Goal: Task Accomplishment & Management: Manage account settings

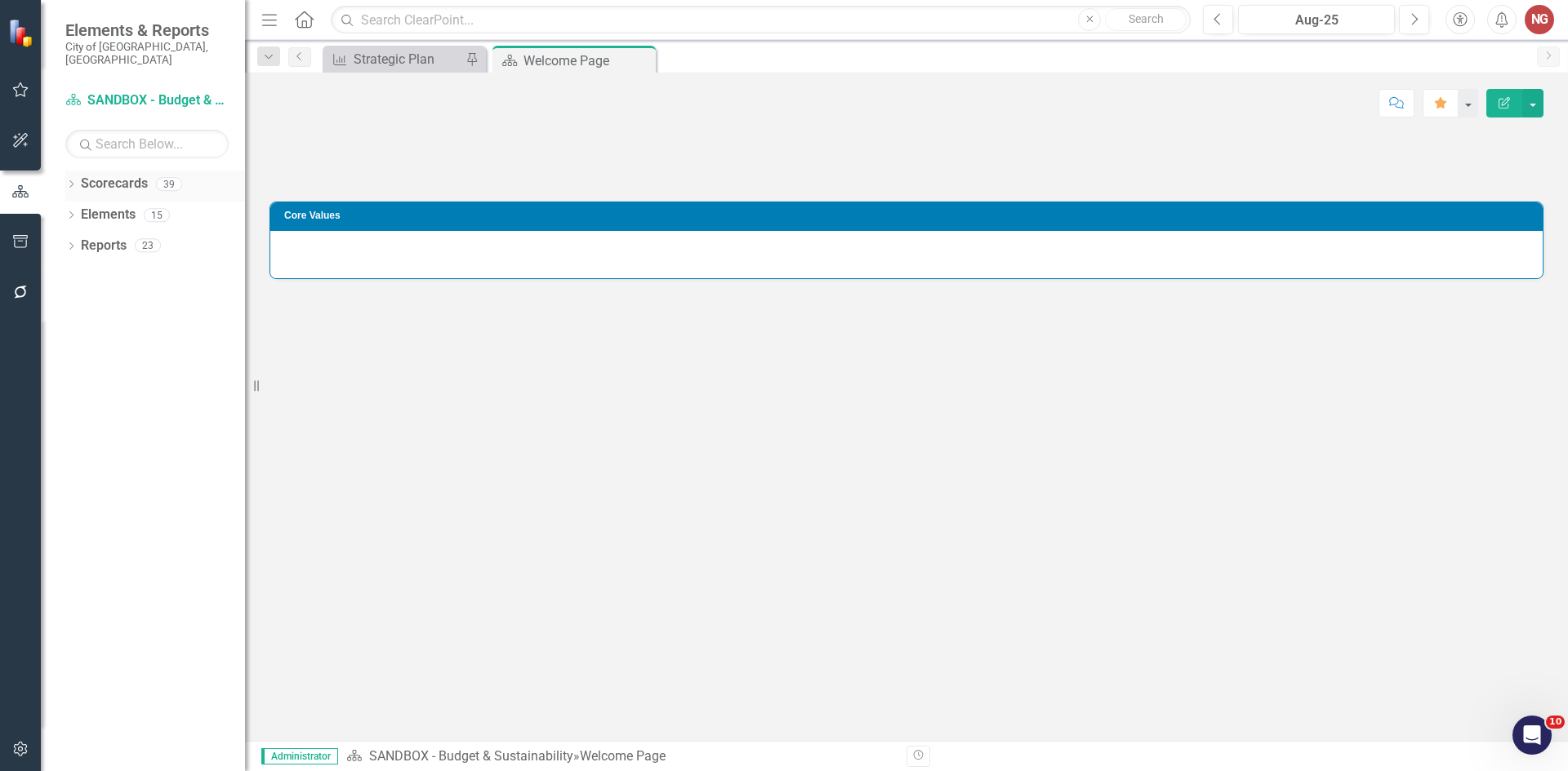
click at [91, 175] on link "Scorecards" at bounding box center [114, 183] width 67 height 19
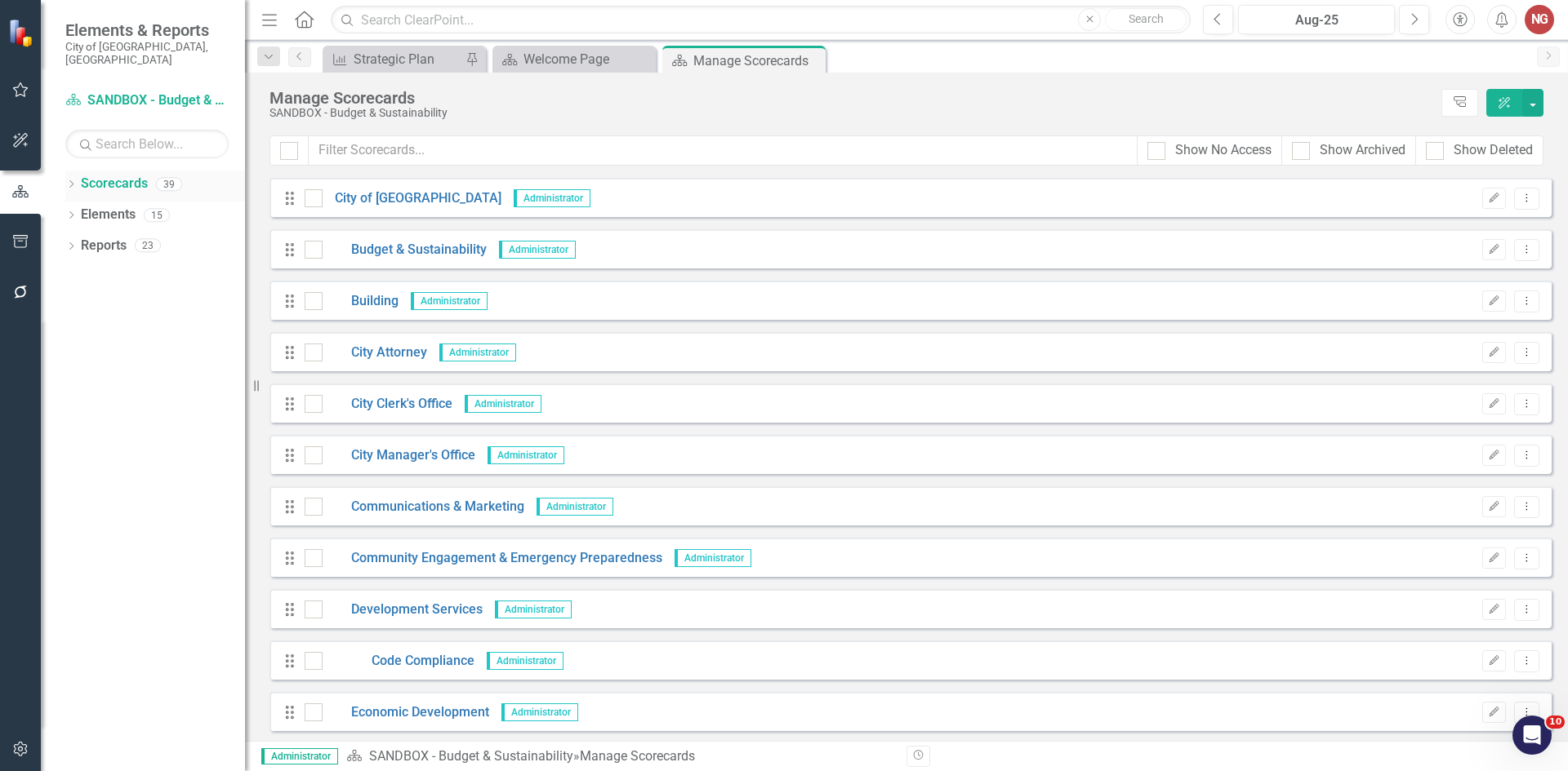
click at [75, 182] on icon "Dropdown" at bounding box center [71, 185] width 12 height 9
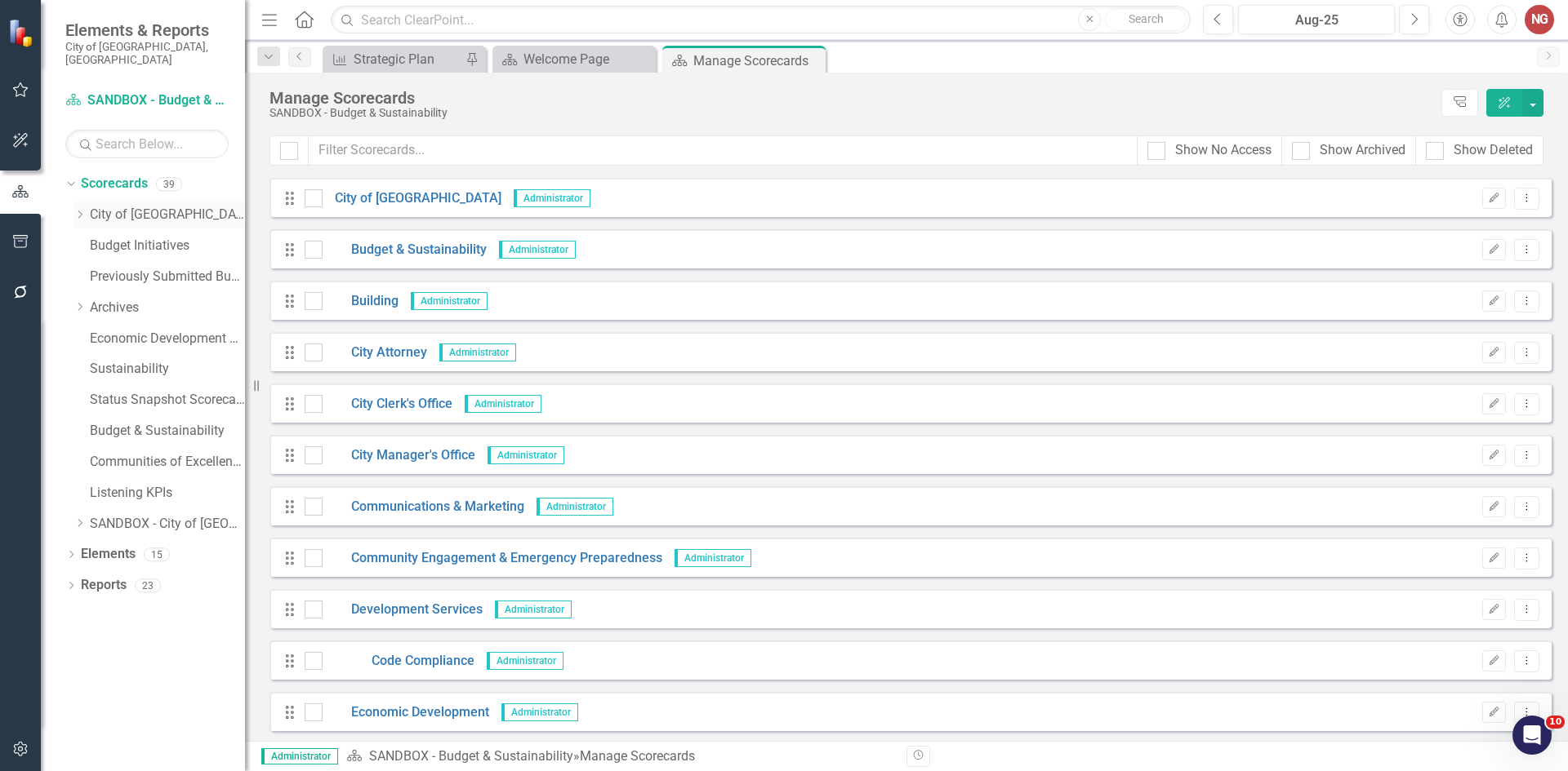
click at [79, 208] on div "Dropdown" at bounding box center [79, 215] width 13 height 14
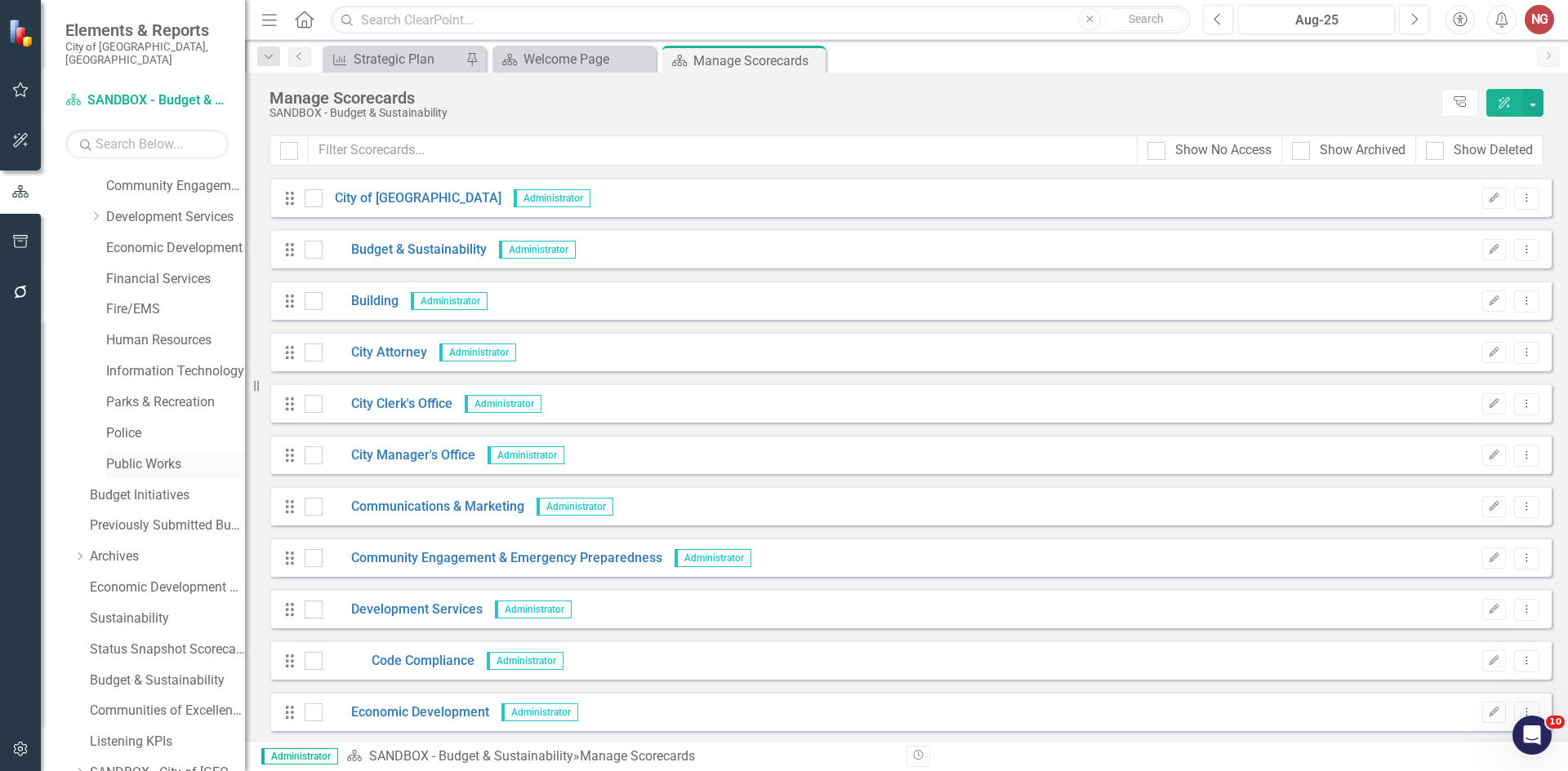
scroll to position [312, 0]
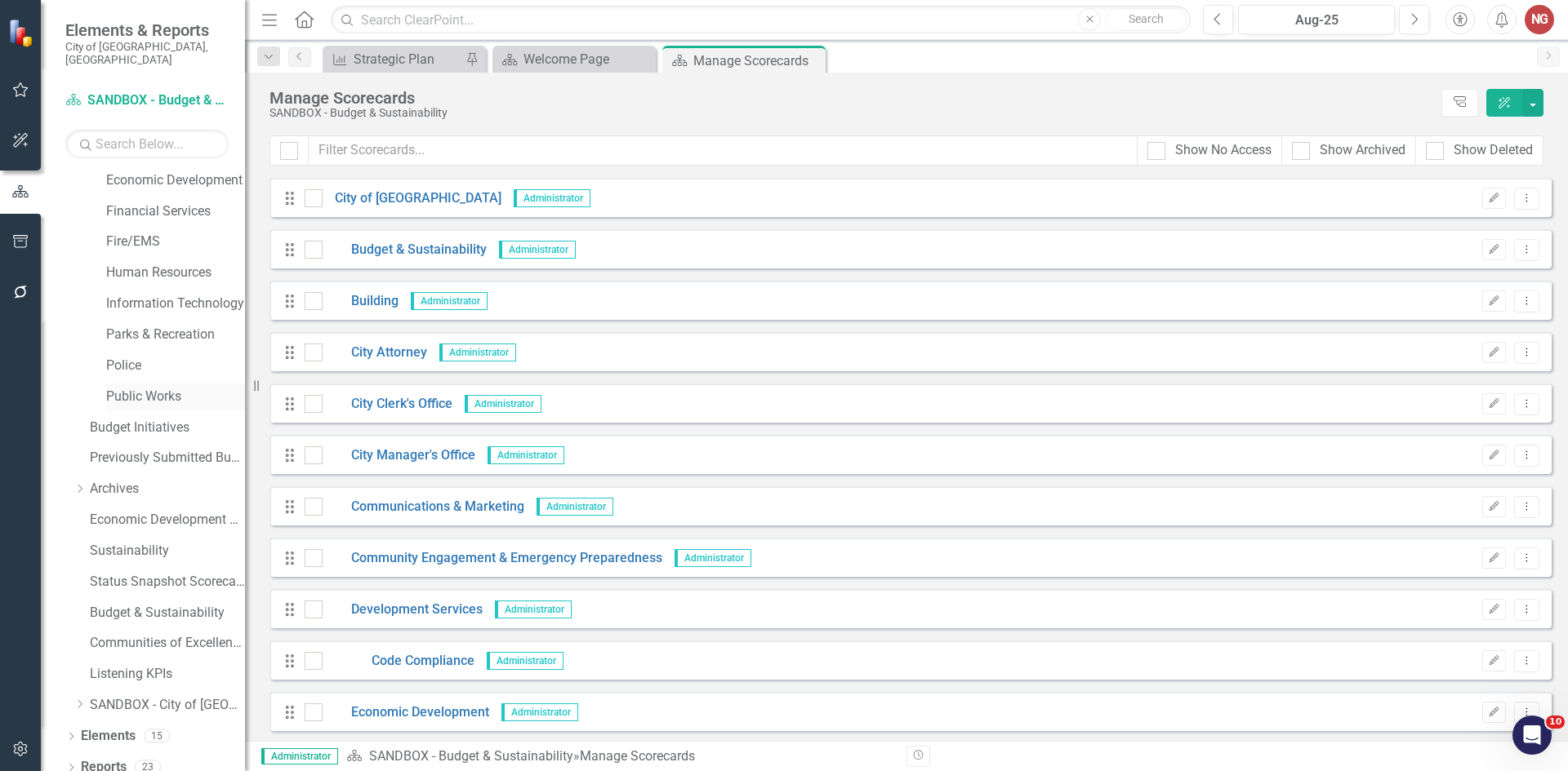
click at [112, 387] on link "Public Works" at bounding box center [176, 396] width 139 height 19
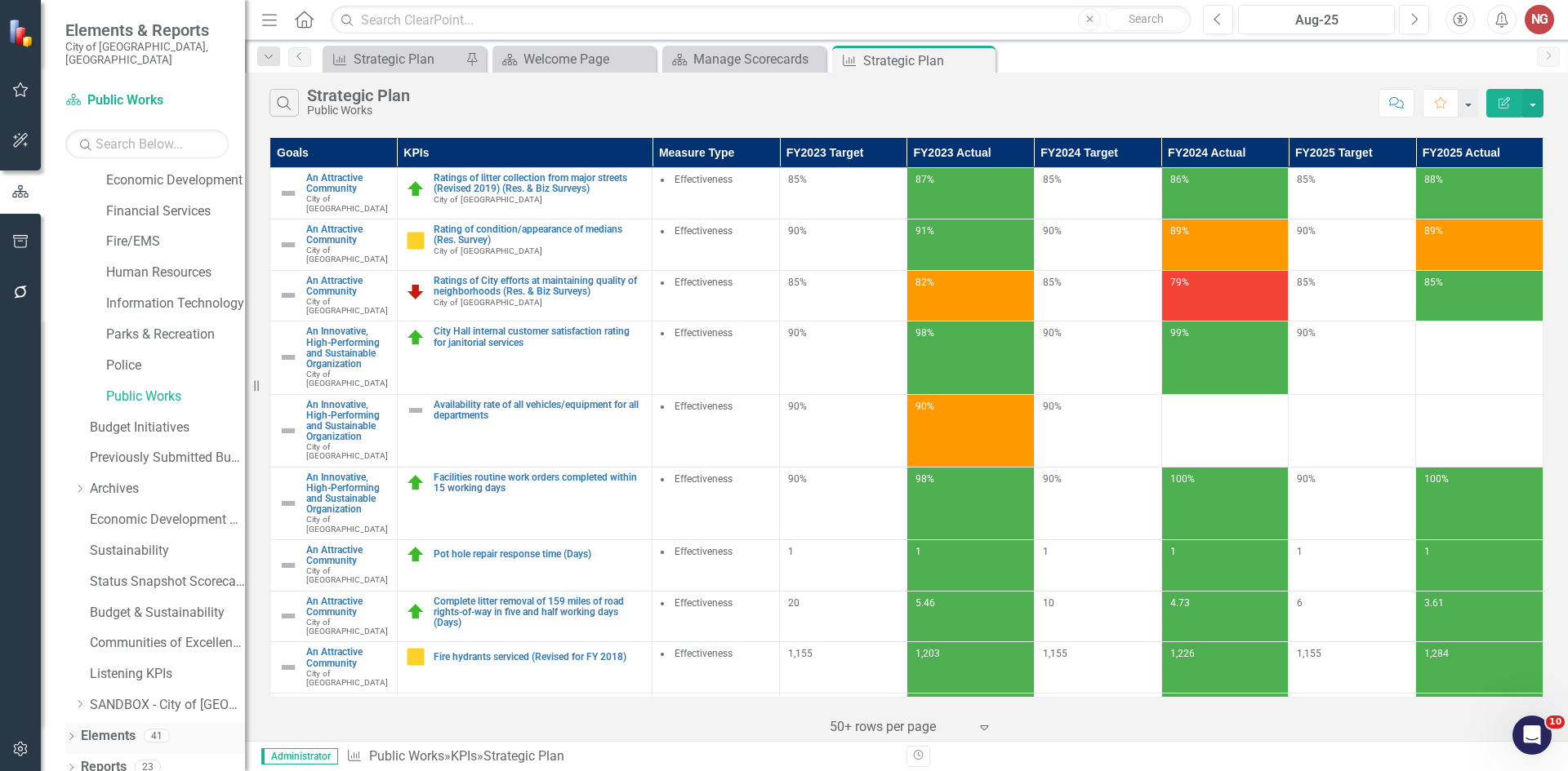
drag, startPoint x: 68, startPoint y: 758, endPoint x: 75, endPoint y: 735, distance: 24.0
click at [69, 765] on icon "Dropdown" at bounding box center [71, 769] width 12 height 9
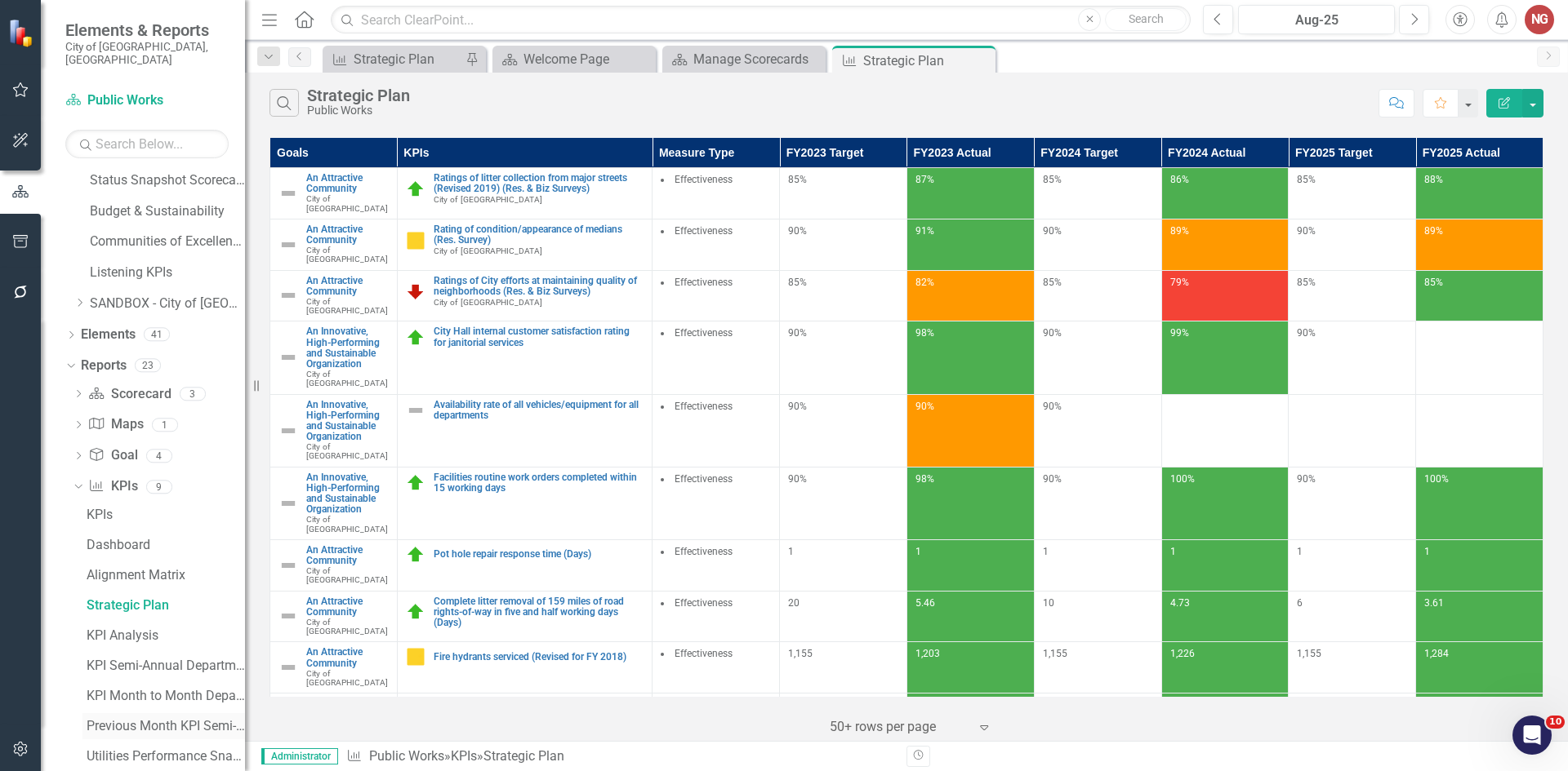
scroll to position [790, 0]
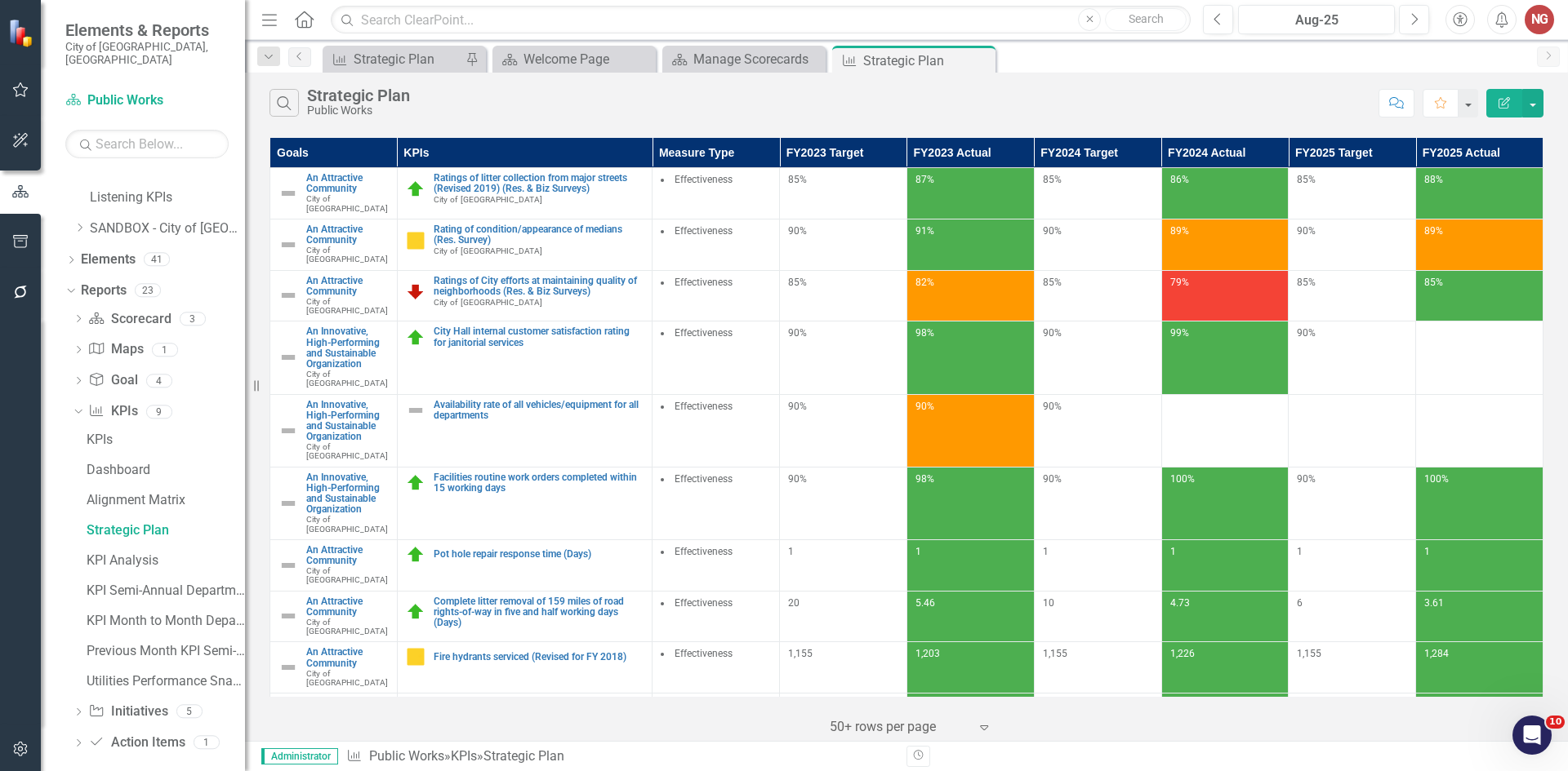
click at [79, 710] on icon "Dropdown" at bounding box center [78, 713] width 12 height 9
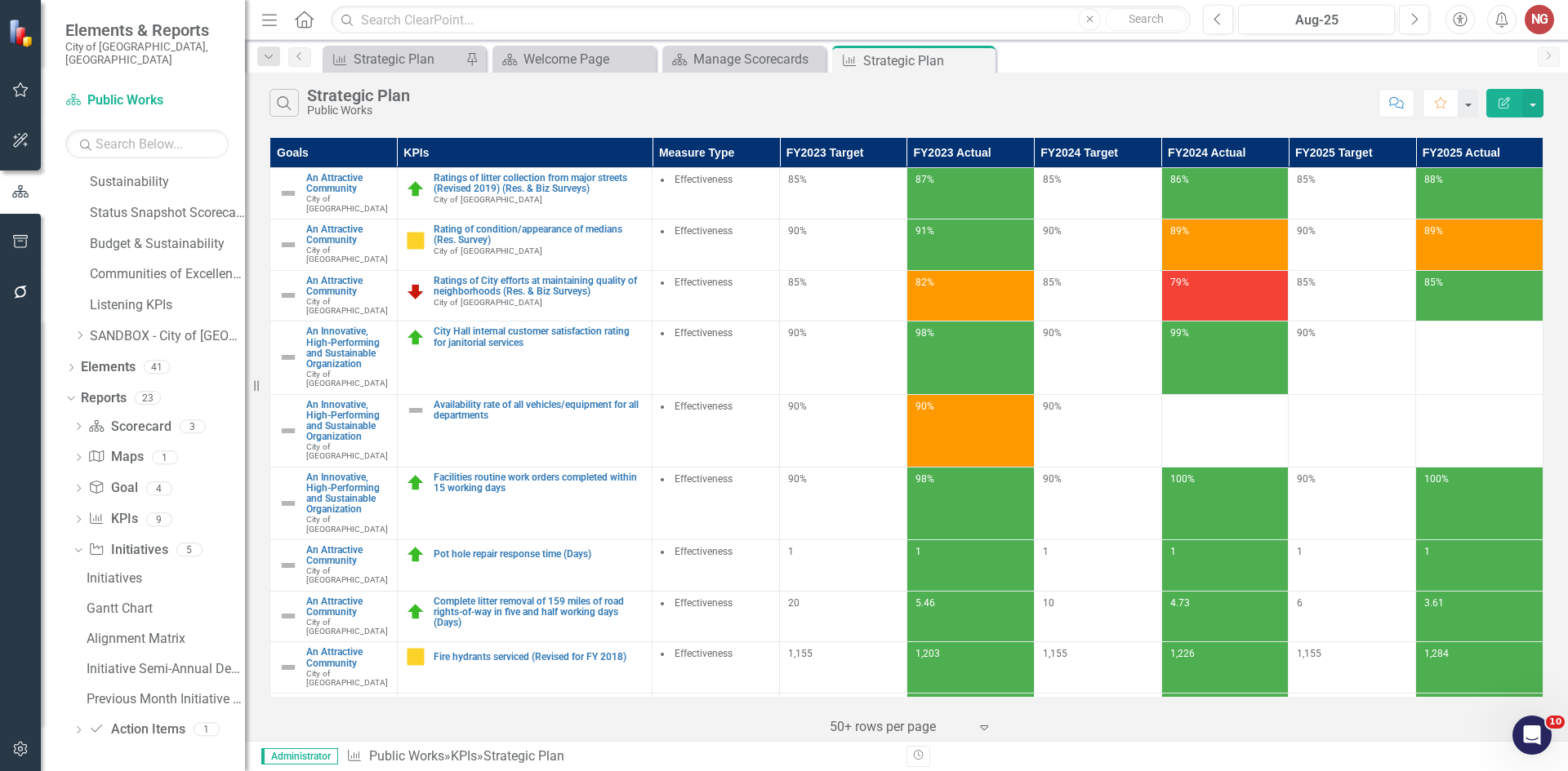
scroll to position [669, 0]
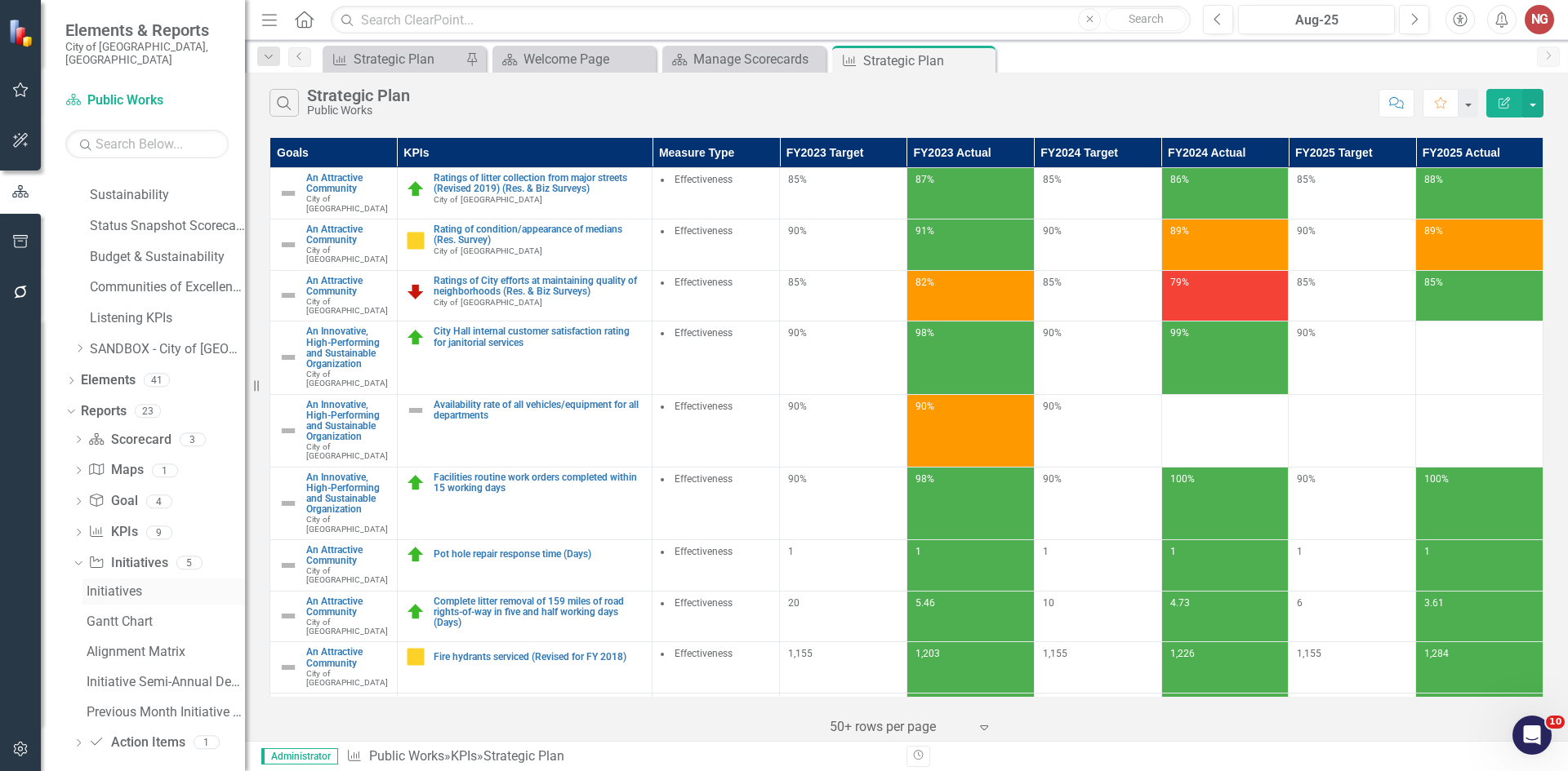
click at [120, 579] on link "Initiatives" at bounding box center [163, 591] width 162 height 26
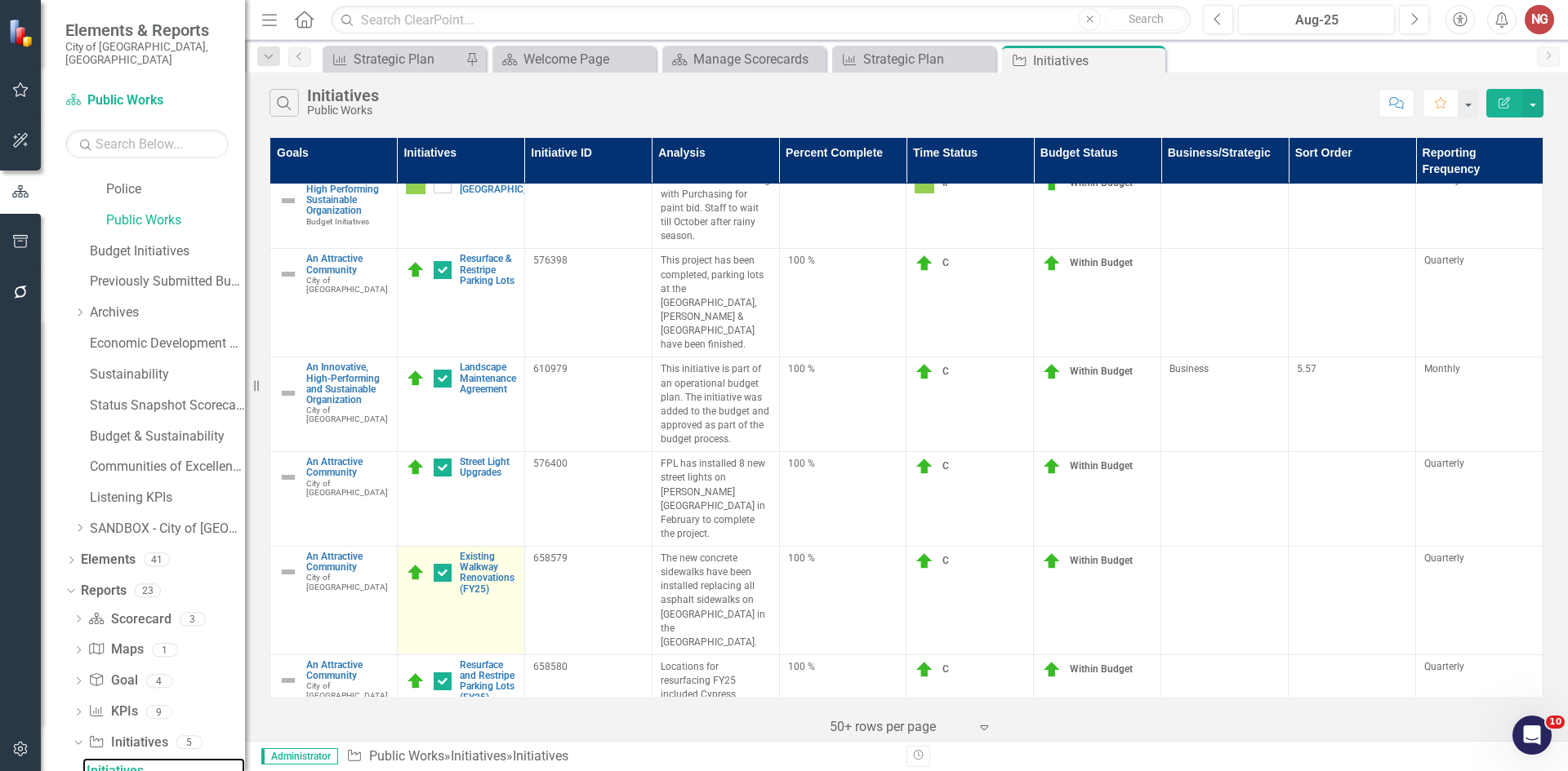
scroll to position [2728, 0]
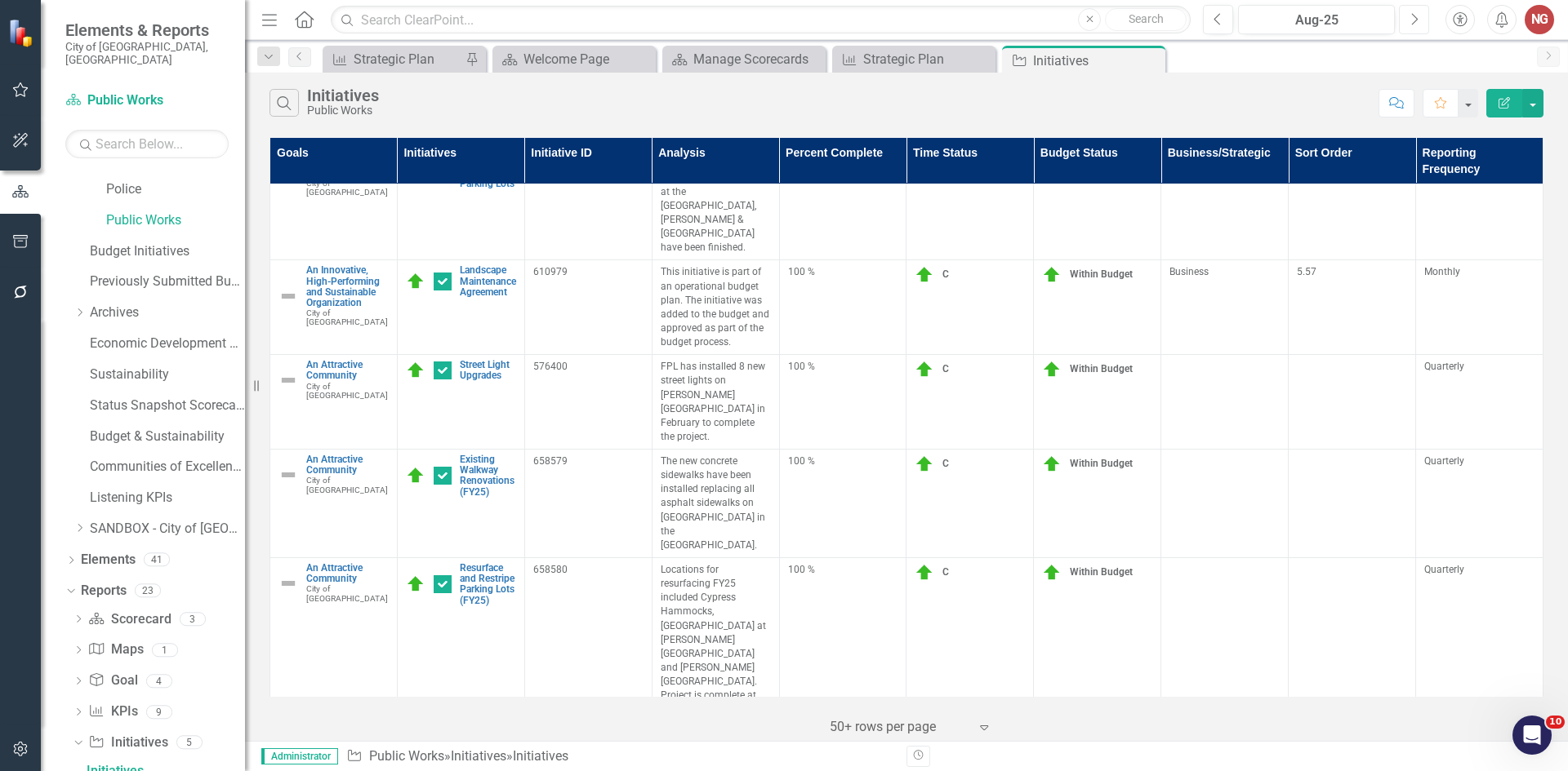
click at [1414, 18] on icon "Next" at bounding box center [1414, 20] width 9 height 15
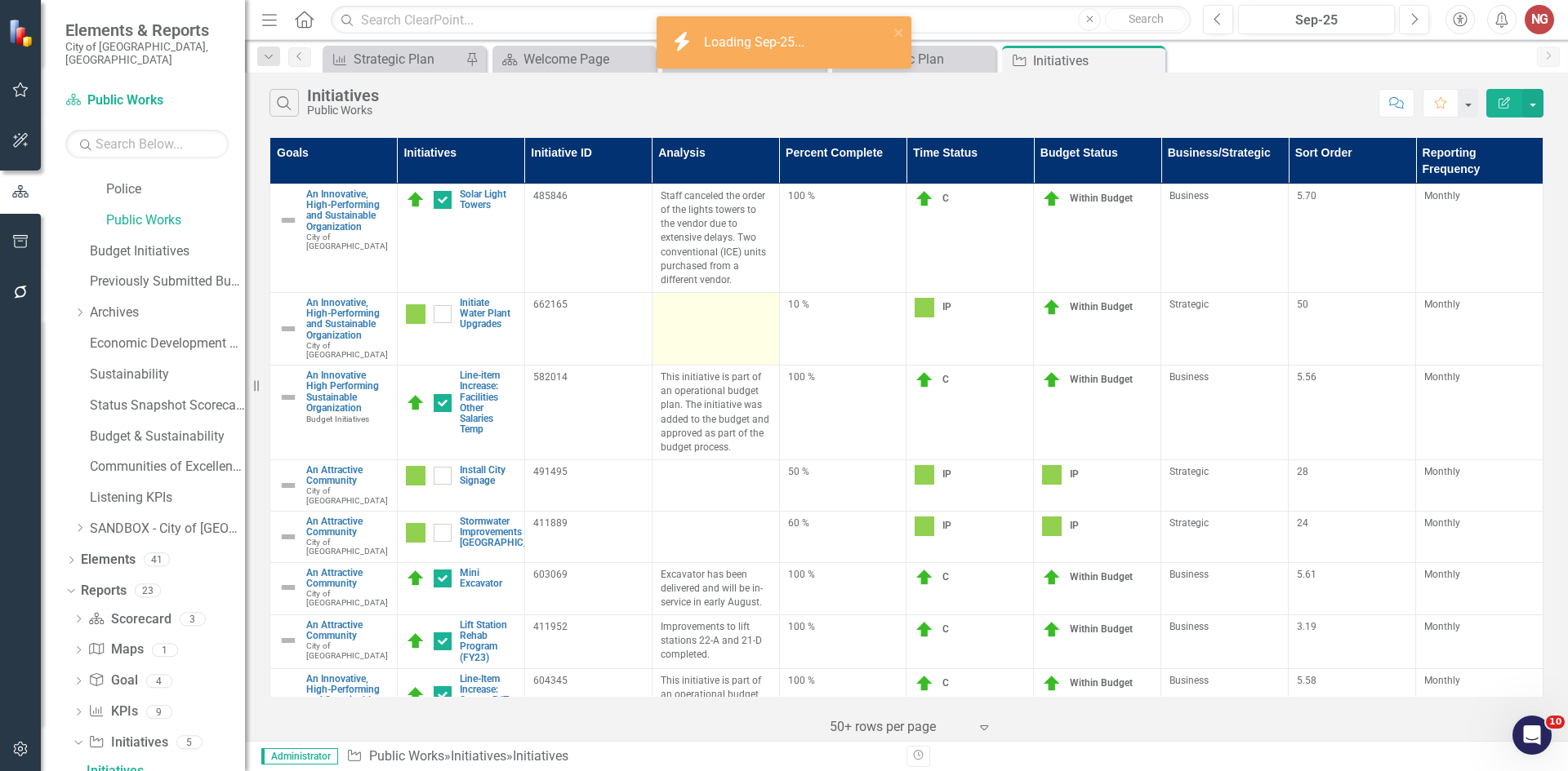
click at [695, 309] on div at bounding box center [716, 307] width 110 height 20
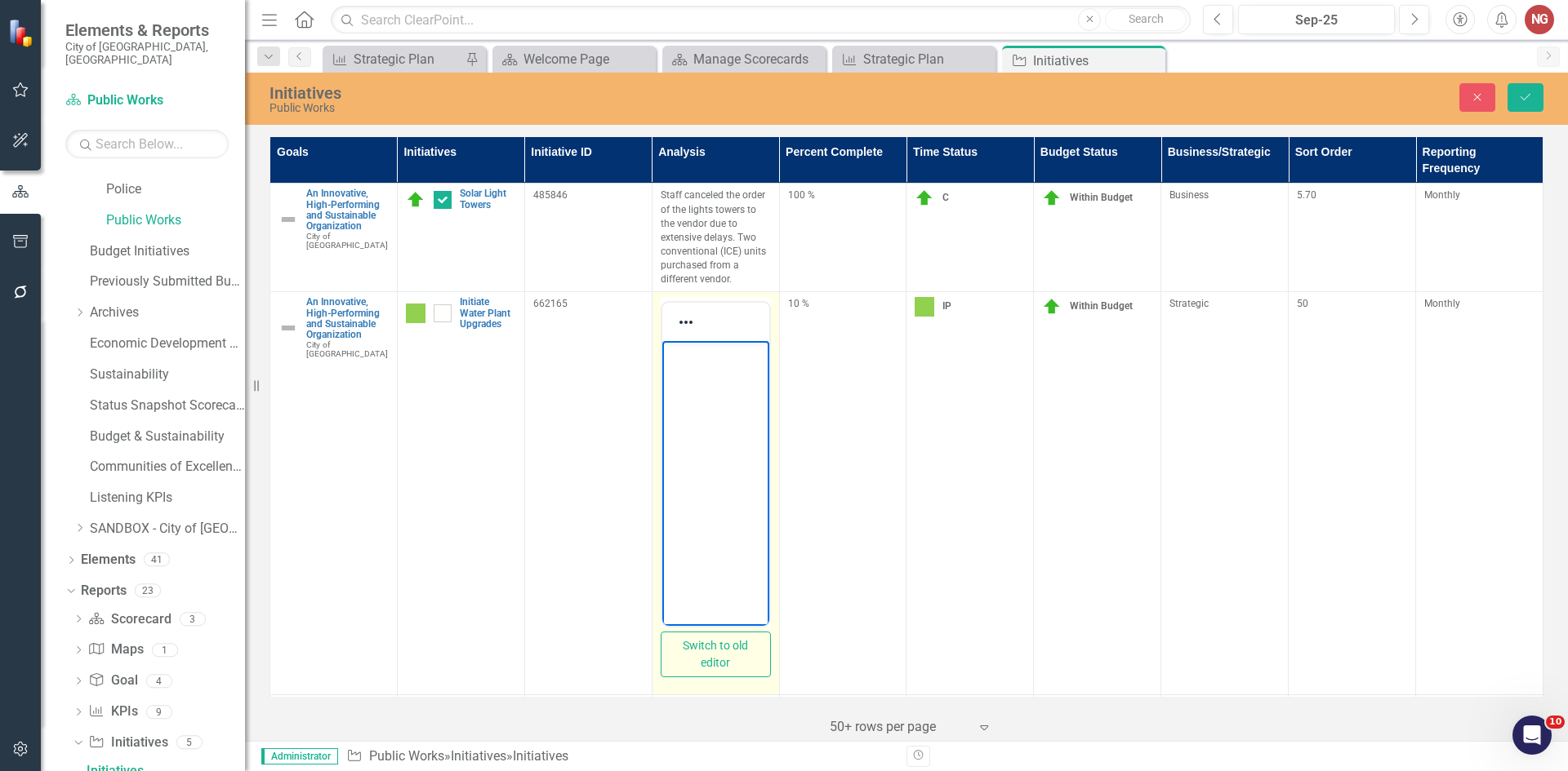
click at [701, 397] on body "Rich Text Area. Press ALT-0 for help." at bounding box center [716, 464] width 107 height 245
click at [686, 343] on body "A PO has been issued to the awar" at bounding box center [716, 464] width 107 height 245
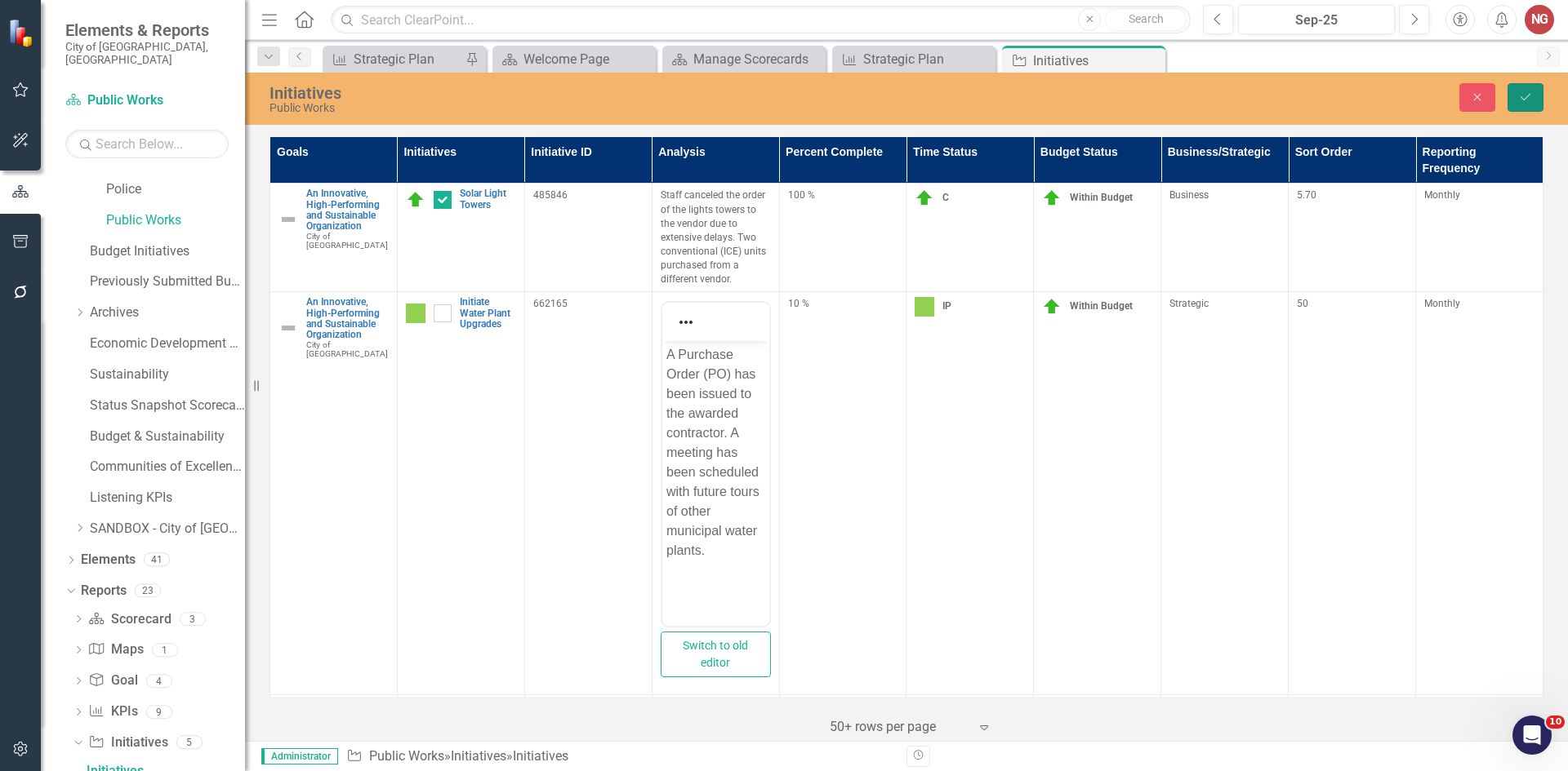
click at [1516, 109] on button "Save" at bounding box center [1525, 97] width 36 height 28
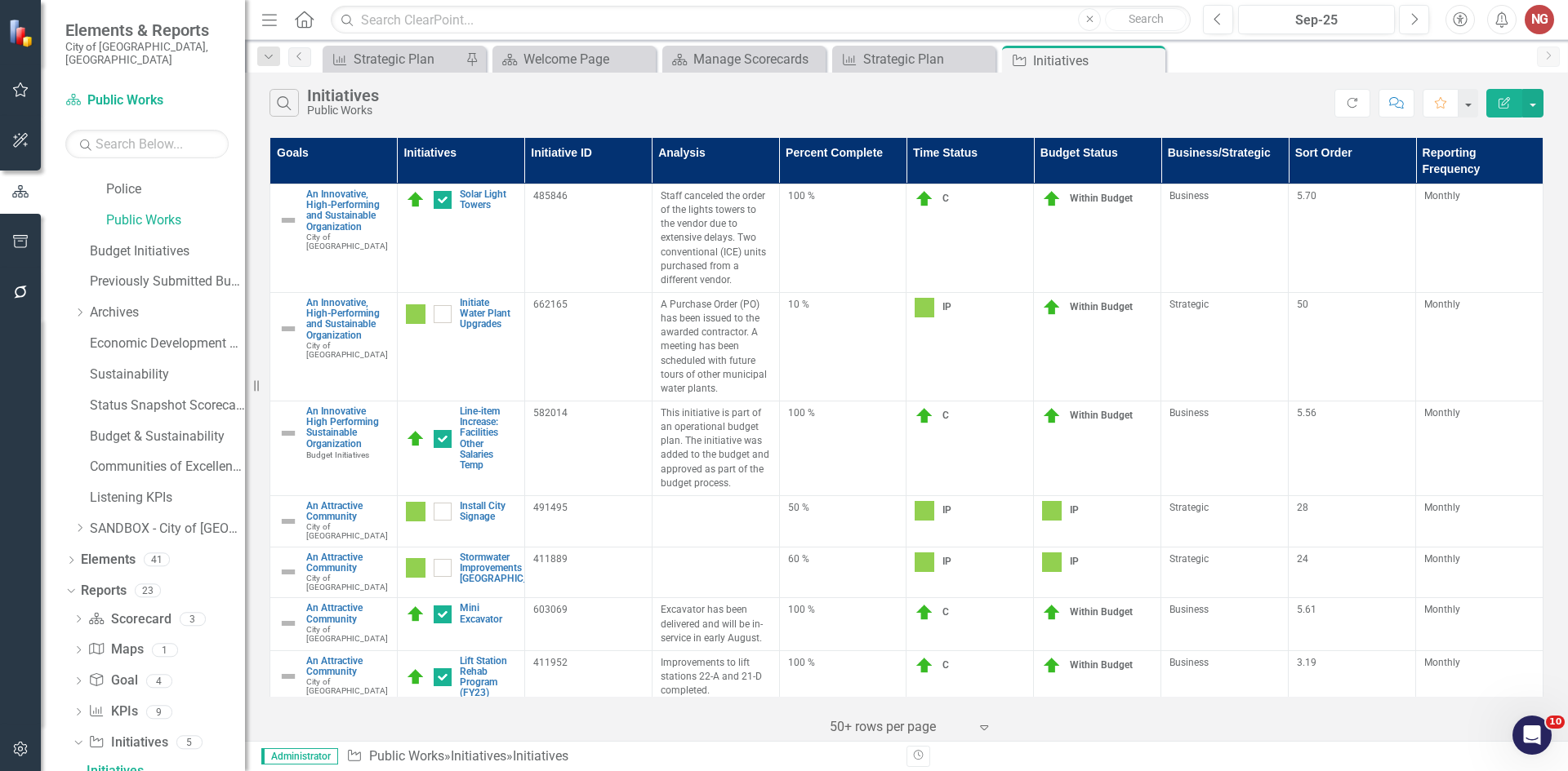
scroll to position [82, 0]
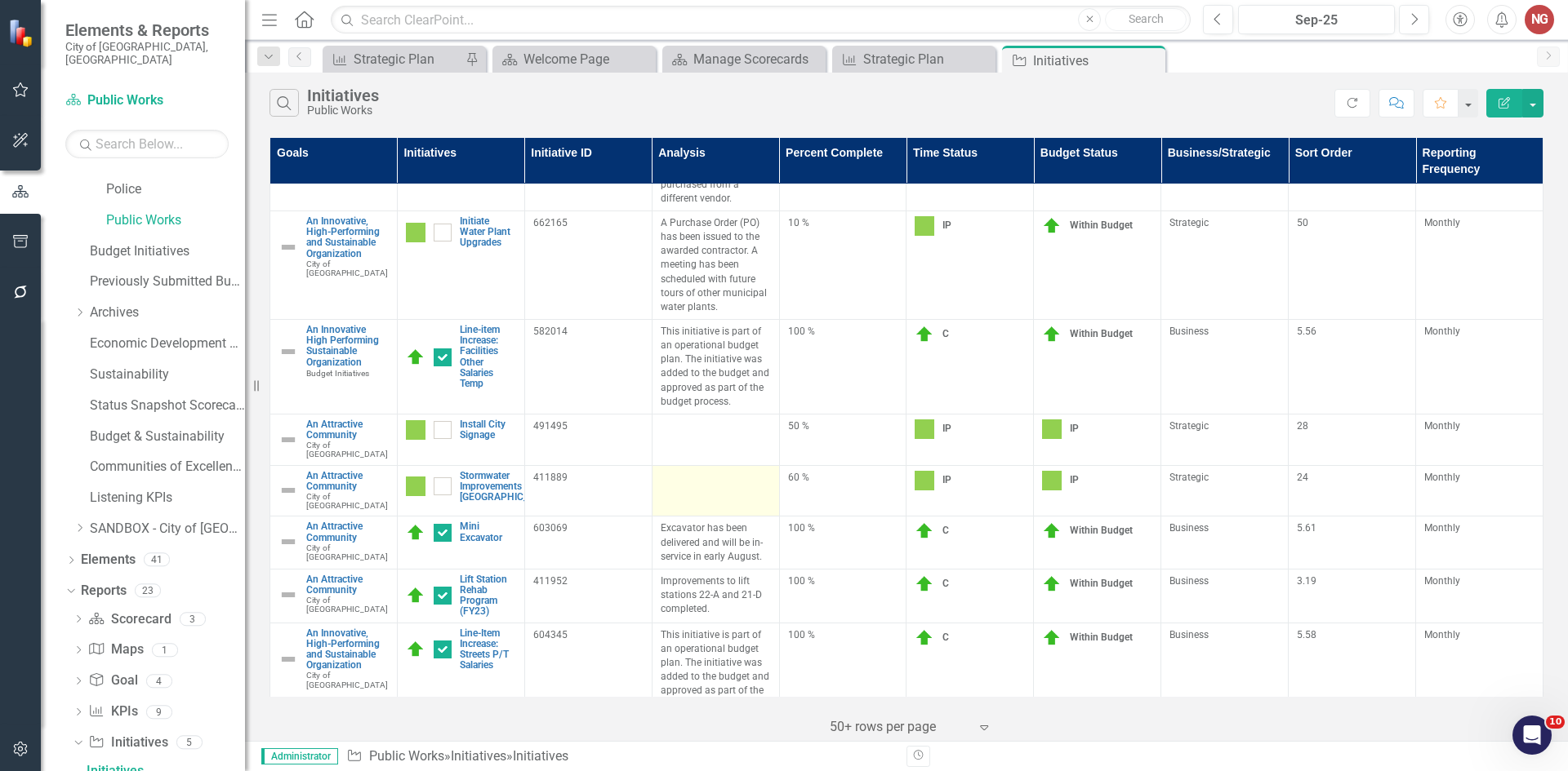
click at [706, 492] on td at bounding box center [716, 491] width 127 height 52
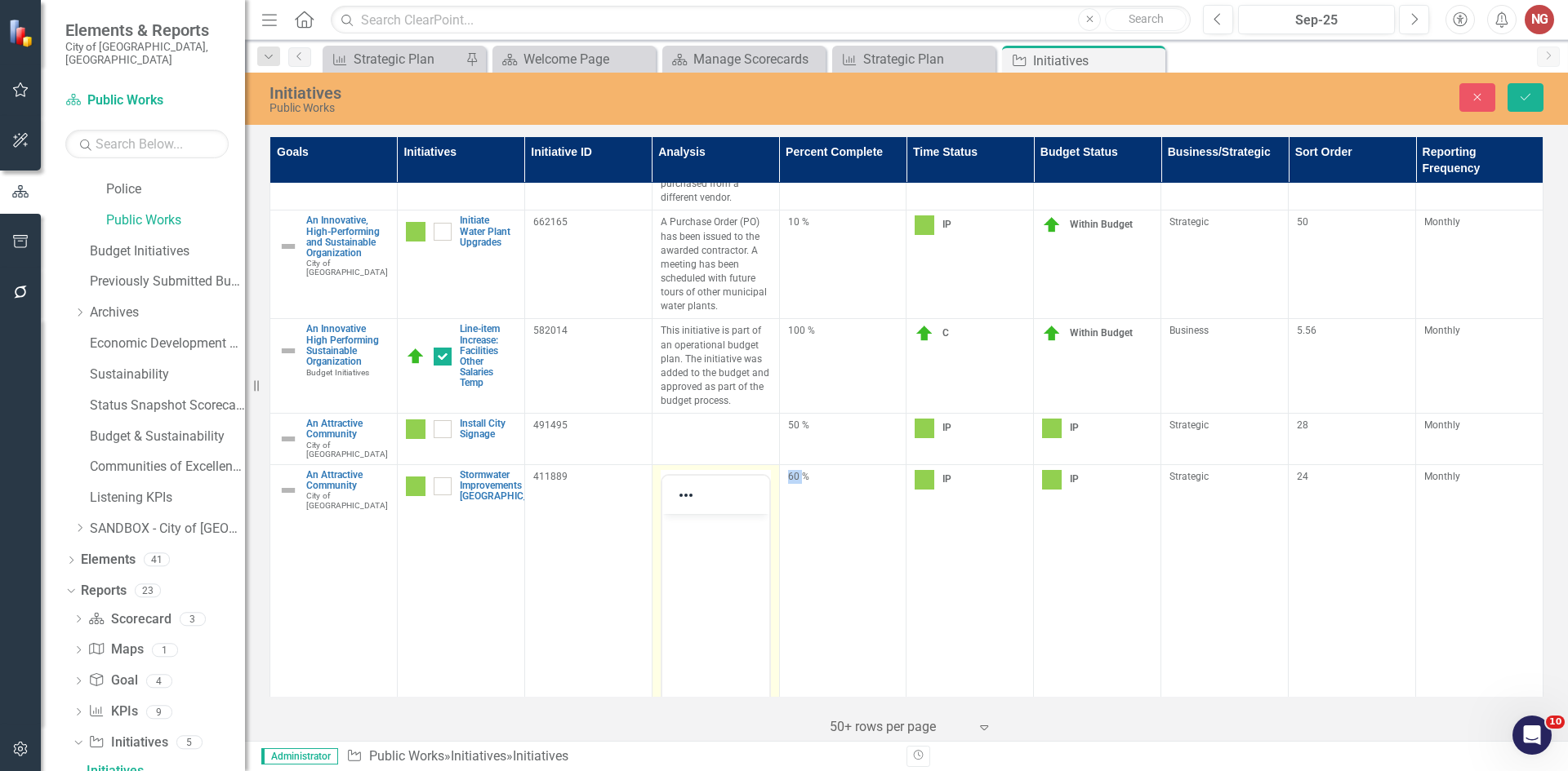
scroll to position [0, 0]
click at [687, 541] on body "Rich Text Area. Press ALT-0 for help." at bounding box center [716, 635] width 107 height 245
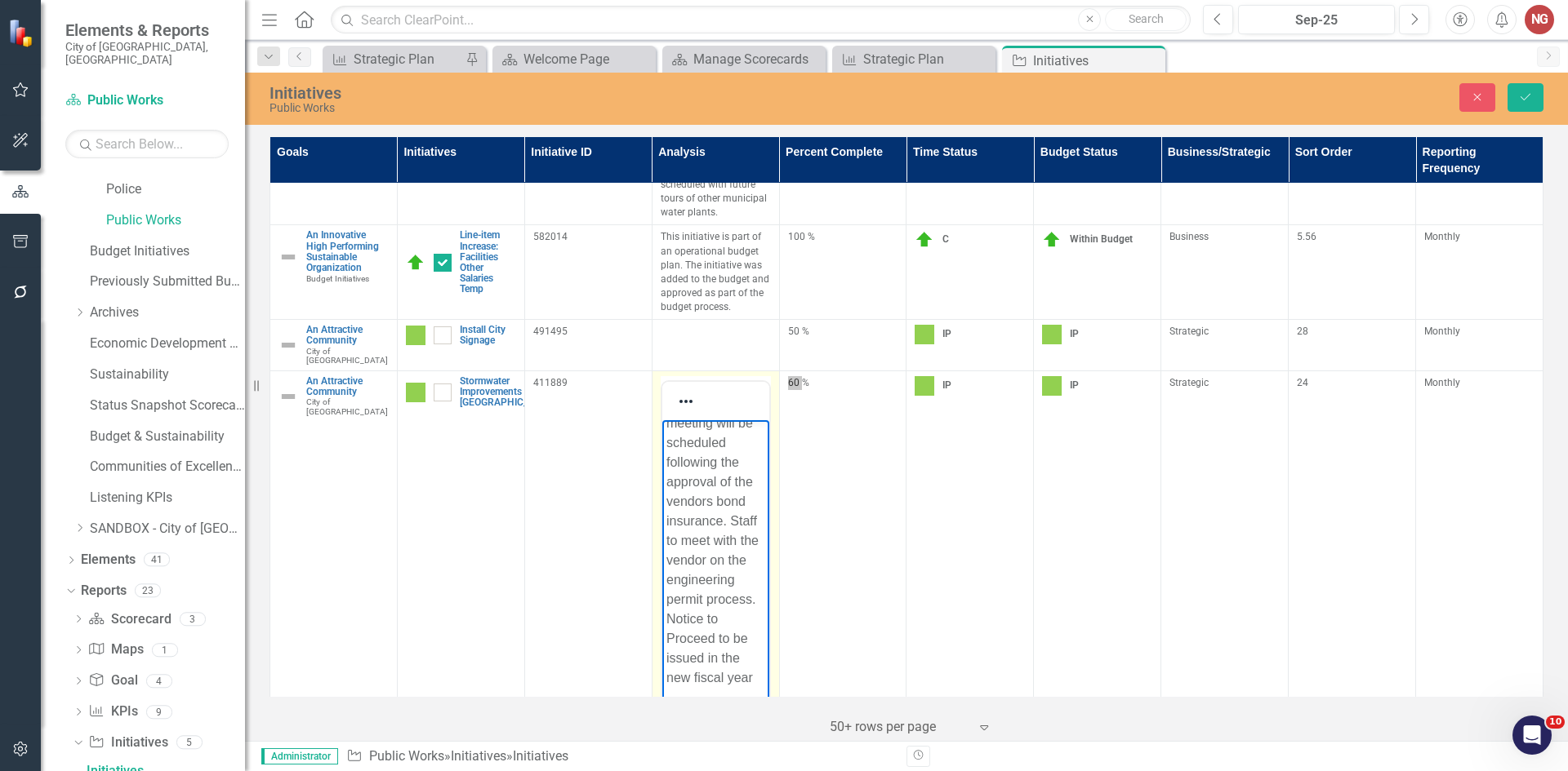
scroll to position [107, 0]
click at [1526, 98] on icon "Save" at bounding box center [1525, 98] width 15 height 12
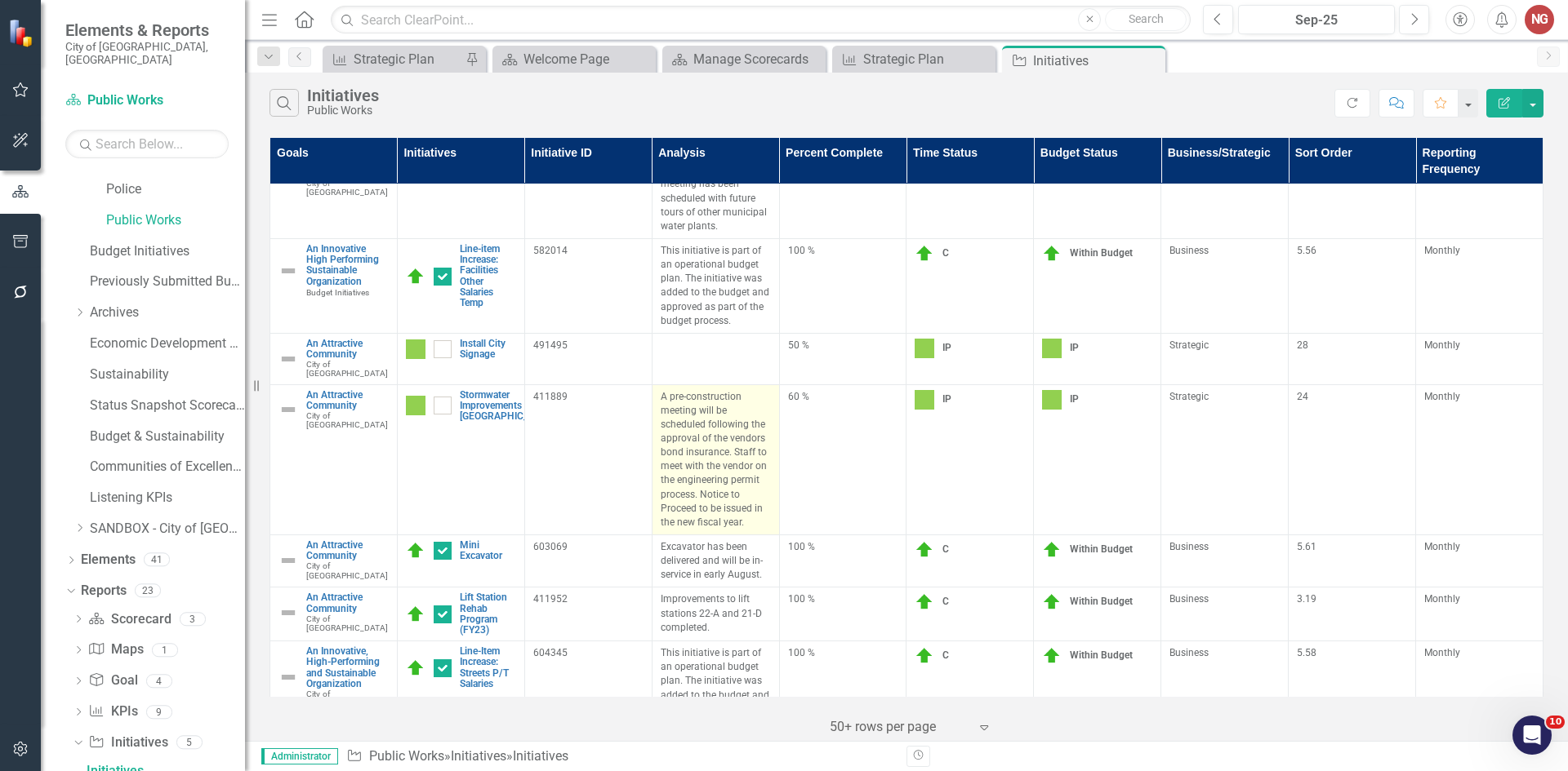
scroll to position [163, 0]
click at [695, 519] on p "A pre-construction meeting will be scheduled following the approval of the vend…" at bounding box center [716, 459] width 110 height 140
click at [716, 484] on p "A pre-construction meeting will be scheduled following the approval of the vend…" at bounding box center [716, 459] width 110 height 140
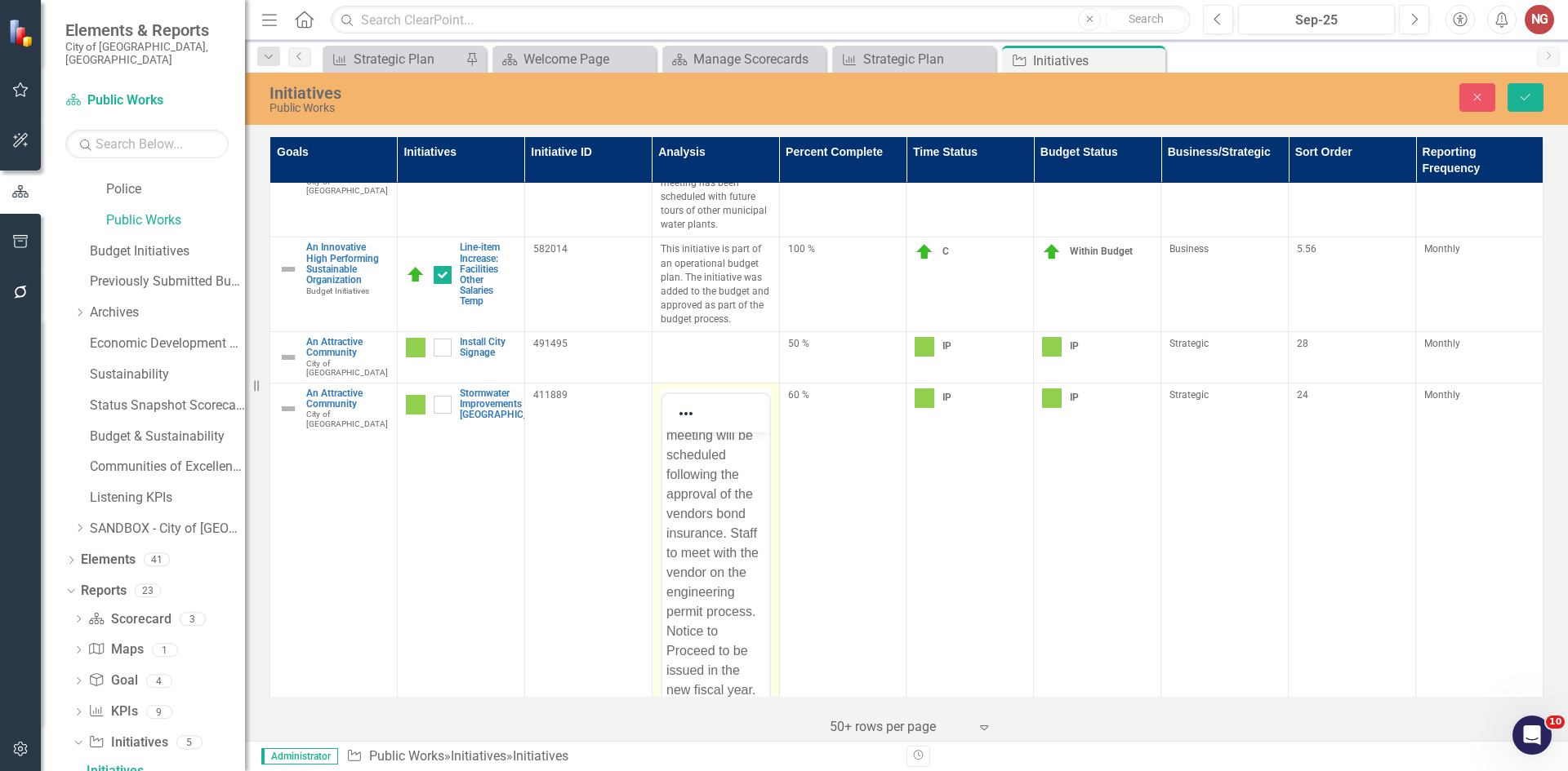
scroll to position [128, 0]
click at [713, 684] on p "A pre-construction meeting will be scheduled following the approval of the vend…" at bounding box center [715, 543] width 99 height 313
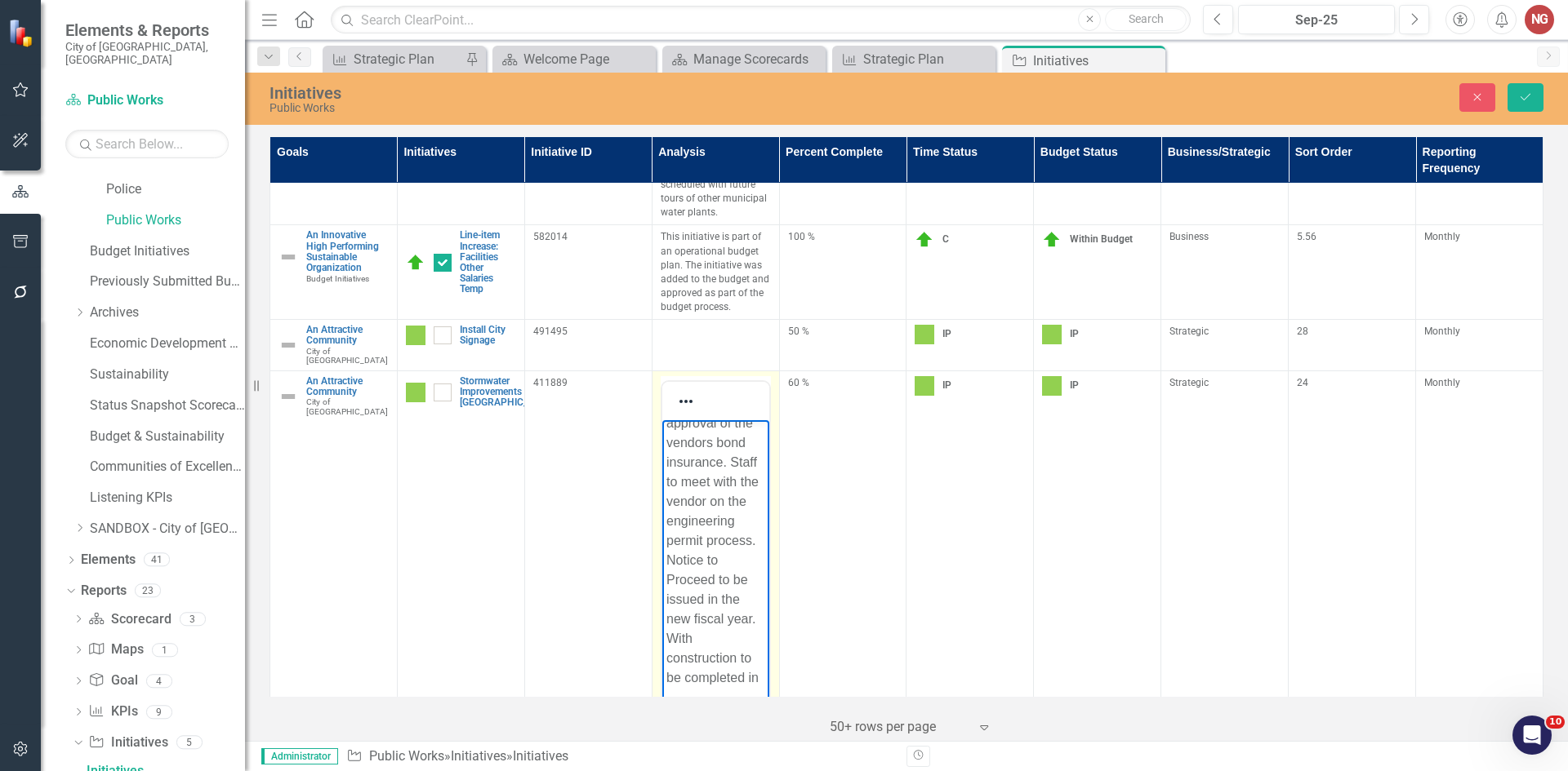
scroll to position [186, 0]
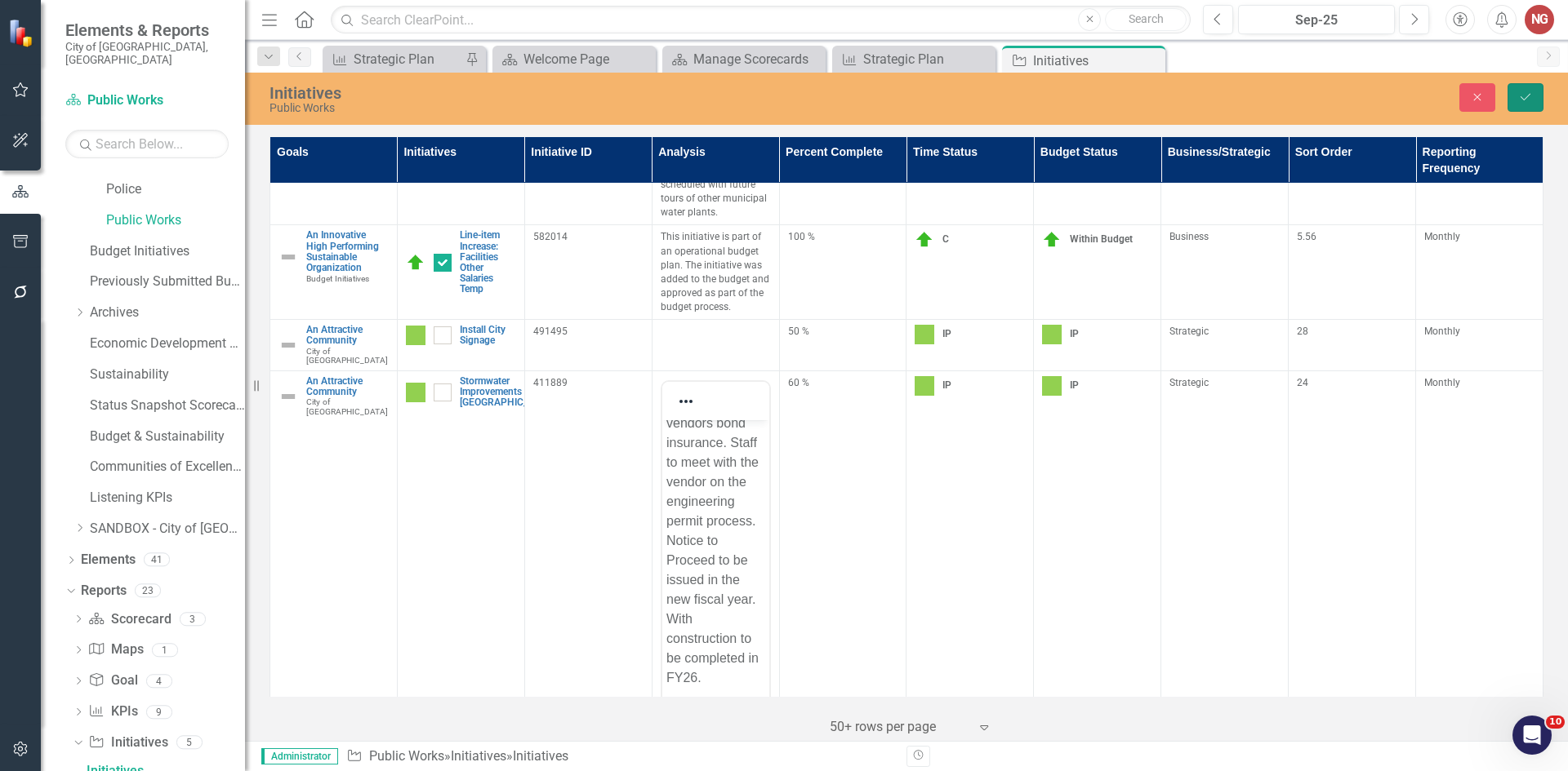
click at [1514, 86] on button "Save" at bounding box center [1525, 97] width 36 height 28
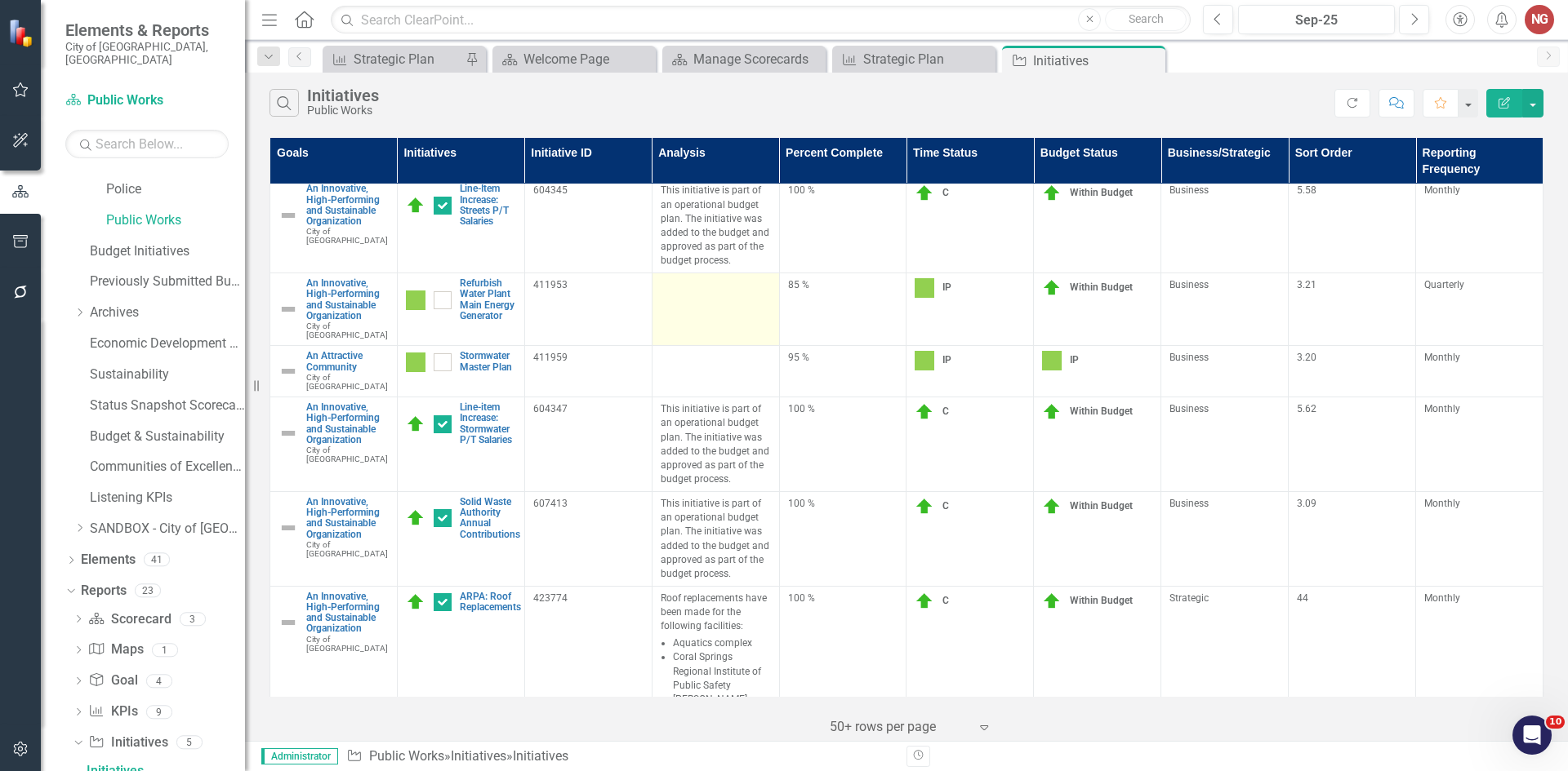
scroll to position [572, 0]
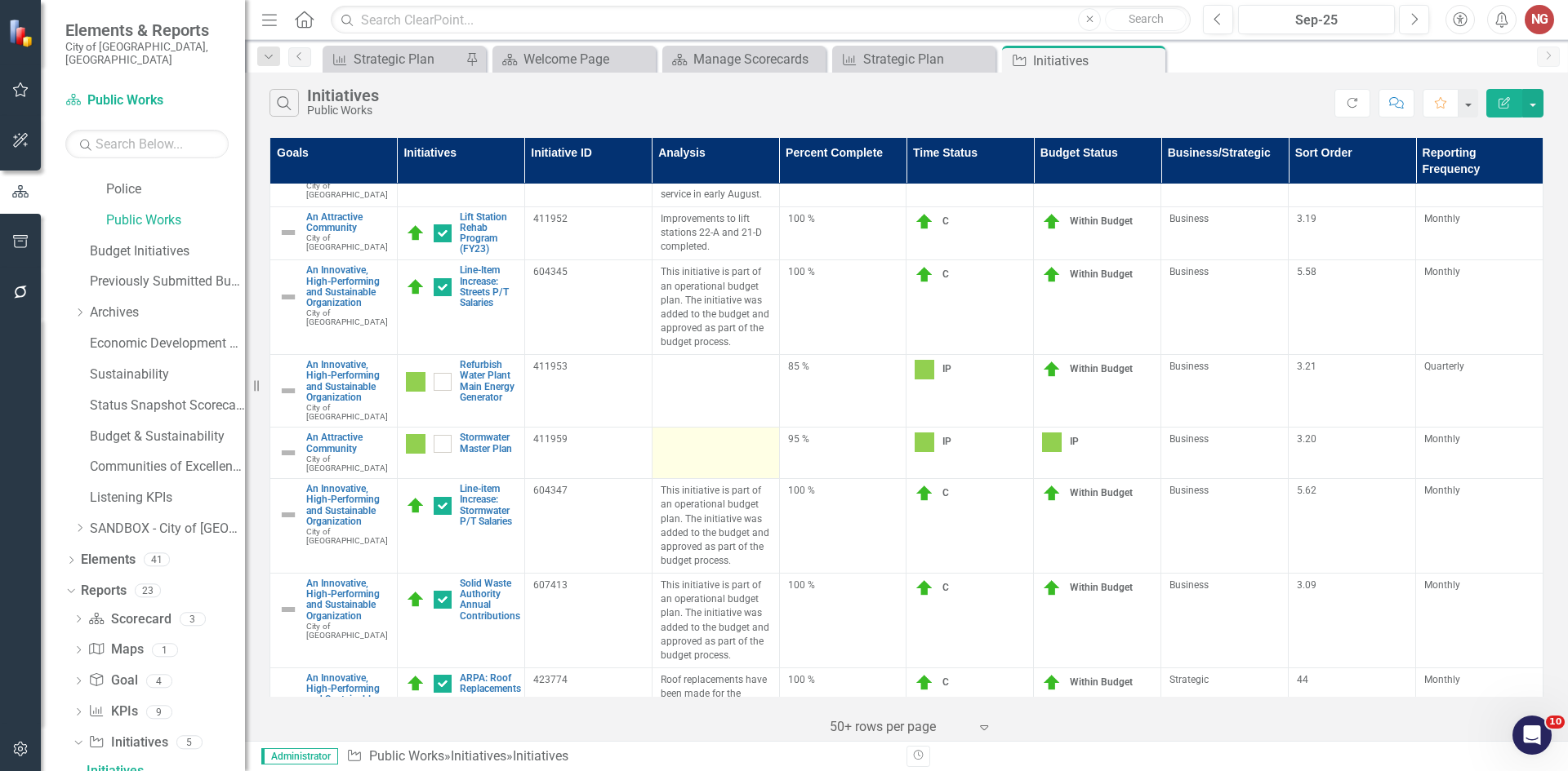
click at [721, 432] on div at bounding box center [716, 442] width 110 height 20
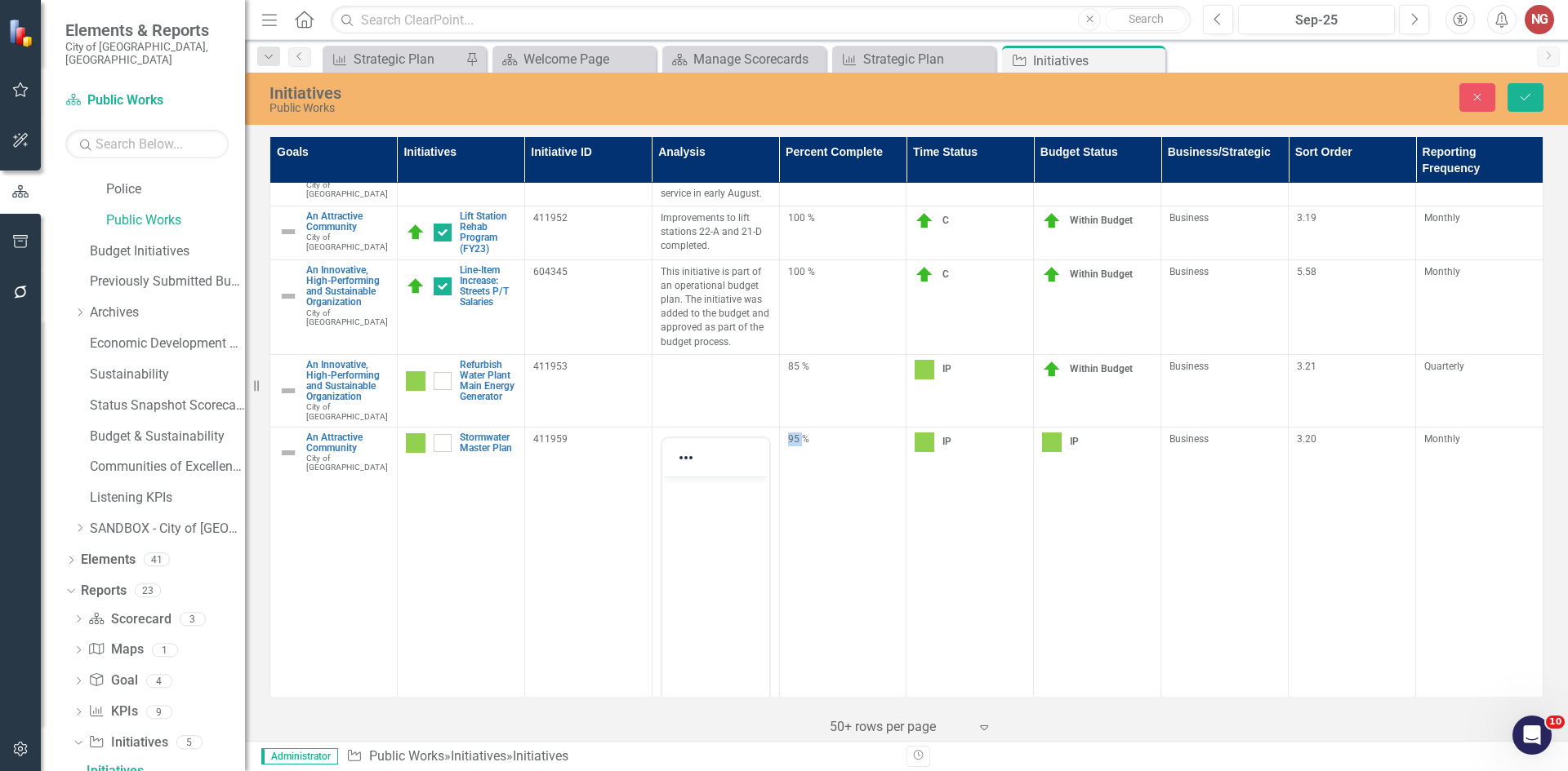
scroll to position [0, 0]
click at [721, 512] on body "Rich Text Area. Press ALT-0 for help." at bounding box center [716, 598] width 107 height 245
click at [1526, 101] on icon "Save" at bounding box center [1525, 98] width 15 height 12
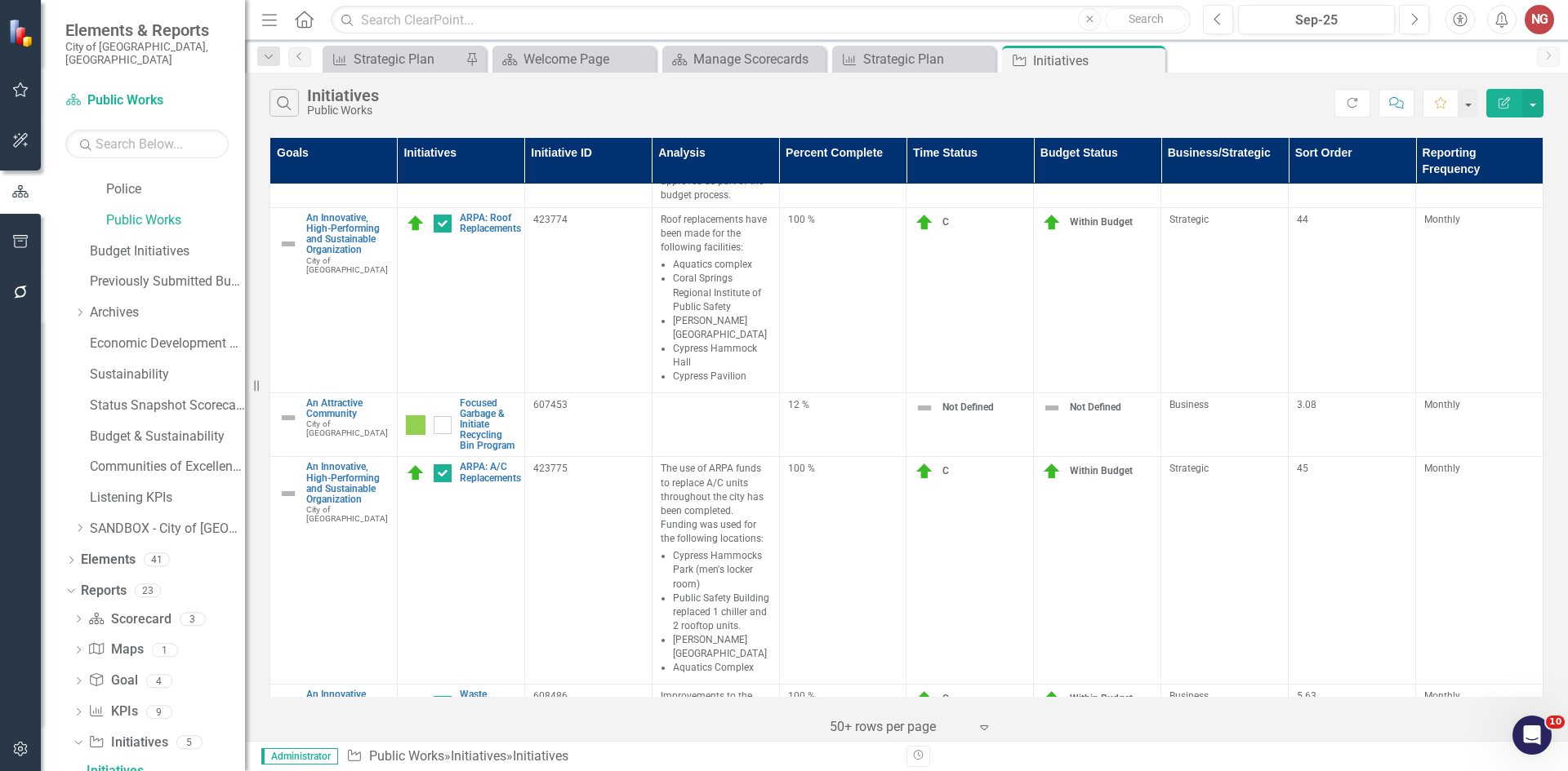
scroll to position [1143, 0]
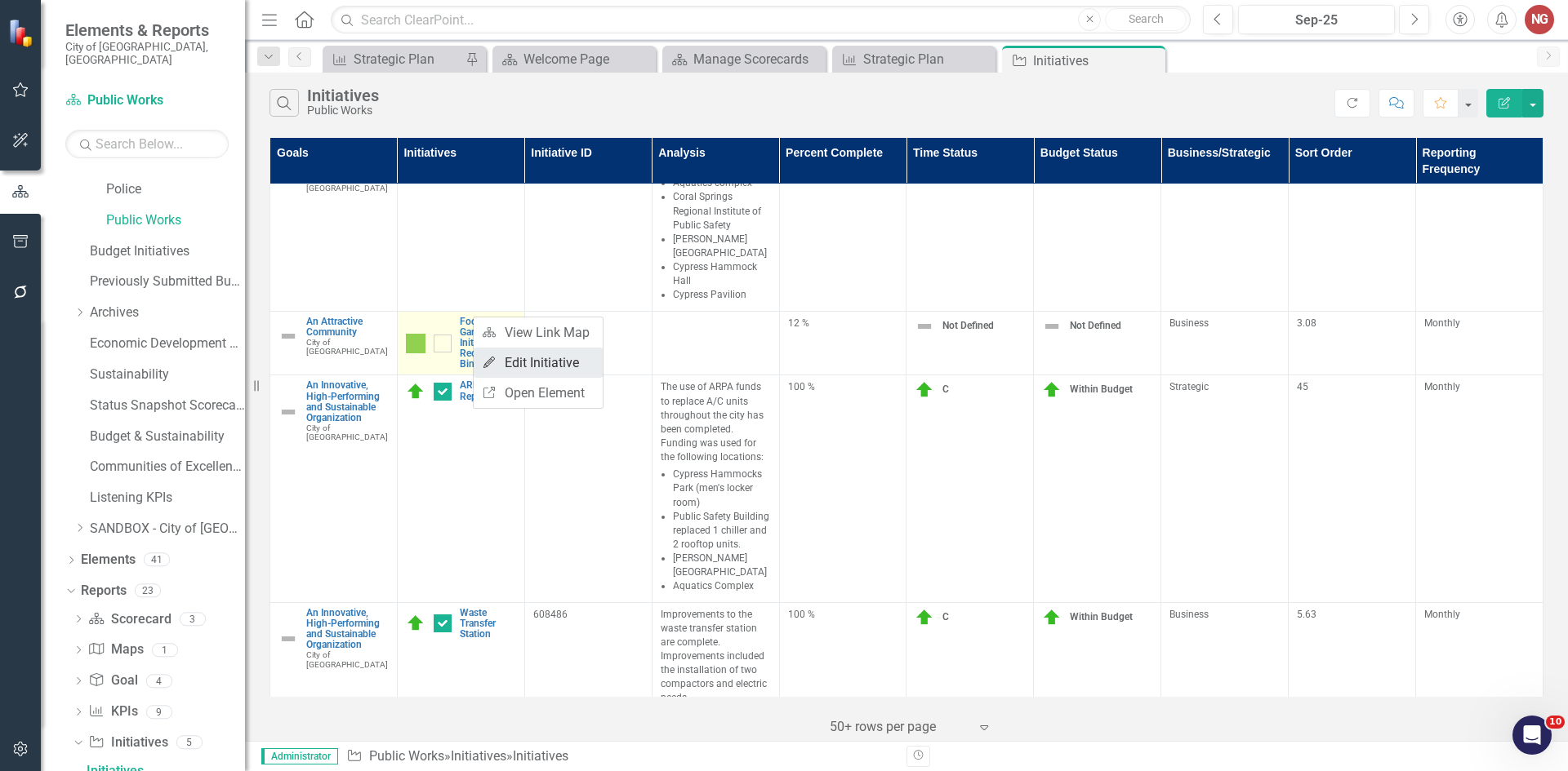
click at [568, 365] on link "Edit Edit Initiative" at bounding box center [538, 362] width 129 height 30
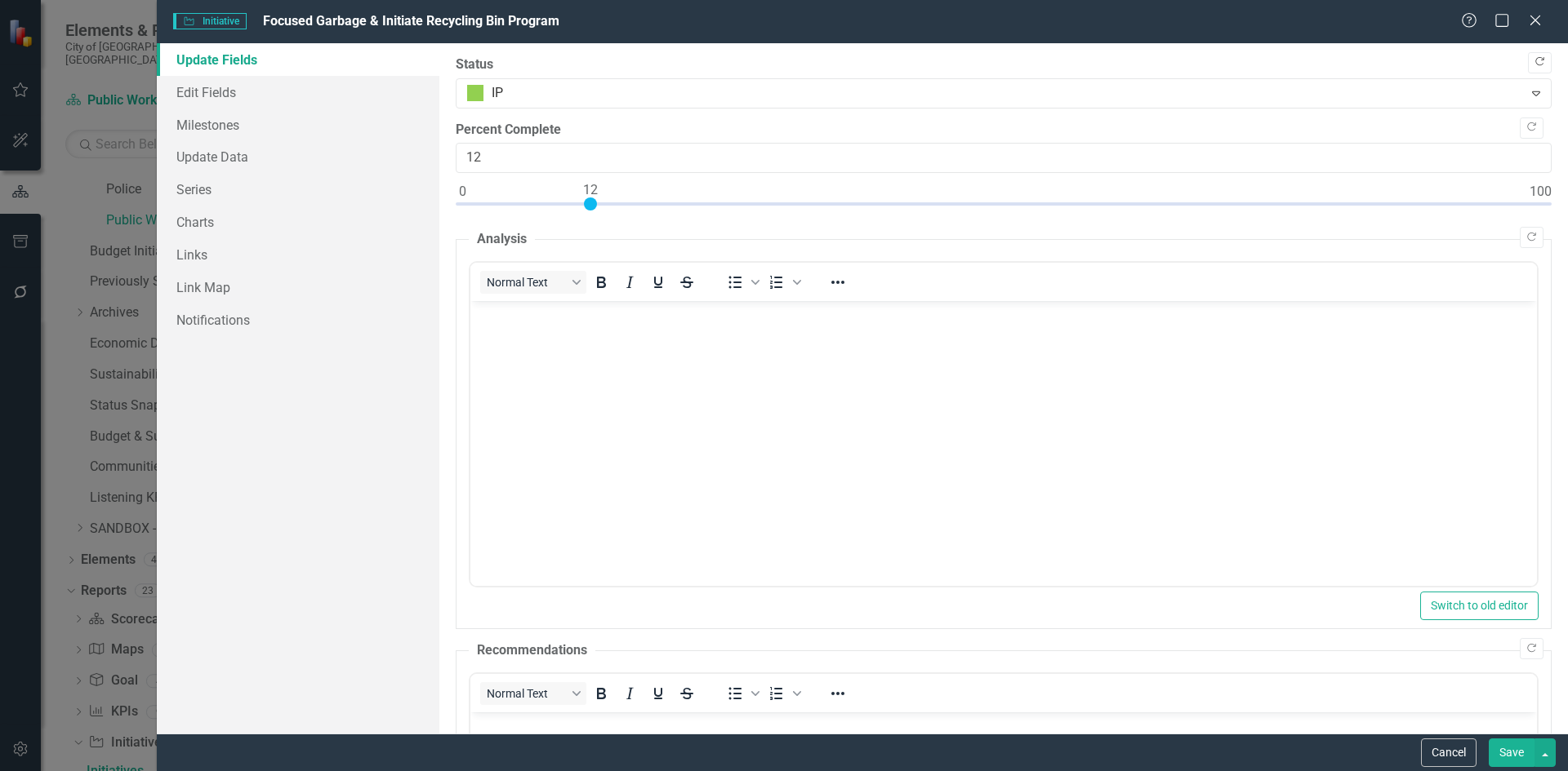
scroll to position [0, 0]
click at [1534, 63] on icon "Copy Forward" at bounding box center [1540, 62] width 13 height 10
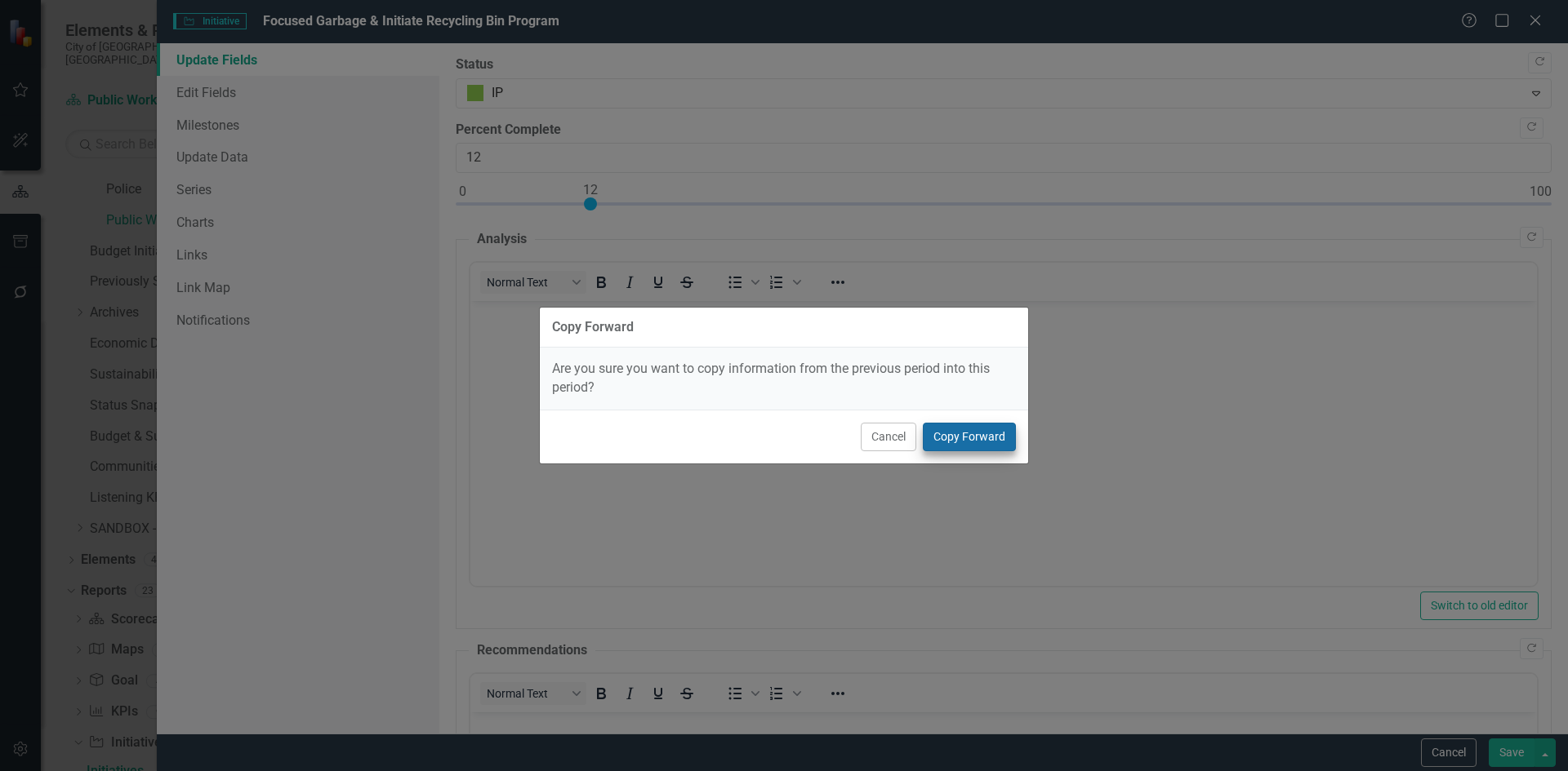
drag, startPoint x: 971, startPoint y: 411, endPoint x: 965, endPoint y: 427, distance: 17.1
click at [968, 418] on div "Cancel Copy Forward" at bounding box center [784, 436] width 488 height 54
click at [964, 428] on button "Copy Forward" at bounding box center [969, 436] width 93 height 28
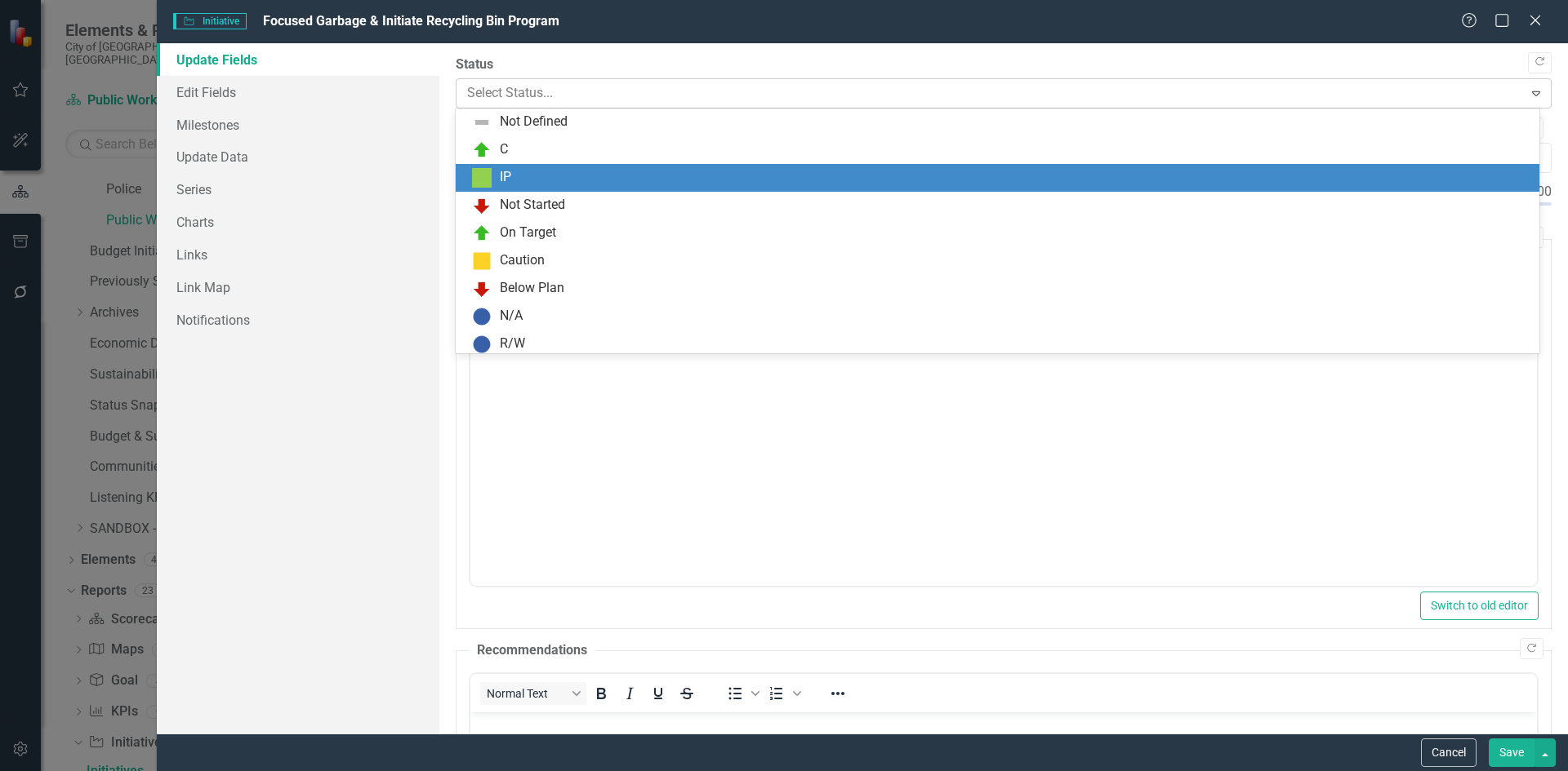
click at [490, 81] on div "Select Status..." at bounding box center [990, 93] width 1062 height 28
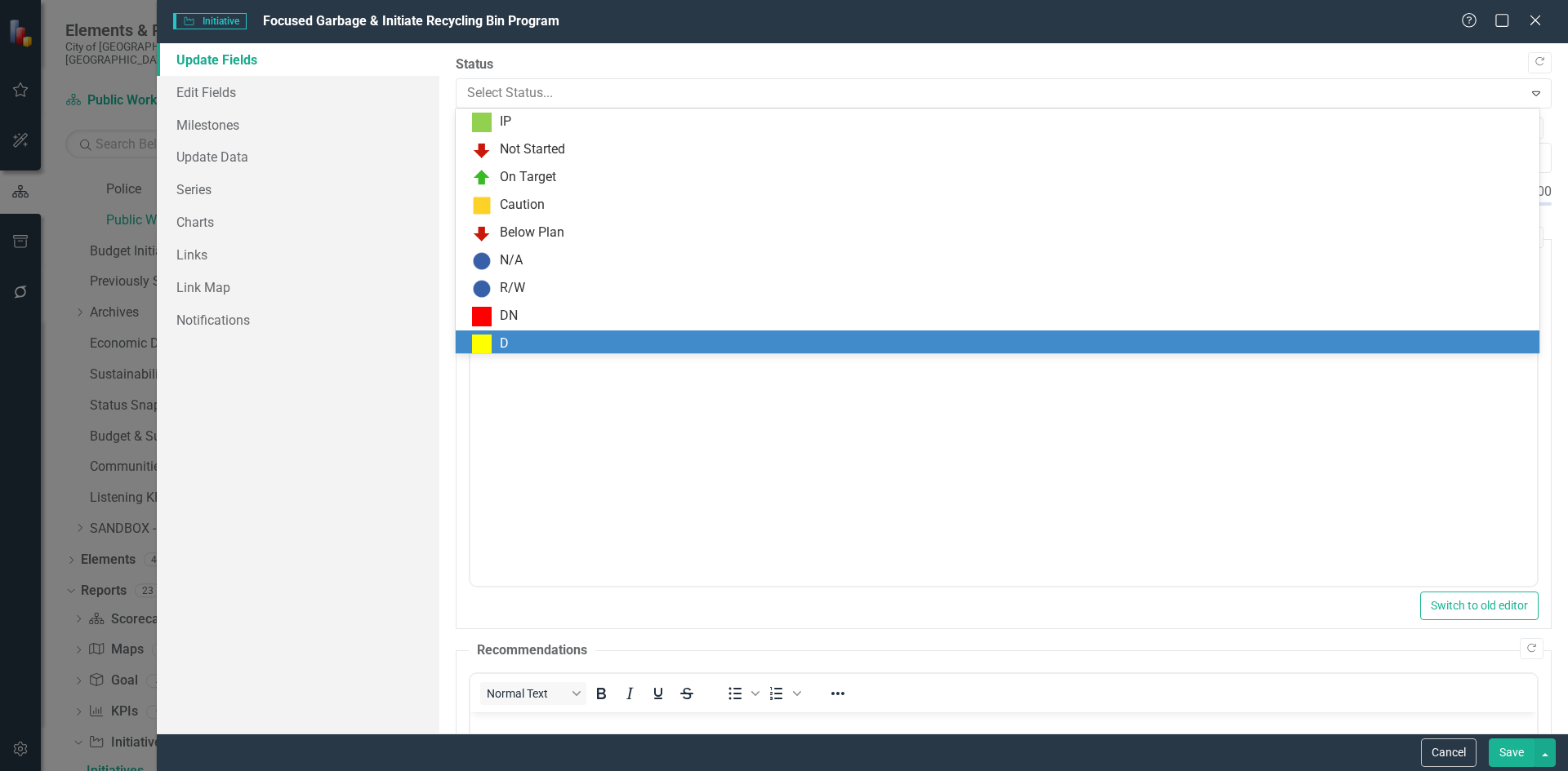
click at [518, 350] on div "D" at bounding box center [1000, 345] width 1057 height 20
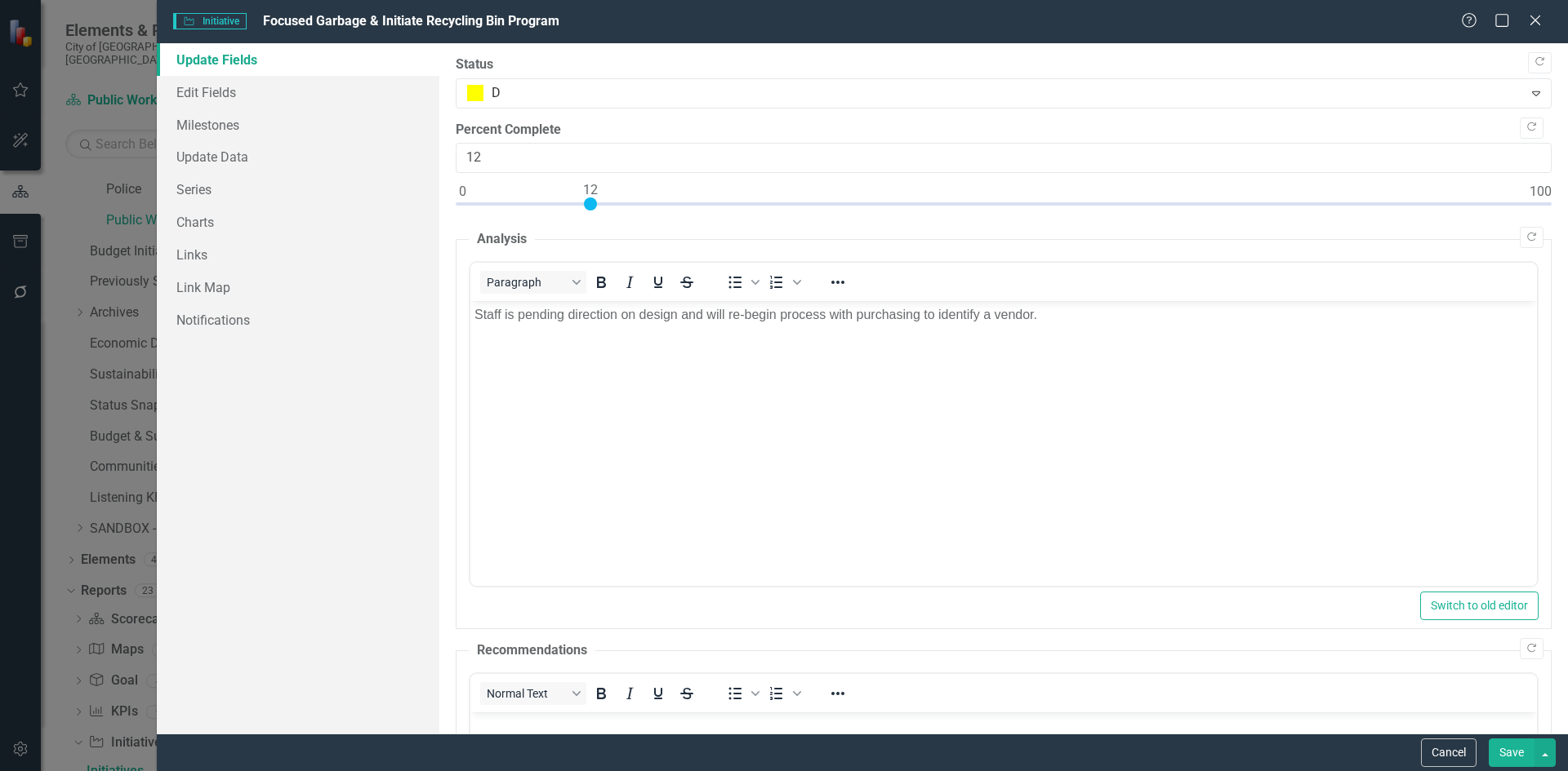
click at [1514, 751] on button "Save" at bounding box center [1511, 752] width 46 height 28
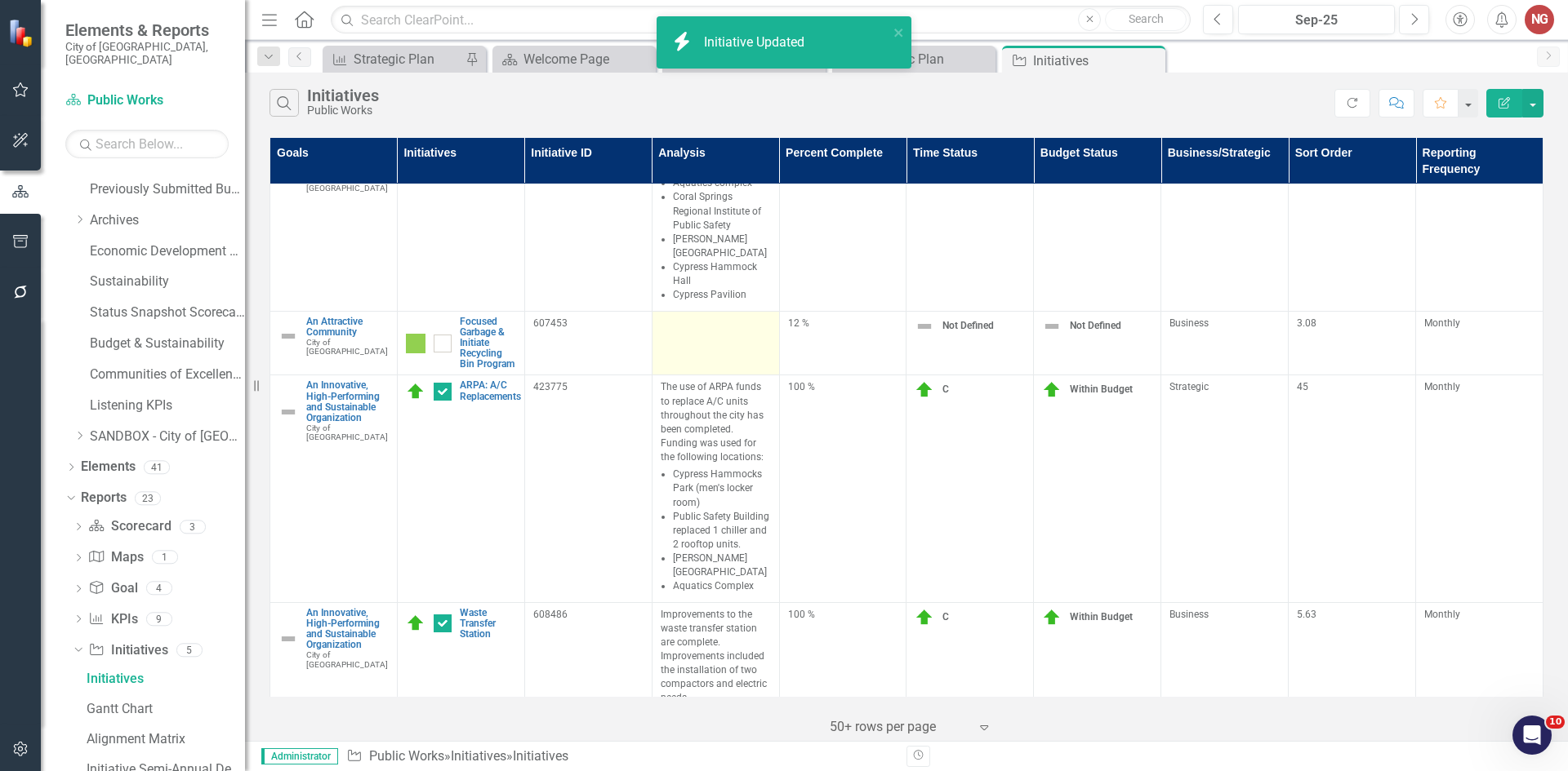
scroll to position [1061, 0]
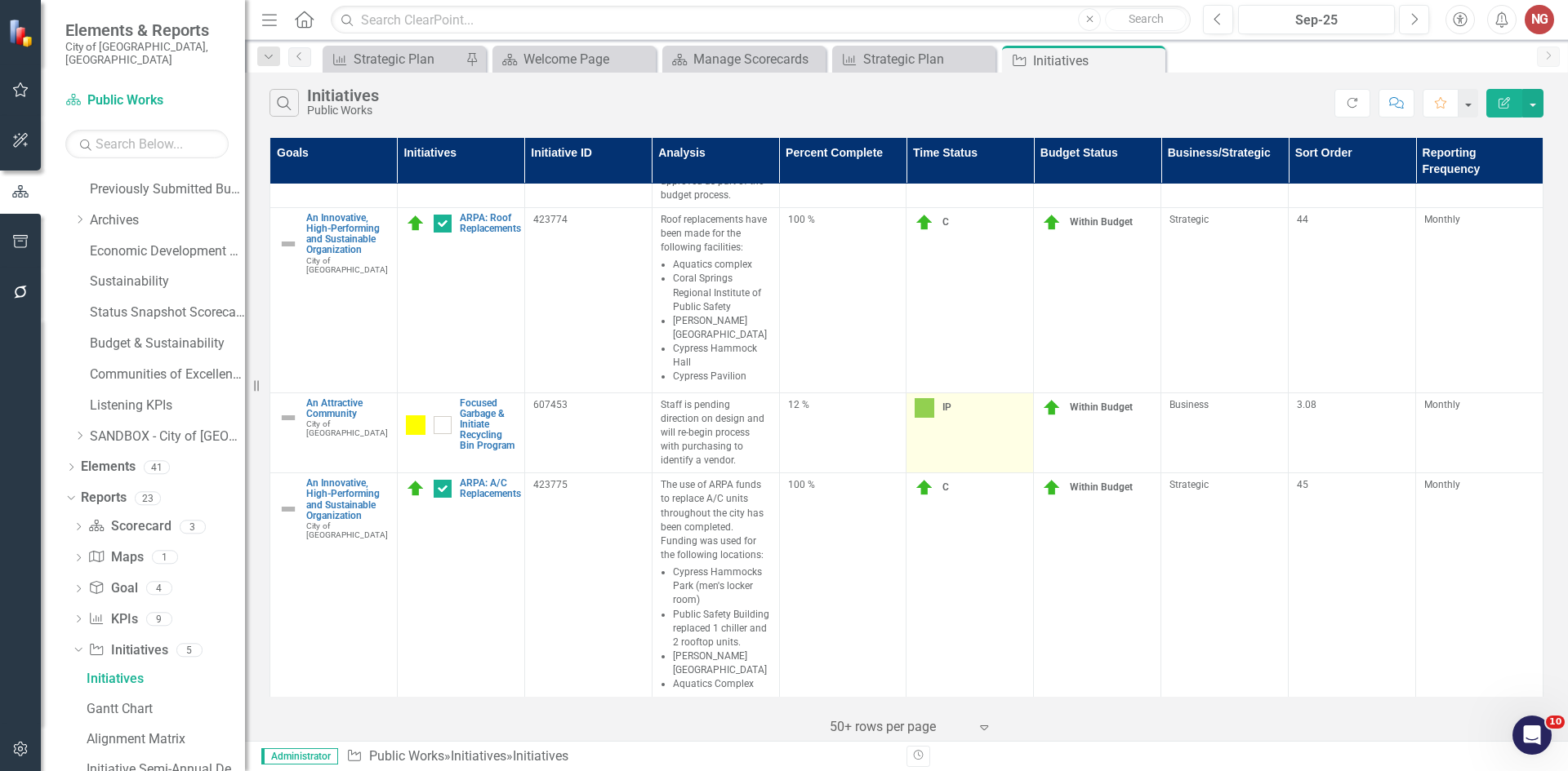
click at [934, 398] on label "IP" at bounding box center [933, 408] width 37 height 20
click at [922, 398] on img at bounding box center [925, 408] width 20 height 20
click at [921, 398] on img at bounding box center [925, 408] width 20 height 20
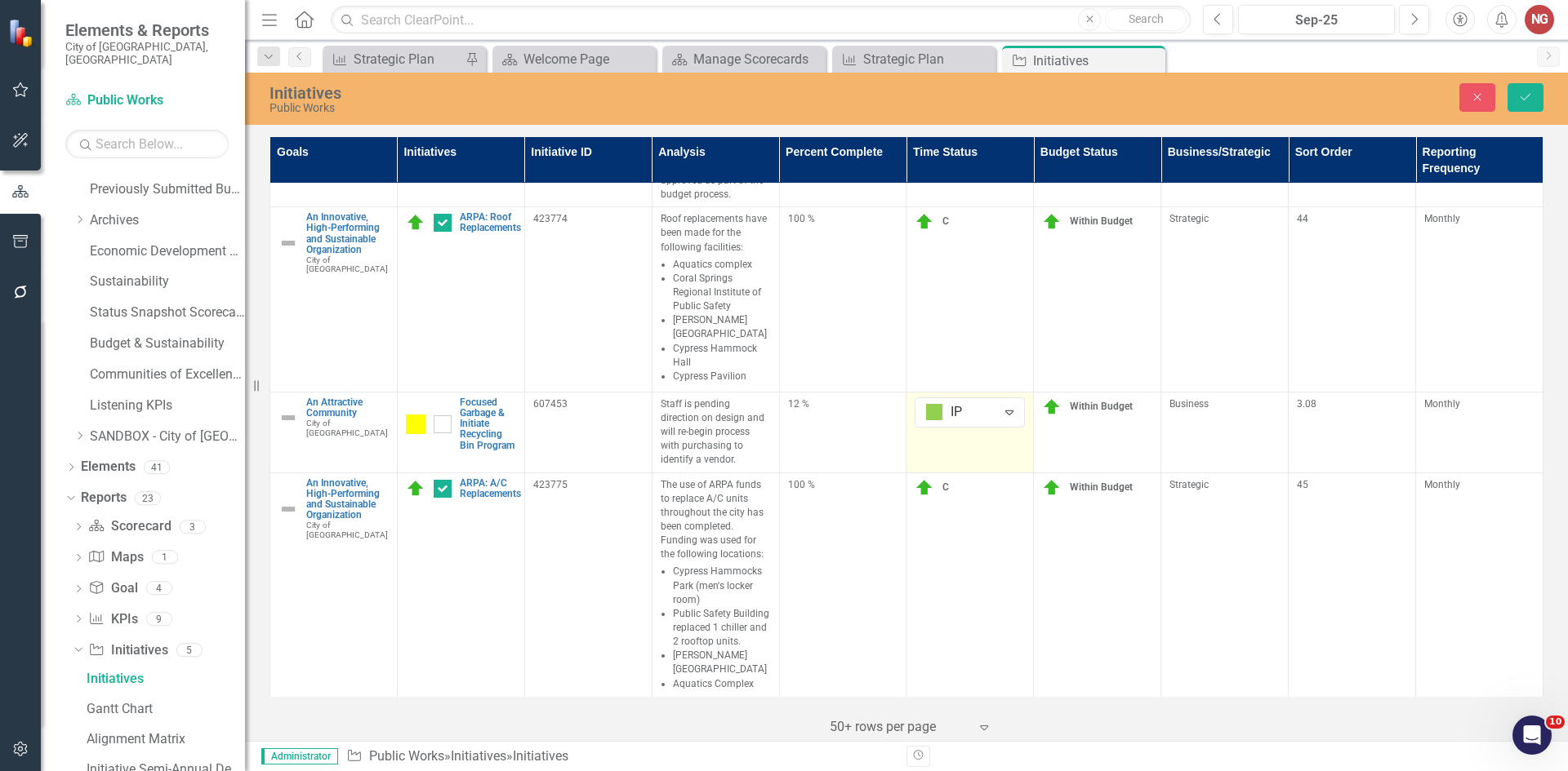
click at [927, 403] on input "text" at bounding box center [928, 412] width 3 height 19
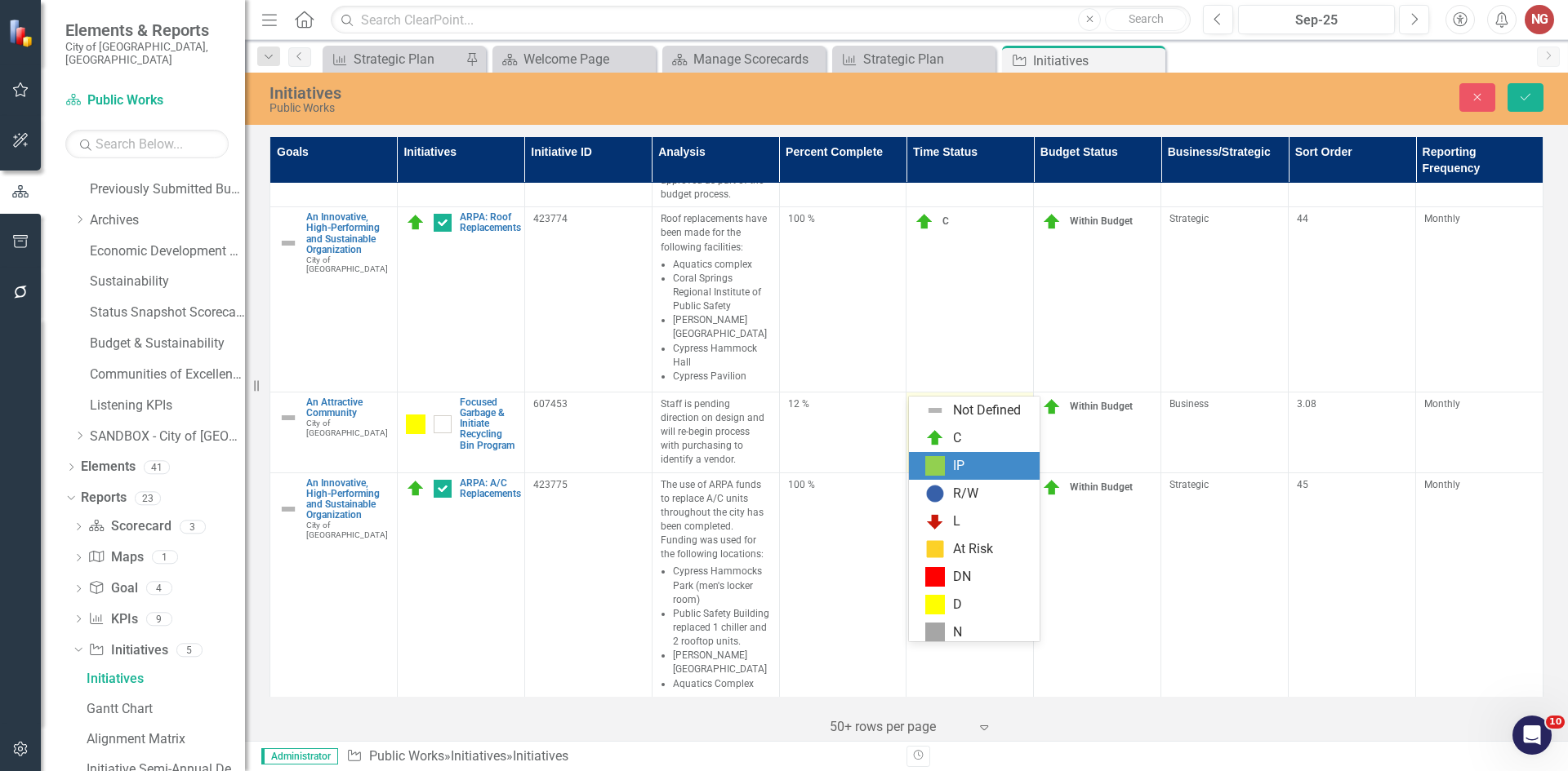
scroll to position [5, 0]
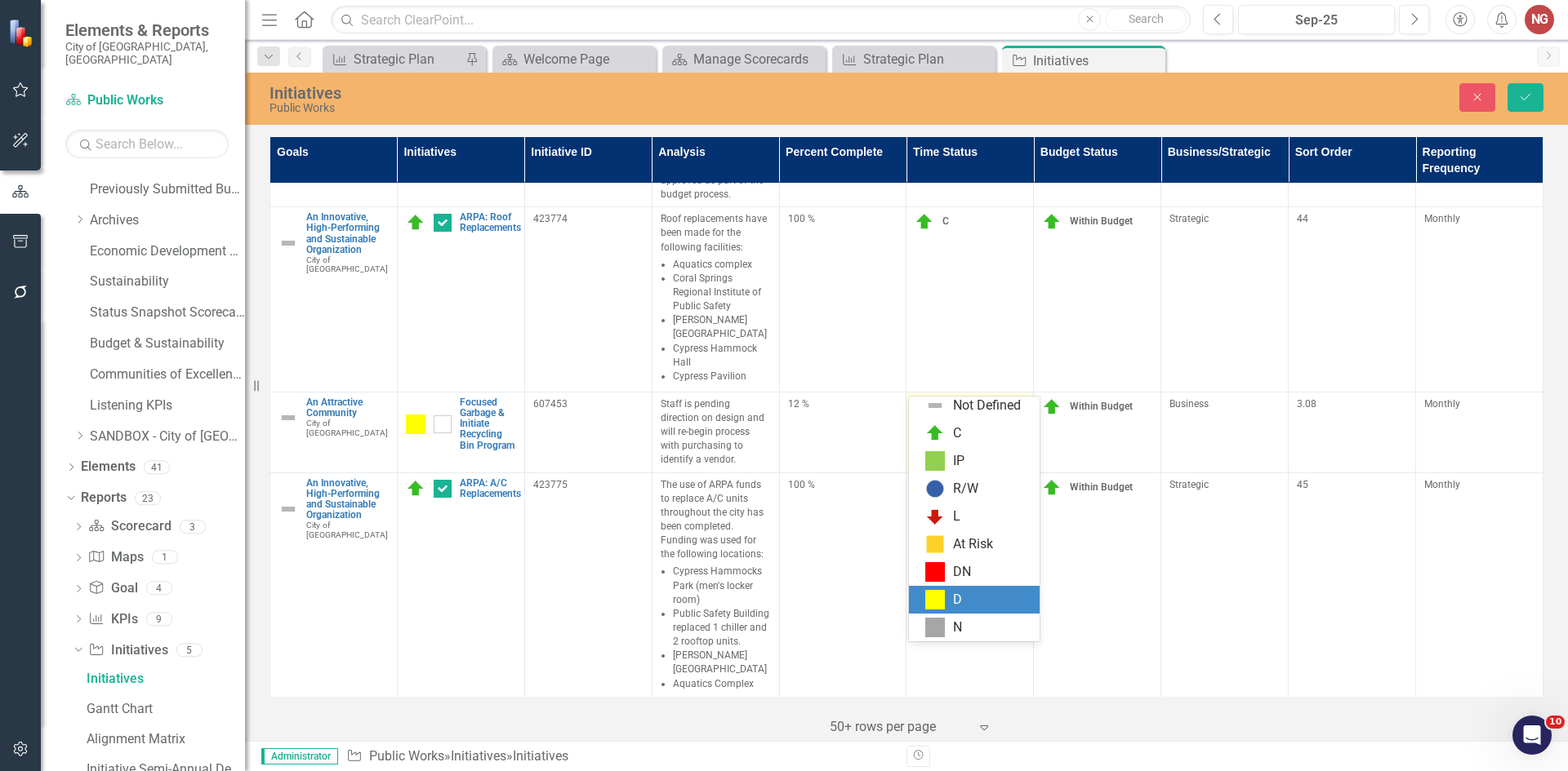
click at [949, 604] on div "D" at bounding box center [977, 600] width 104 height 20
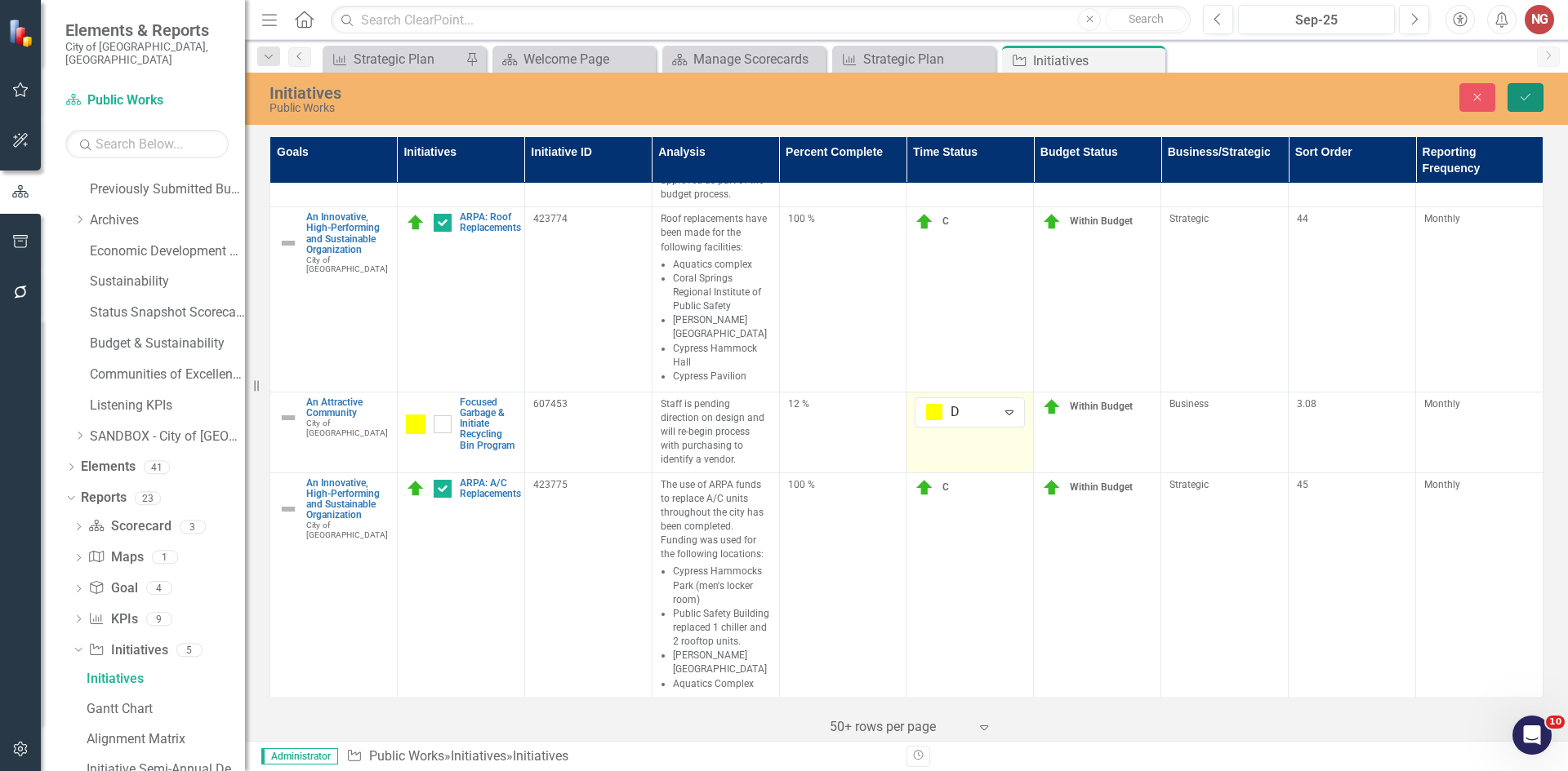
click at [1528, 95] on icon "Save" at bounding box center [1525, 98] width 15 height 12
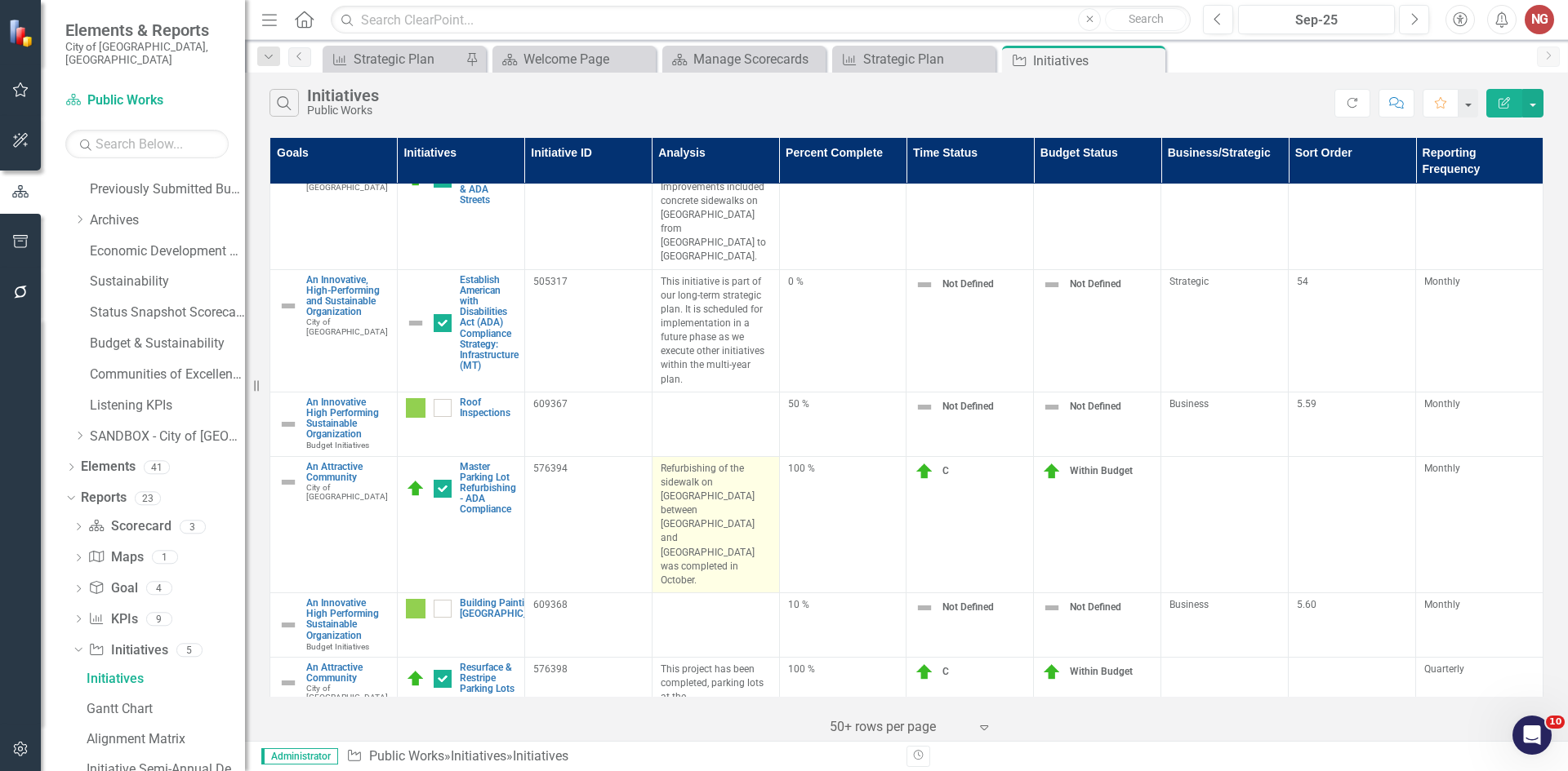
scroll to position [1715, 0]
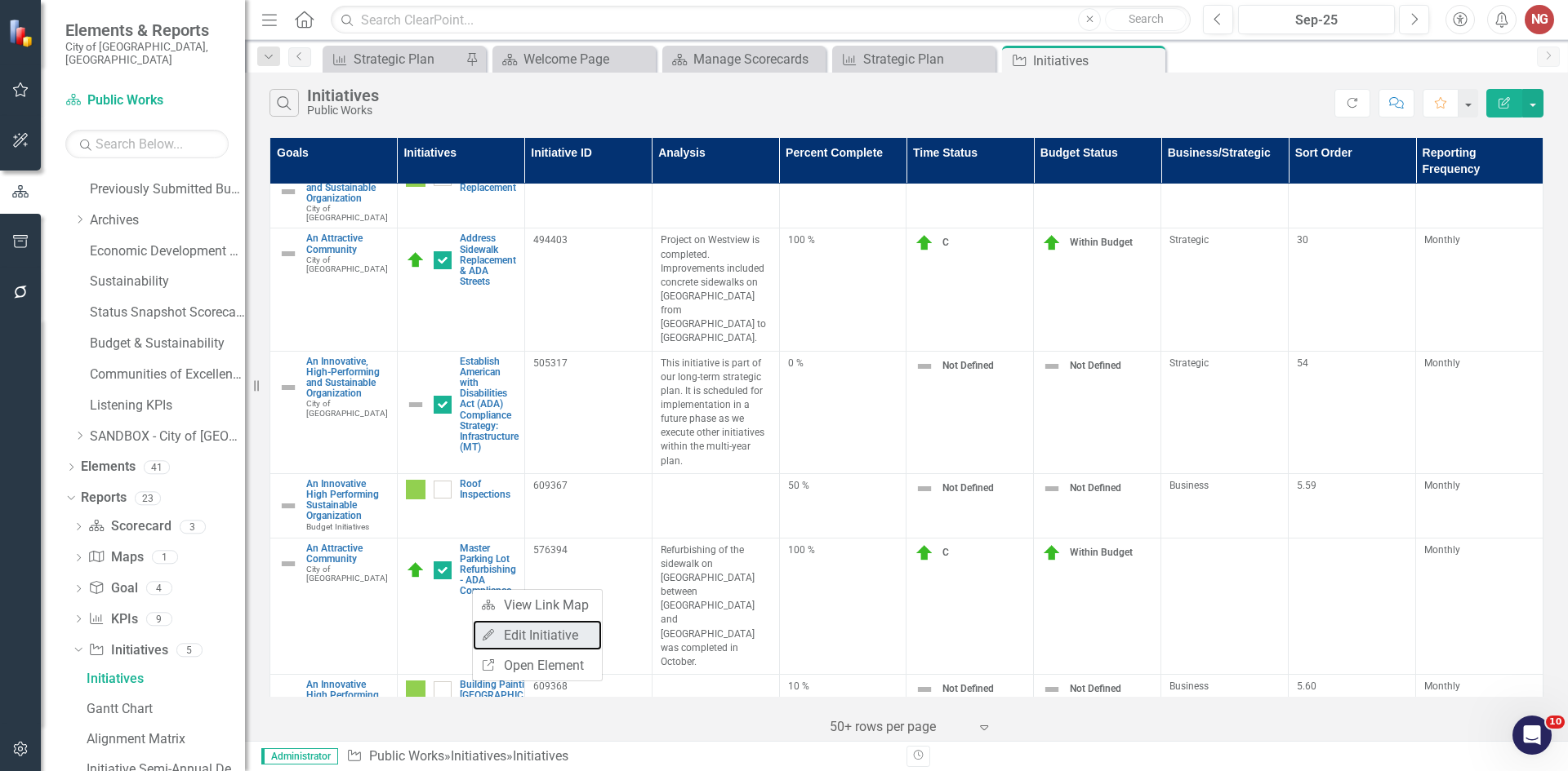
click at [561, 629] on link "Edit Edit Initiative" at bounding box center [537, 635] width 129 height 30
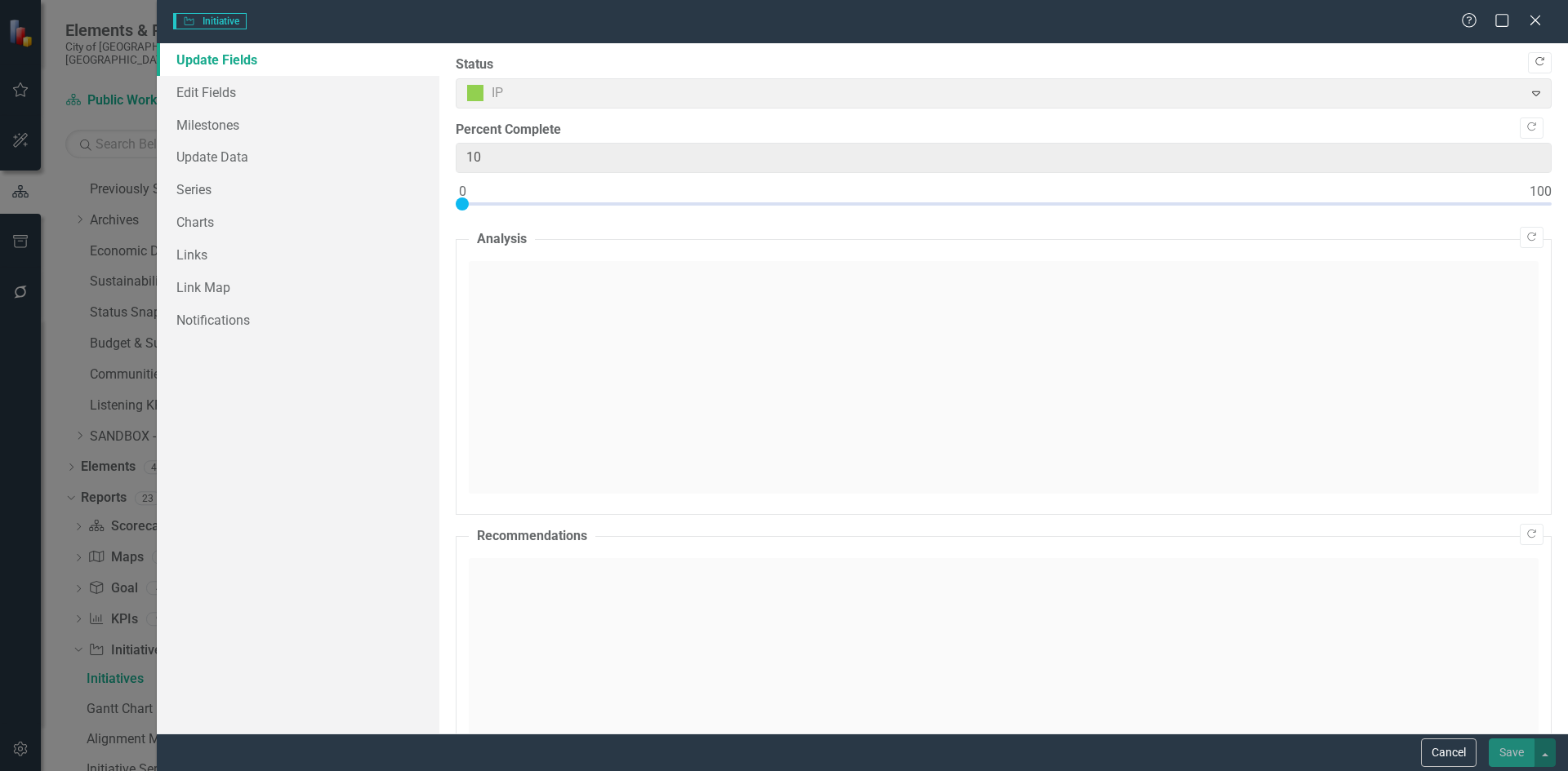
click at [1534, 61] on icon "Copy Forward" at bounding box center [1540, 62] width 13 height 10
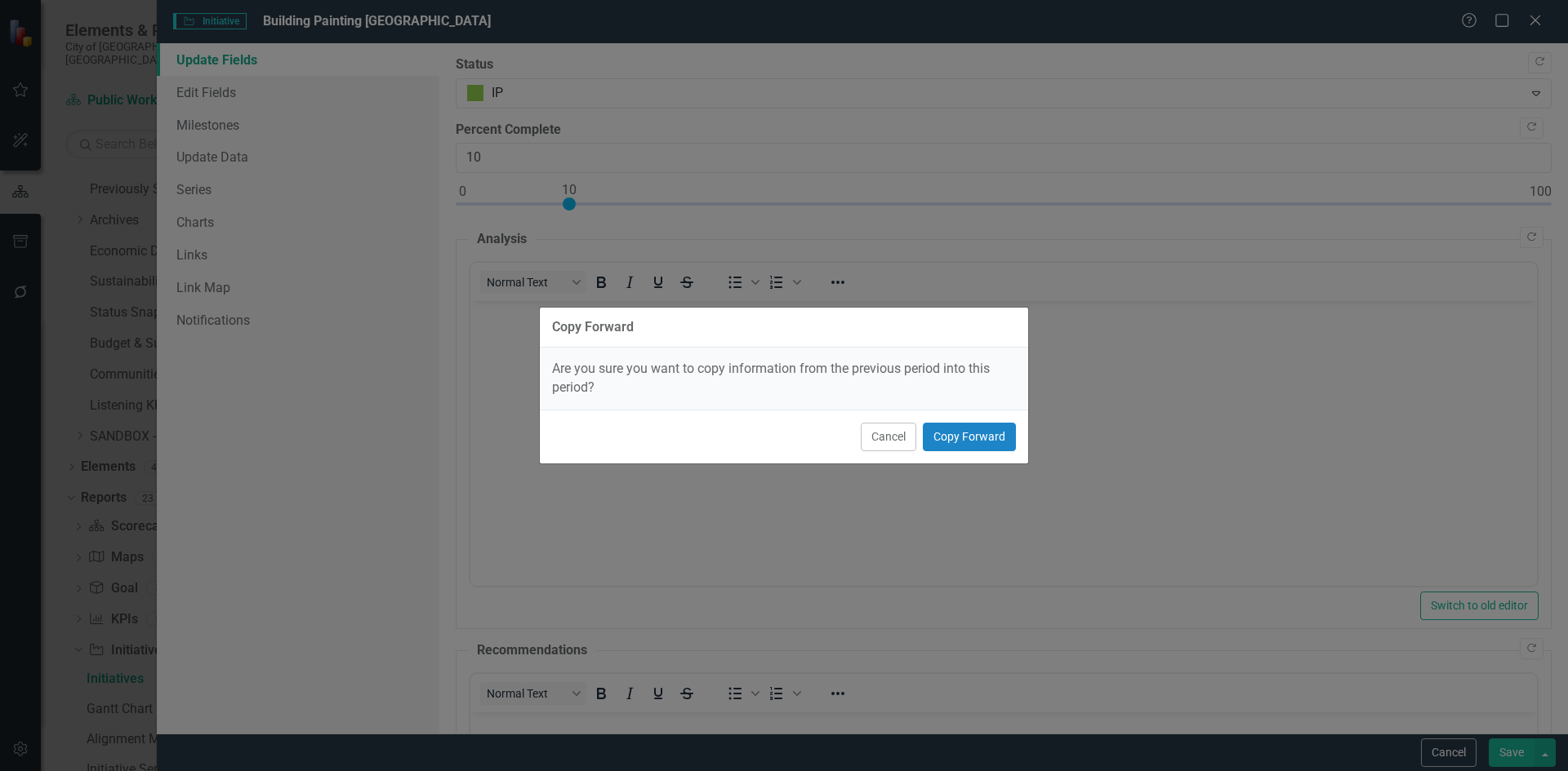
scroll to position [0, 0]
click at [997, 435] on button "Copy Forward" at bounding box center [969, 436] width 93 height 28
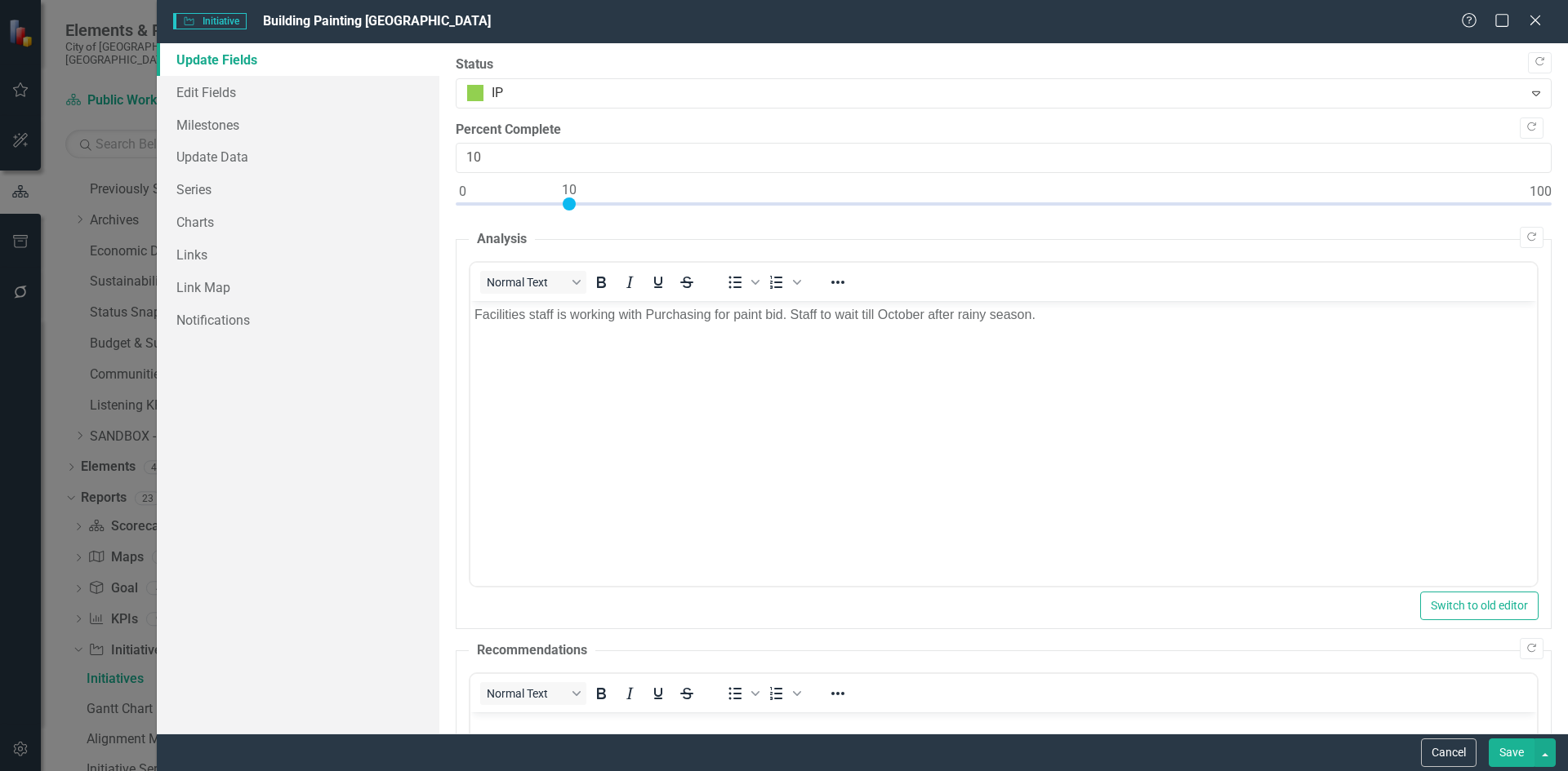
click at [1521, 744] on button "Save" at bounding box center [1511, 752] width 46 height 28
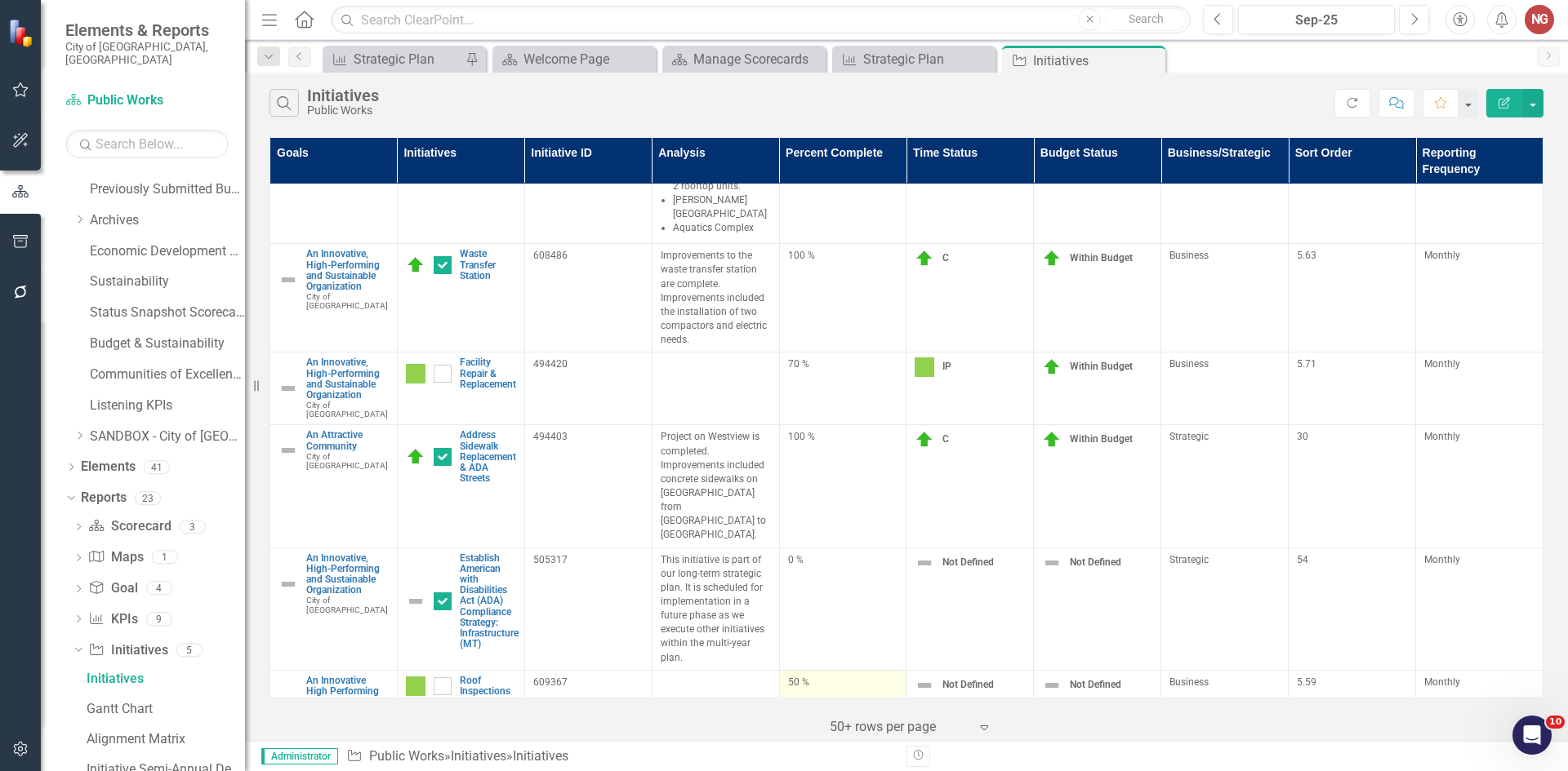
scroll to position [1496, 0]
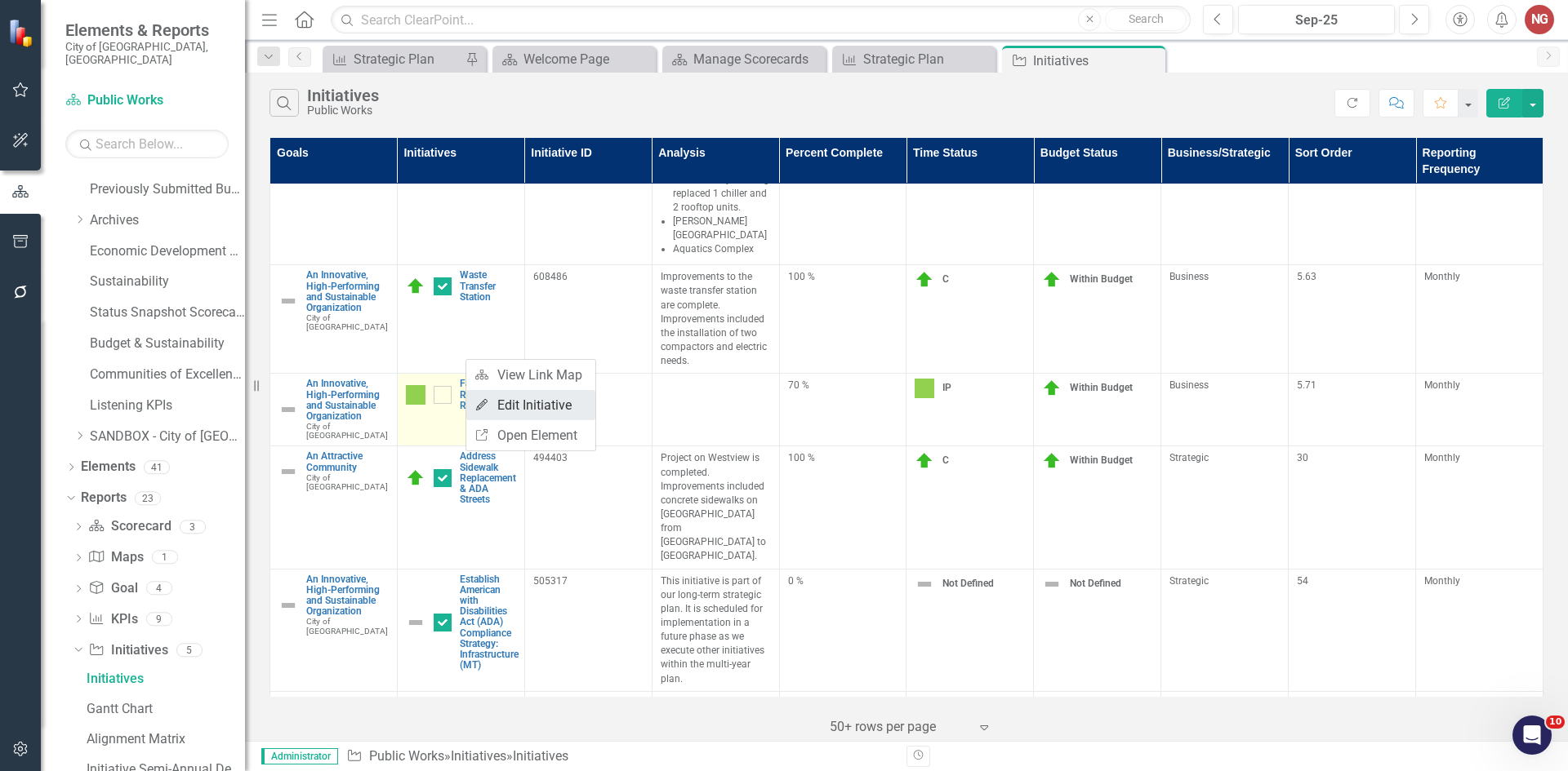
click at [487, 404] on icon "Edit" at bounding box center [481, 405] width 15 height 12
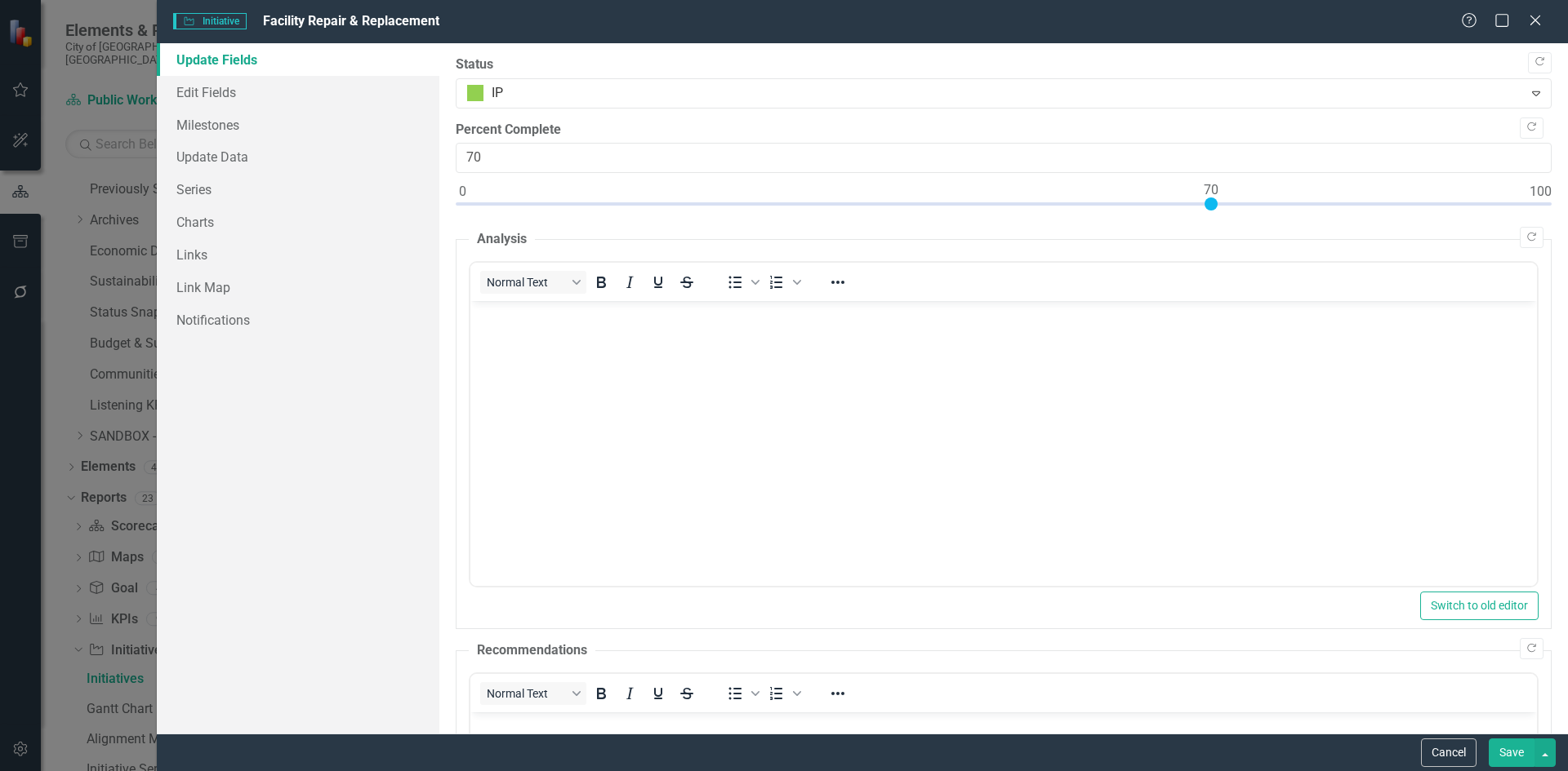
scroll to position [0, 0]
click at [1513, 64] on label "Status" at bounding box center [1004, 64] width 1096 height 19
click at [1528, 63] on button "Copy Forward" at bounding box center [1540, 63] width 23 height 21
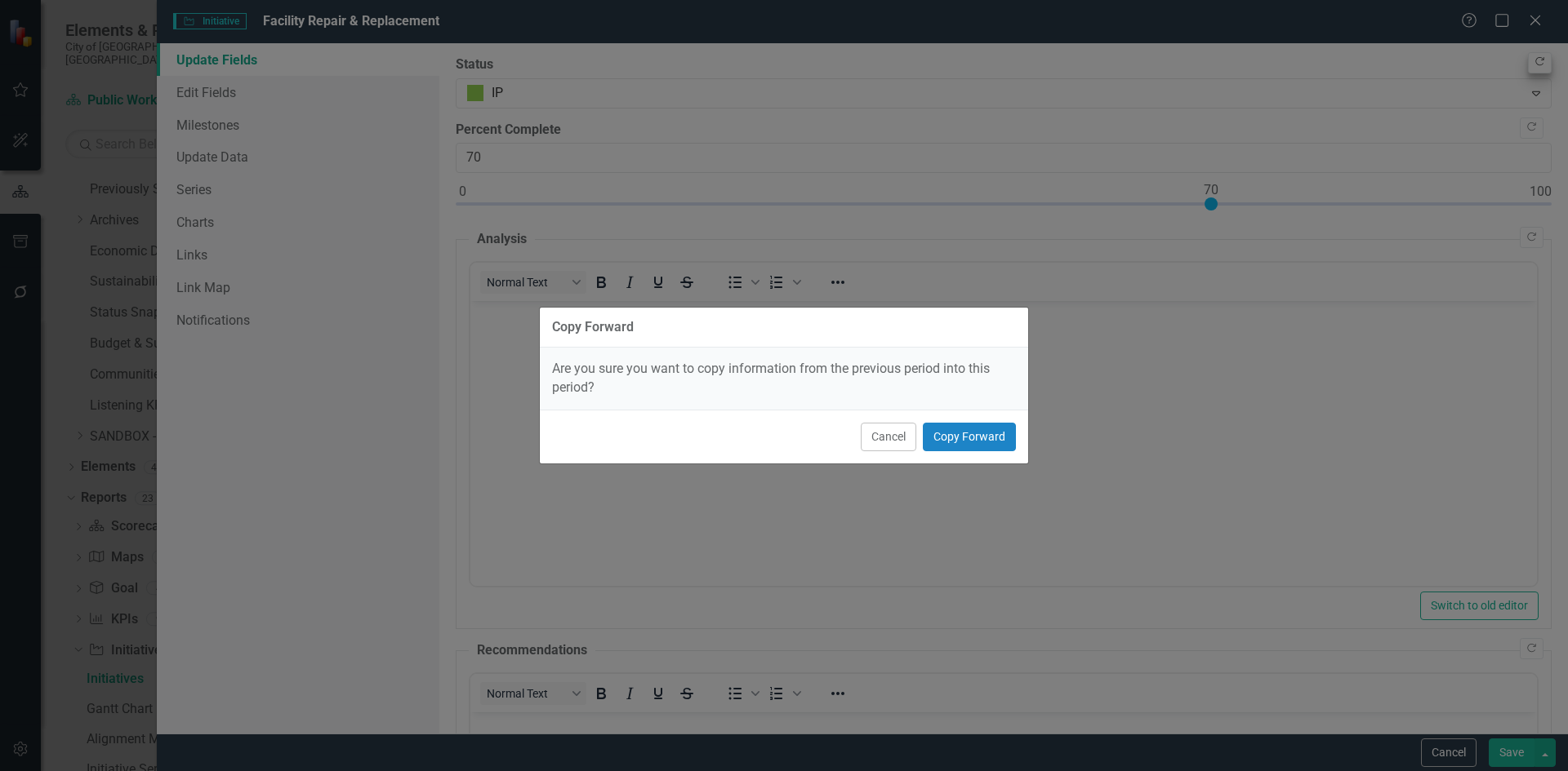
click at [1518, 63] on div "Copy Forward Are you sure you want to copy information from the previous period…" at bounding box center [784, 386] width 1568 height 771
click at [974, 442] on button "Copy Forward" at bounding box center [969, 436] width 93 height 28
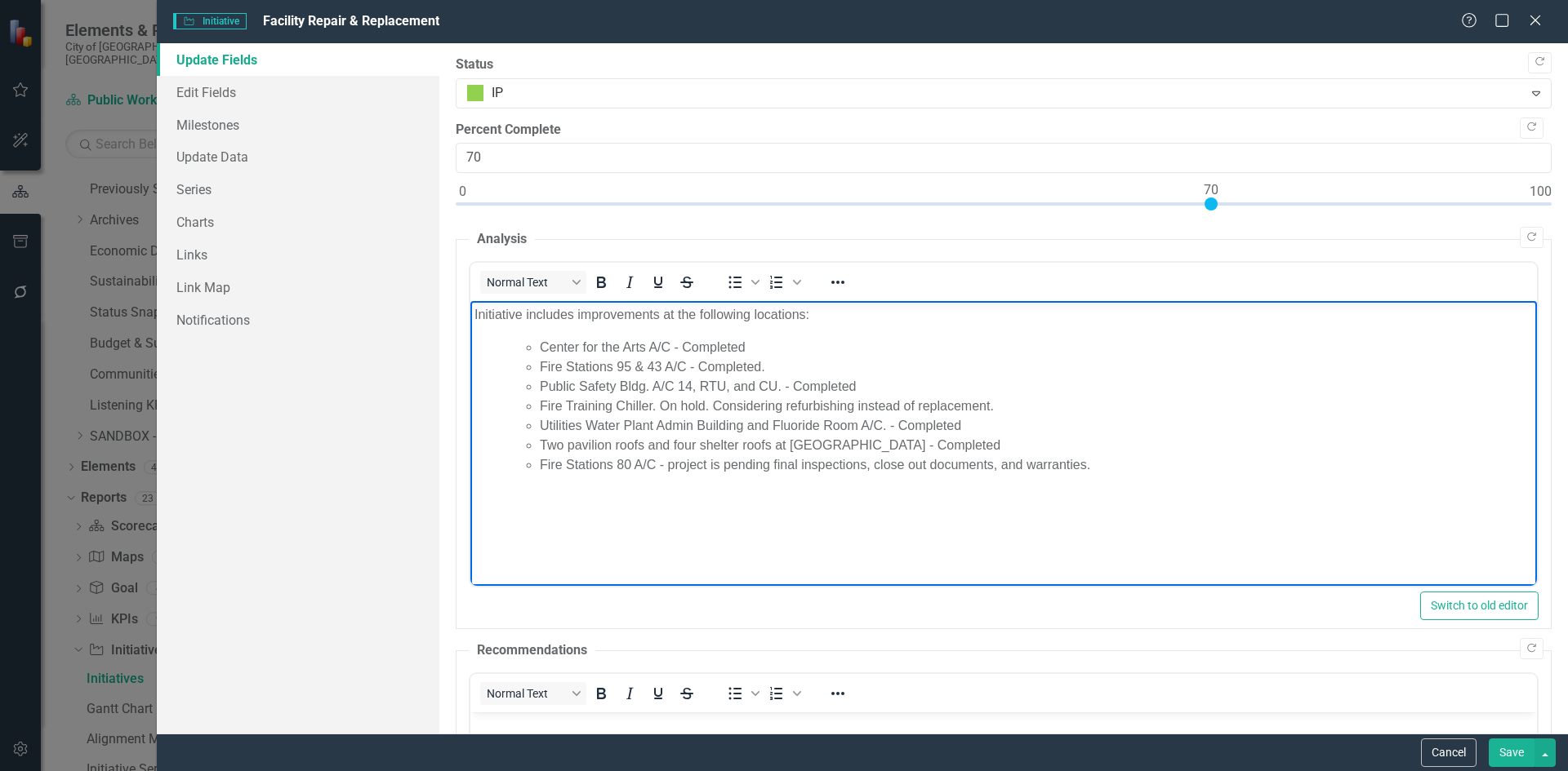
drag, startPoint x: 1136, startPoint y: 471, endPoint x: 460, endPoint y: 309, distance: 695.1
click at [470, 309] on html "Initiative includes improvements at the following locations: Center for the Art…" at bounding box center [1003, 424] width 1066 height 245
copy body "Initiative includes improvements at the following locations: Center for the Art…"
click at [1524, 23] on div "Help Maximize Close" at bounding box center [1506, 21] width 91 height 19
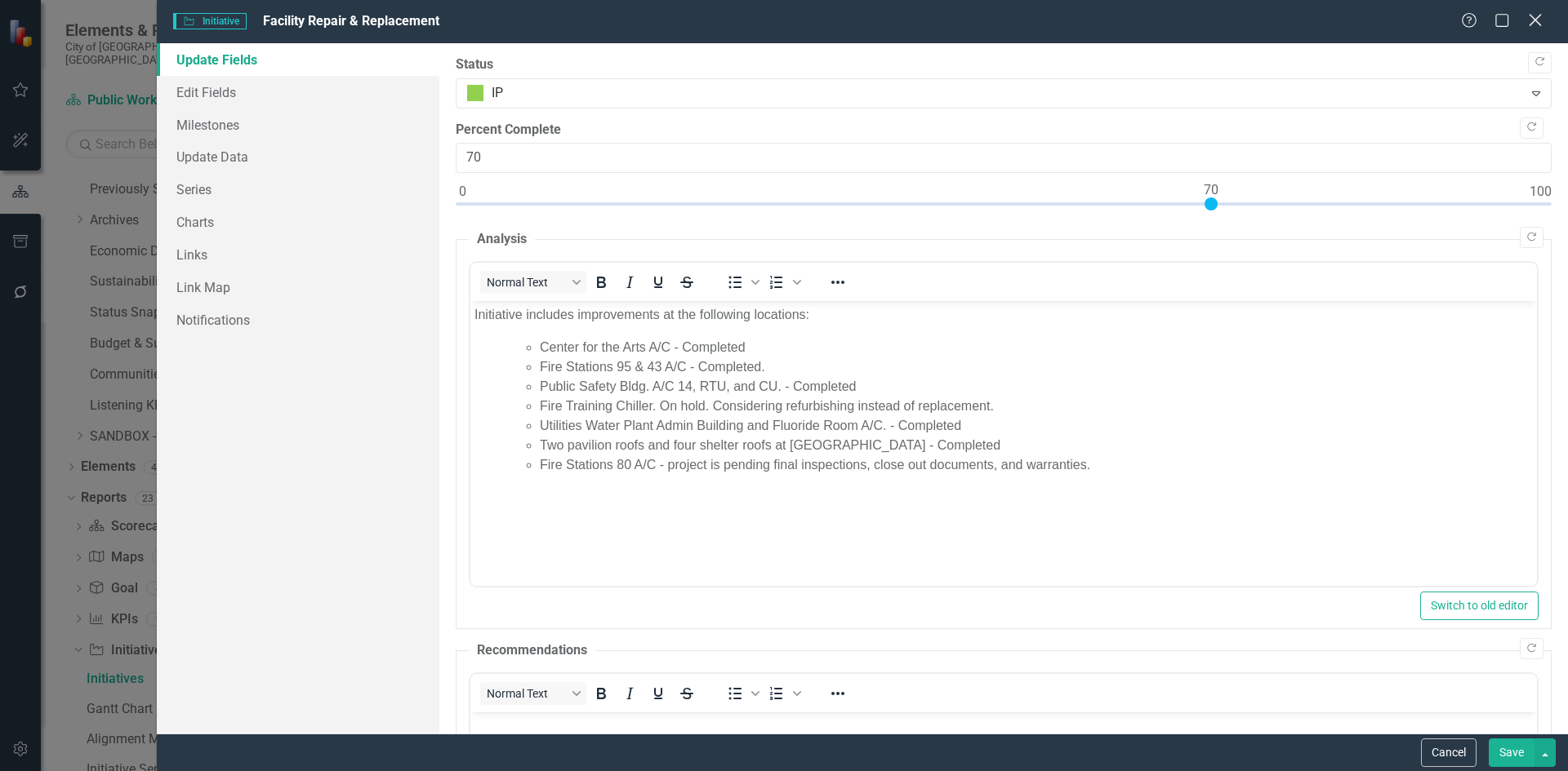
click at [1531, 14] on icon "Close" at bounding box center [1535, 20] width 21 height 16
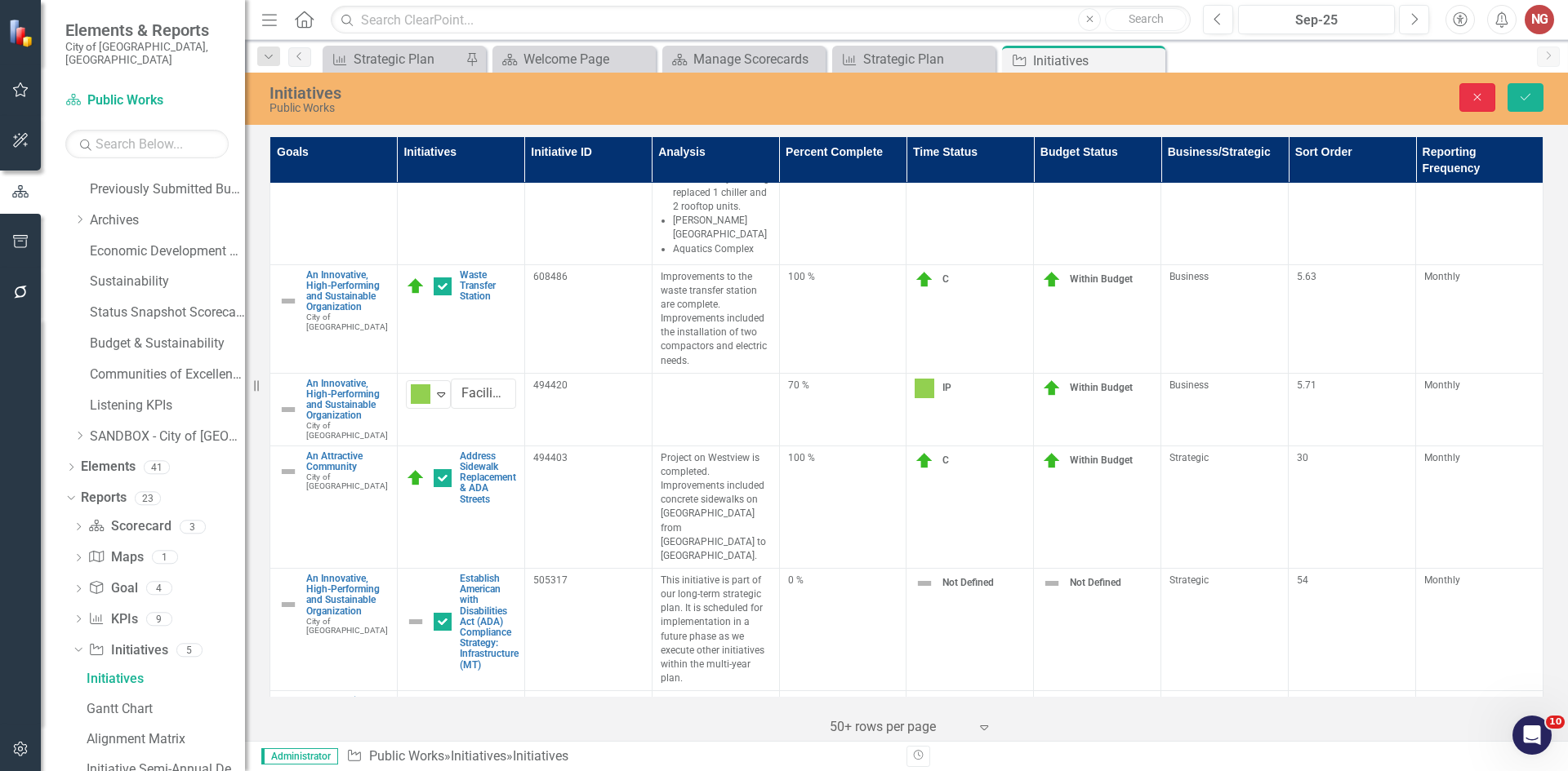
click at [1468, 95] on button "Close" at bounding box center [1477, 97] width 36 height 28
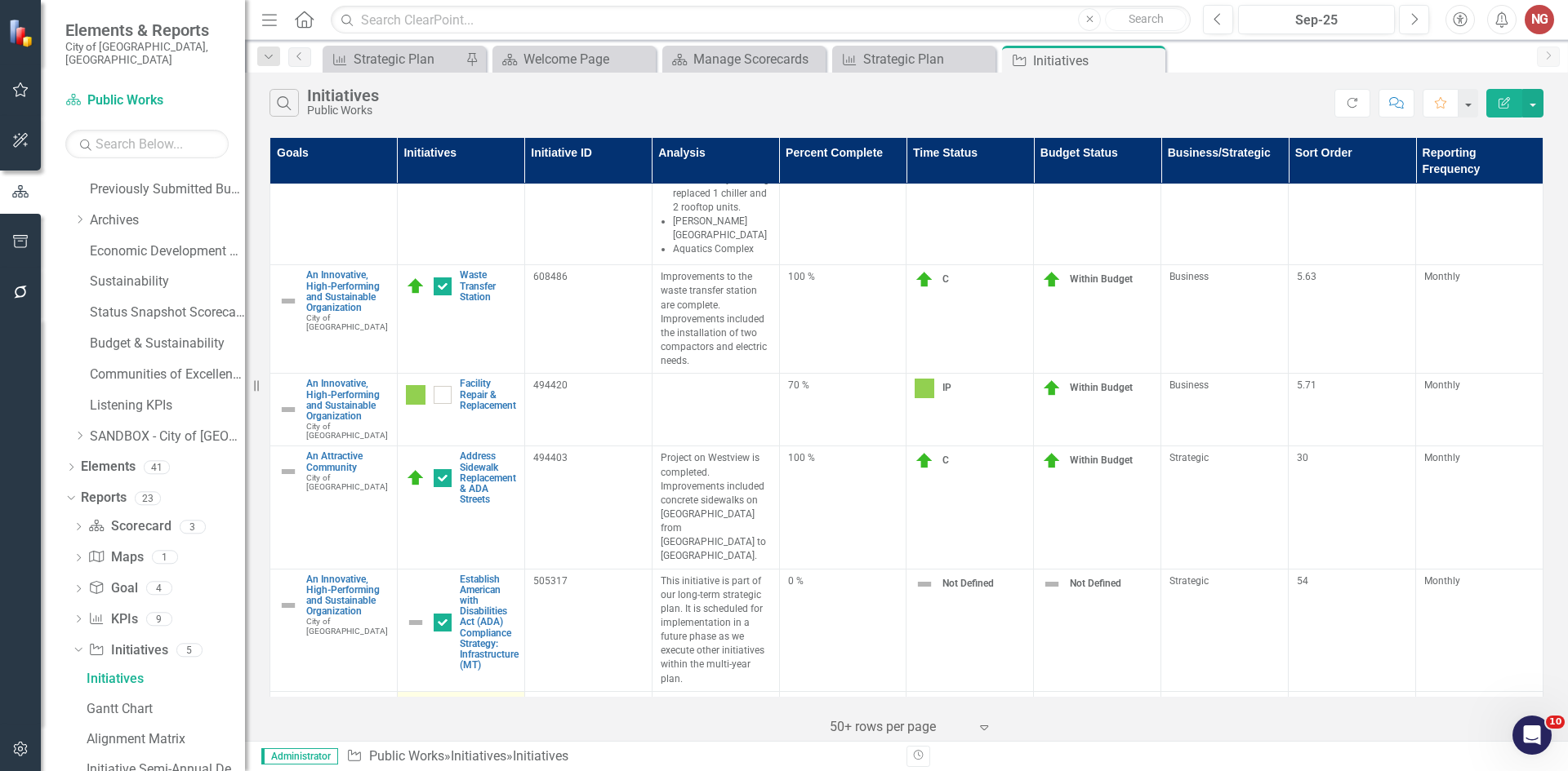
click at [477, 697] on link "Roof Inspections" at bounding box center [488, 708] width 57 height 21
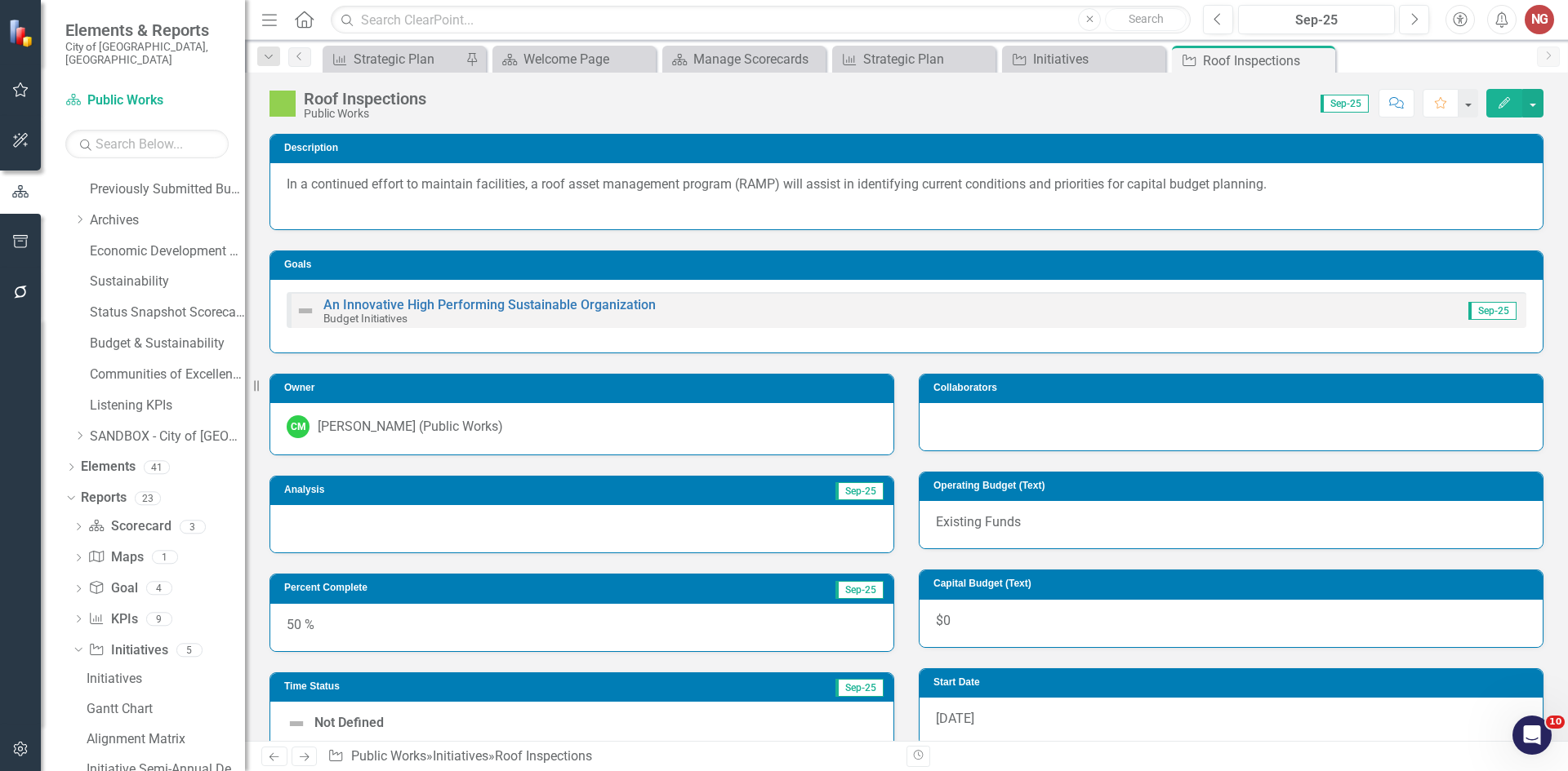
click at [652, 529] on div at bounding box center [582, 529] width 623 height 48
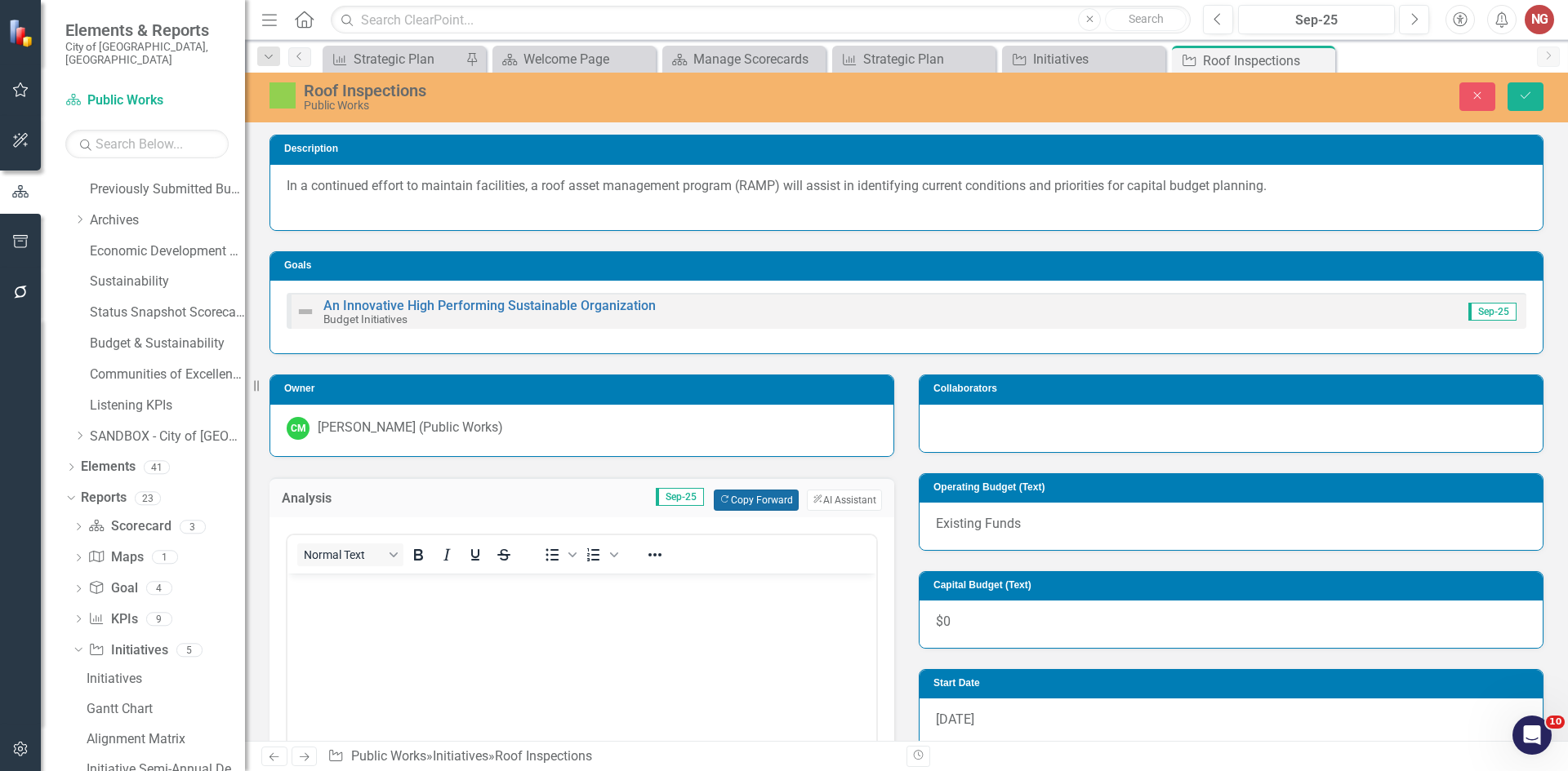
click at [753, 504] on button "Copy Forward Copy Forward" at bounding box center [756, 501] width 84 height 21
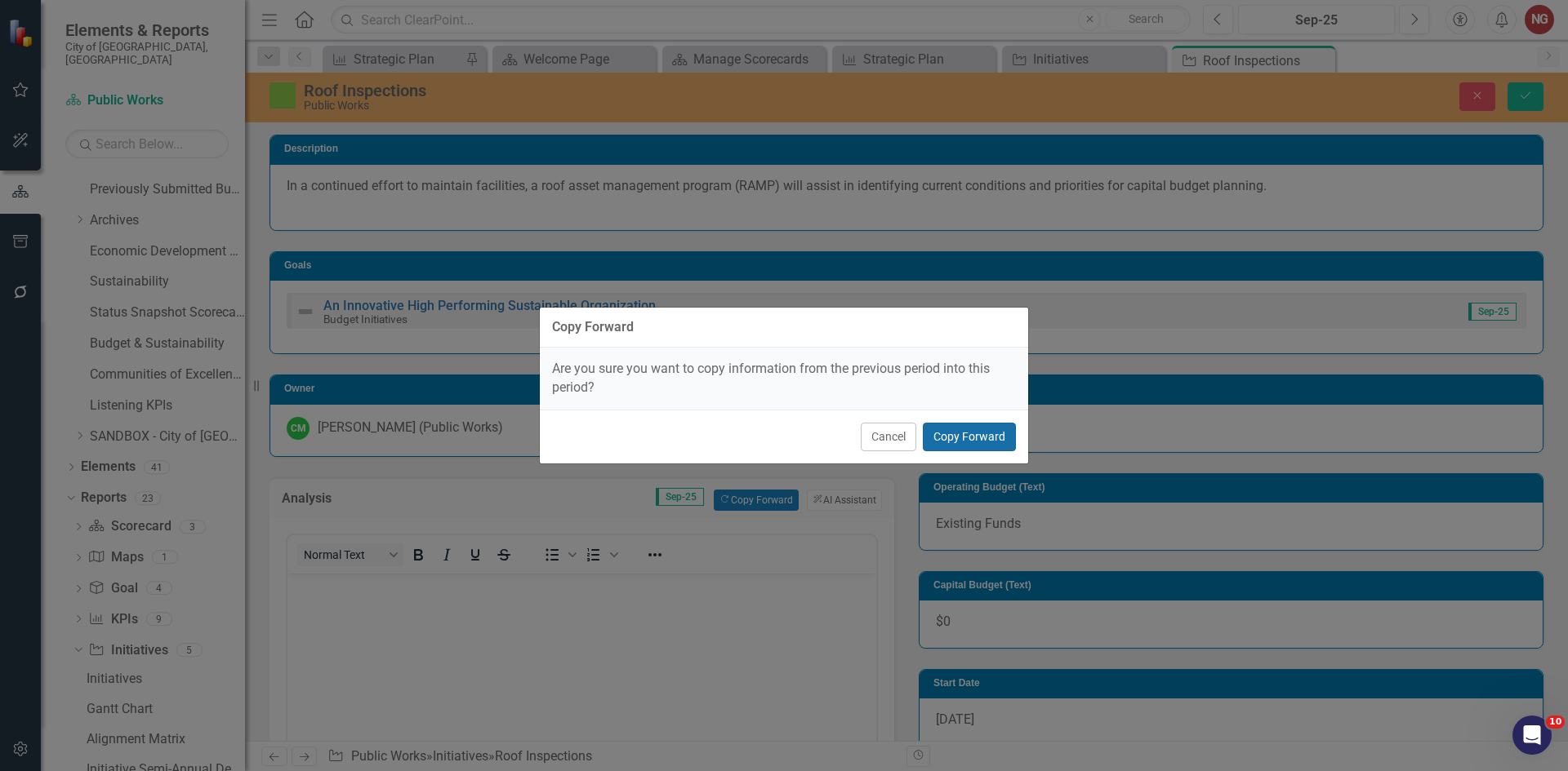
click at [976, 431] on button "Copy Forward" at bounding box center [969, 436] width 93 height 28
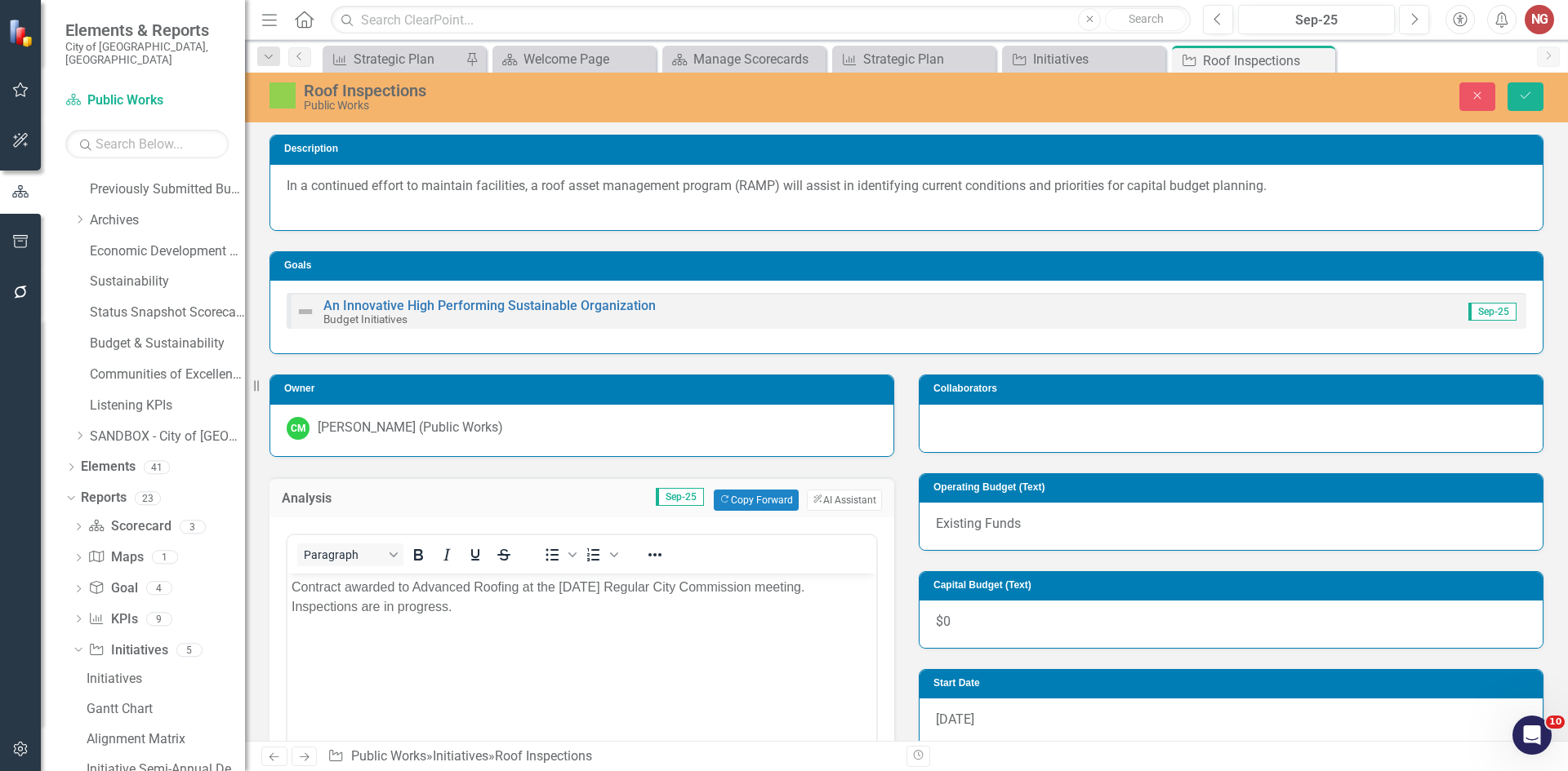
click at [448, 603] on p "Contract awarded to Advanced Roofing at the [DATE] Regular City Commission meet…" at bounding box center [582, 596] width 581 height 39
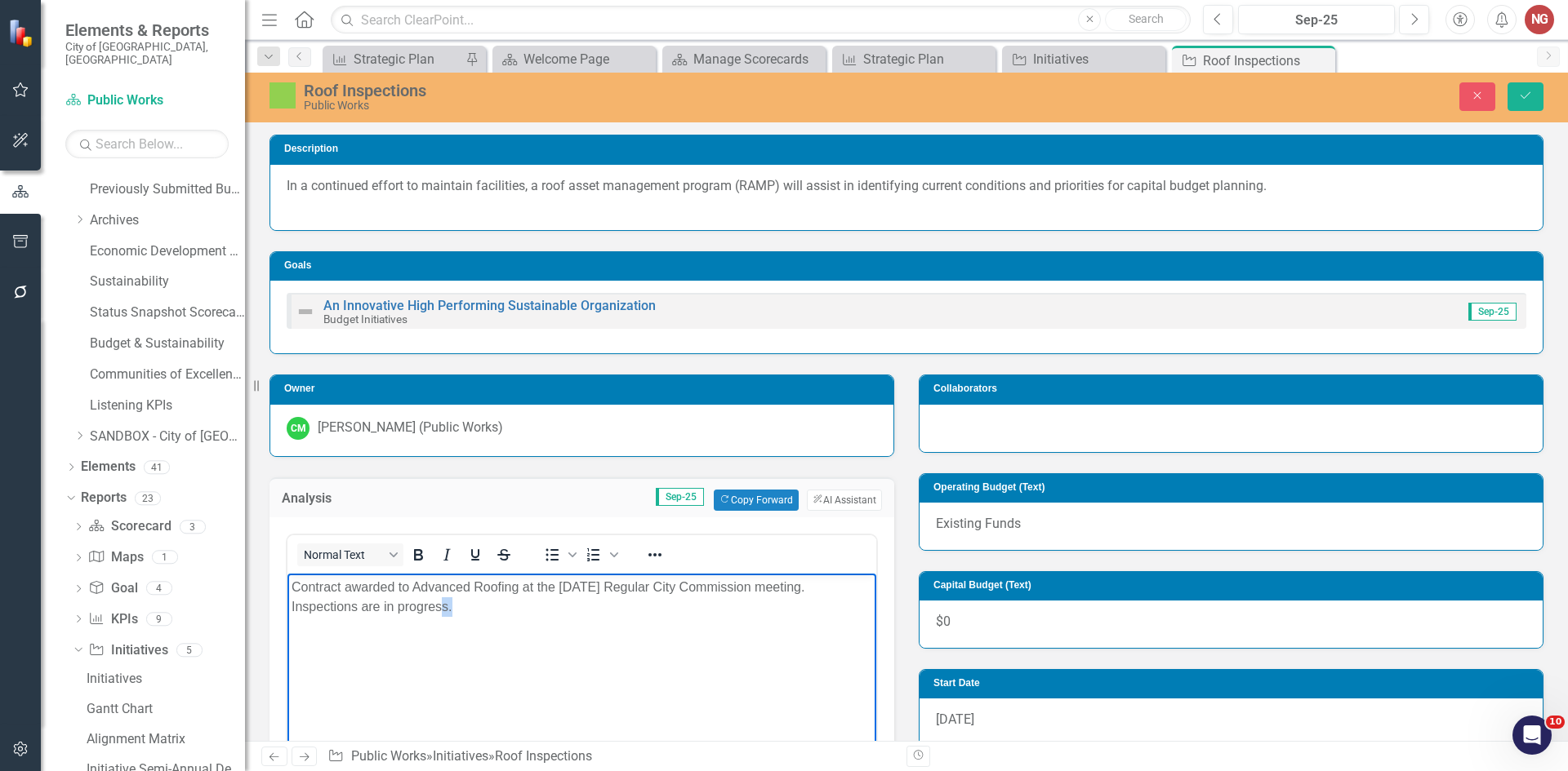
click at [448, 603] on p "Contract awarded to Advanced Roofing at the [DATE] Regular City Commission meet…" at bounding box center [582, 596] width 581 height 39
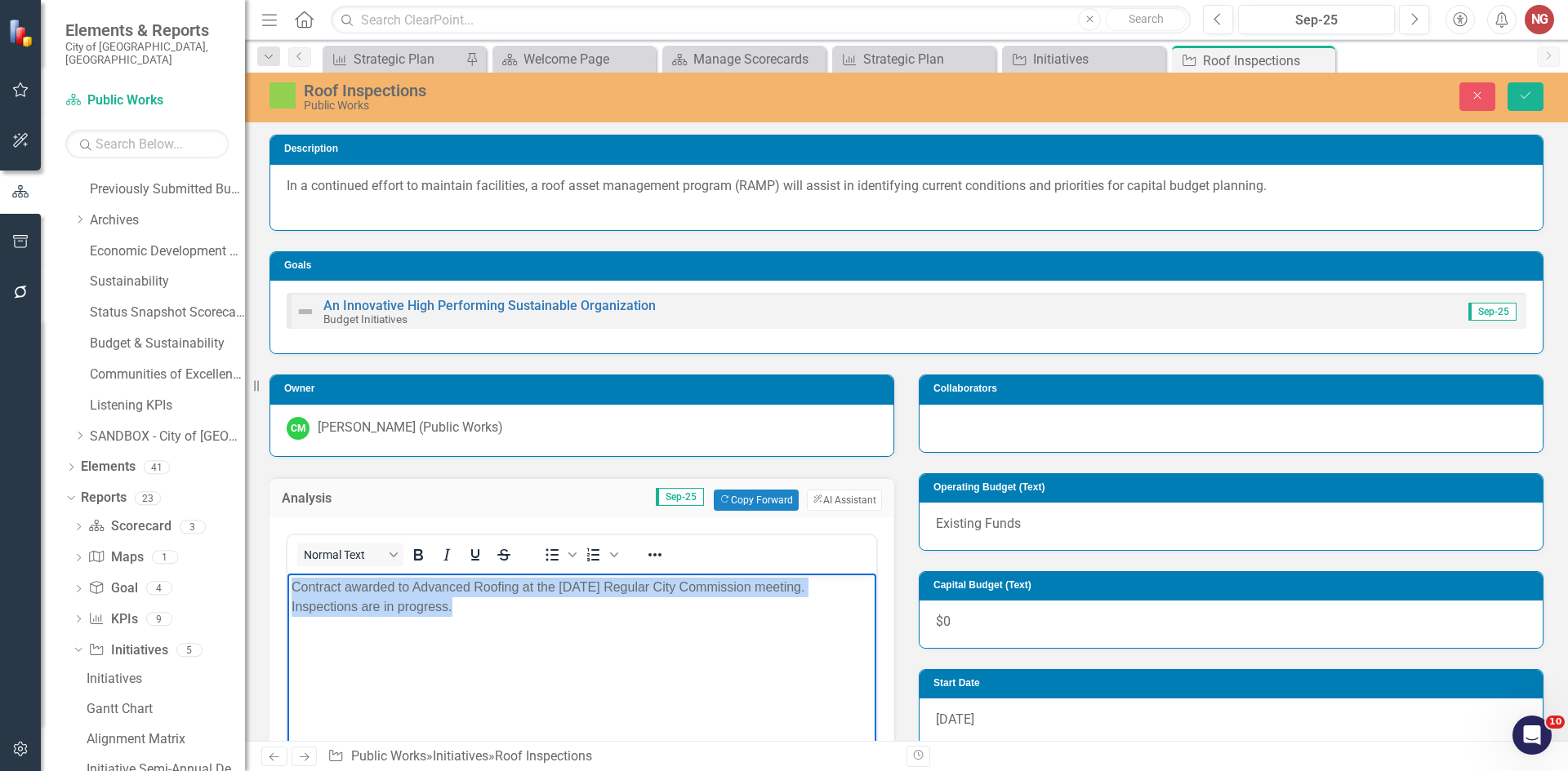
click at [448, 603] on p "Contract awarded to Advanced Roofing at the [DATE] Regular City Commission meet…" at bounding box center [582, 596] width 581 height 39
copy p "Contract awarded to Advanced Roofing at the [DATE] Regular City Commission meet…"
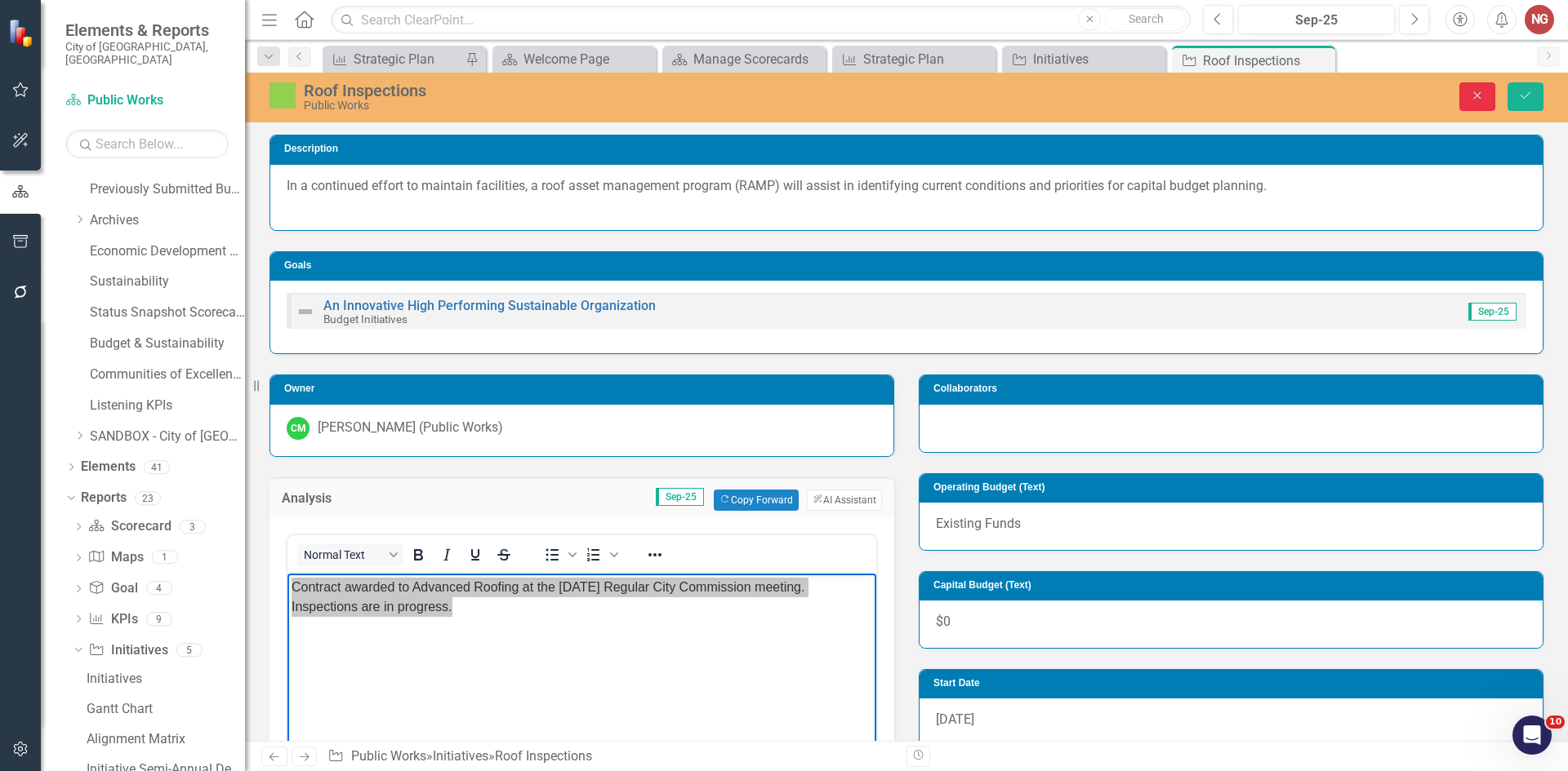
click at [1477, 99] on icon "Close" at bounding box center [1477, 96] width 15 height 12
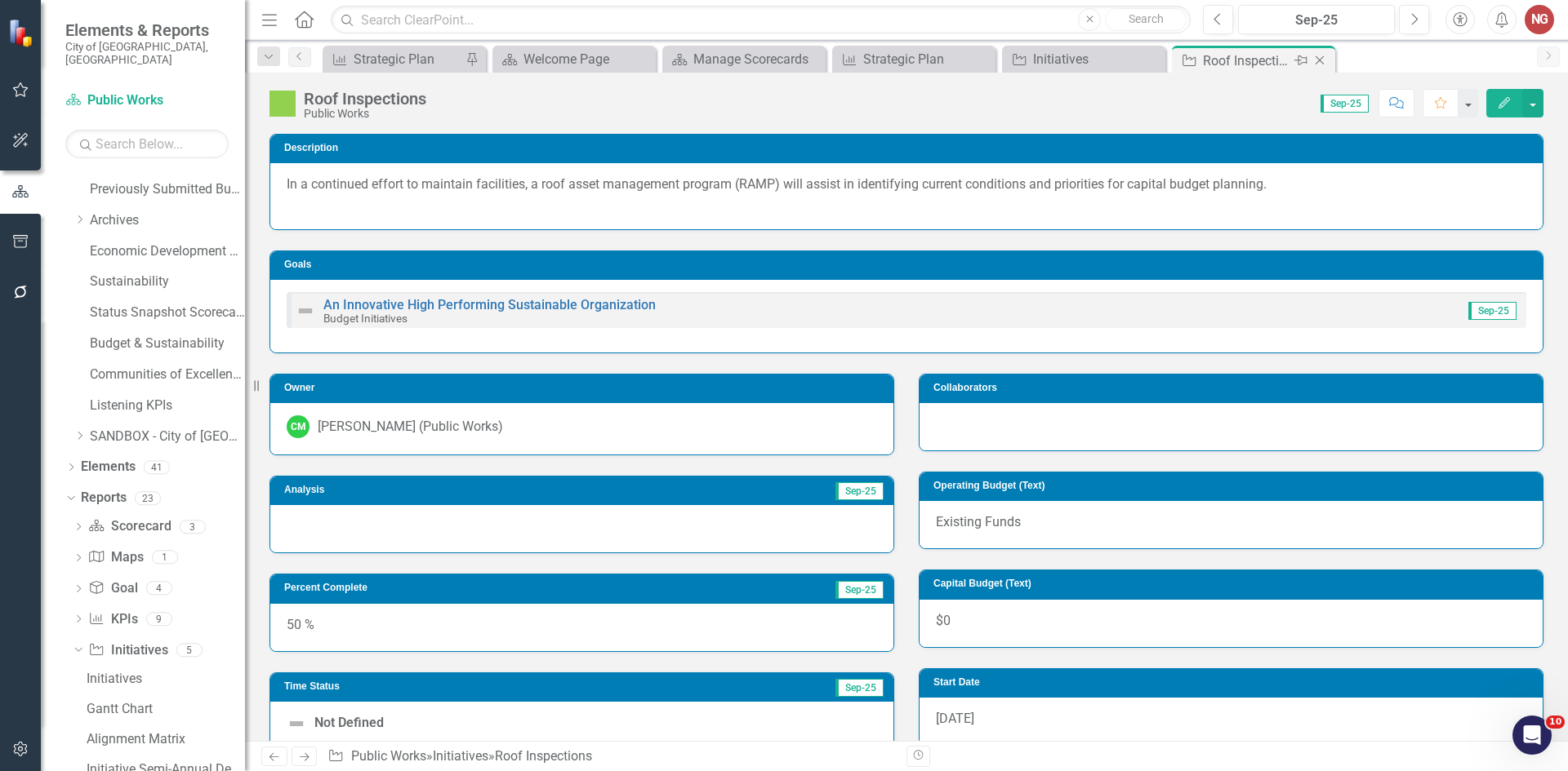
click at [1316, 58] on icon at bounding box center [1320, 61] width 9 height 9
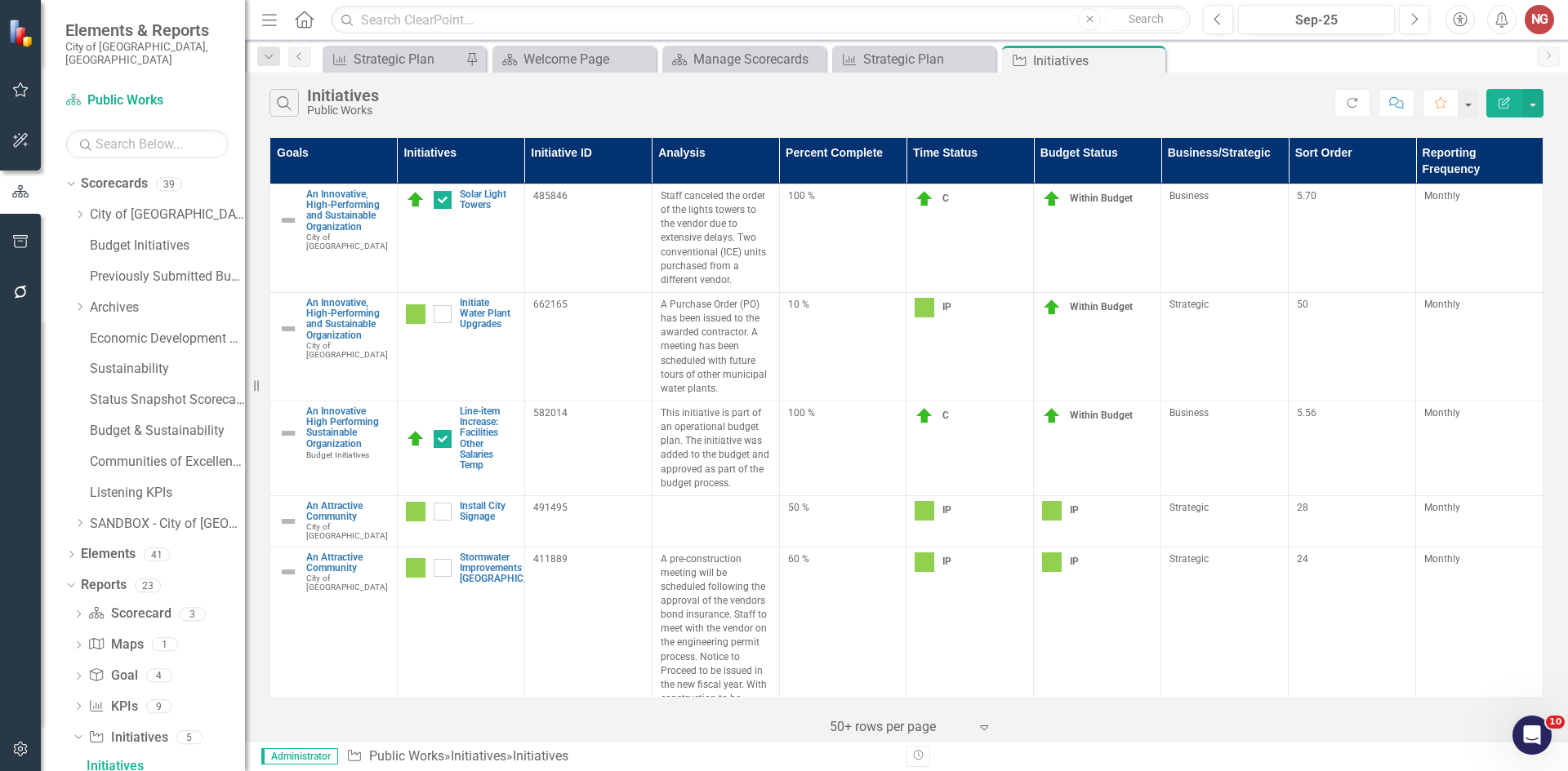
click at [78, 210] on icon "Dropdown" at bounding box center [79, 215] width 13 height 10
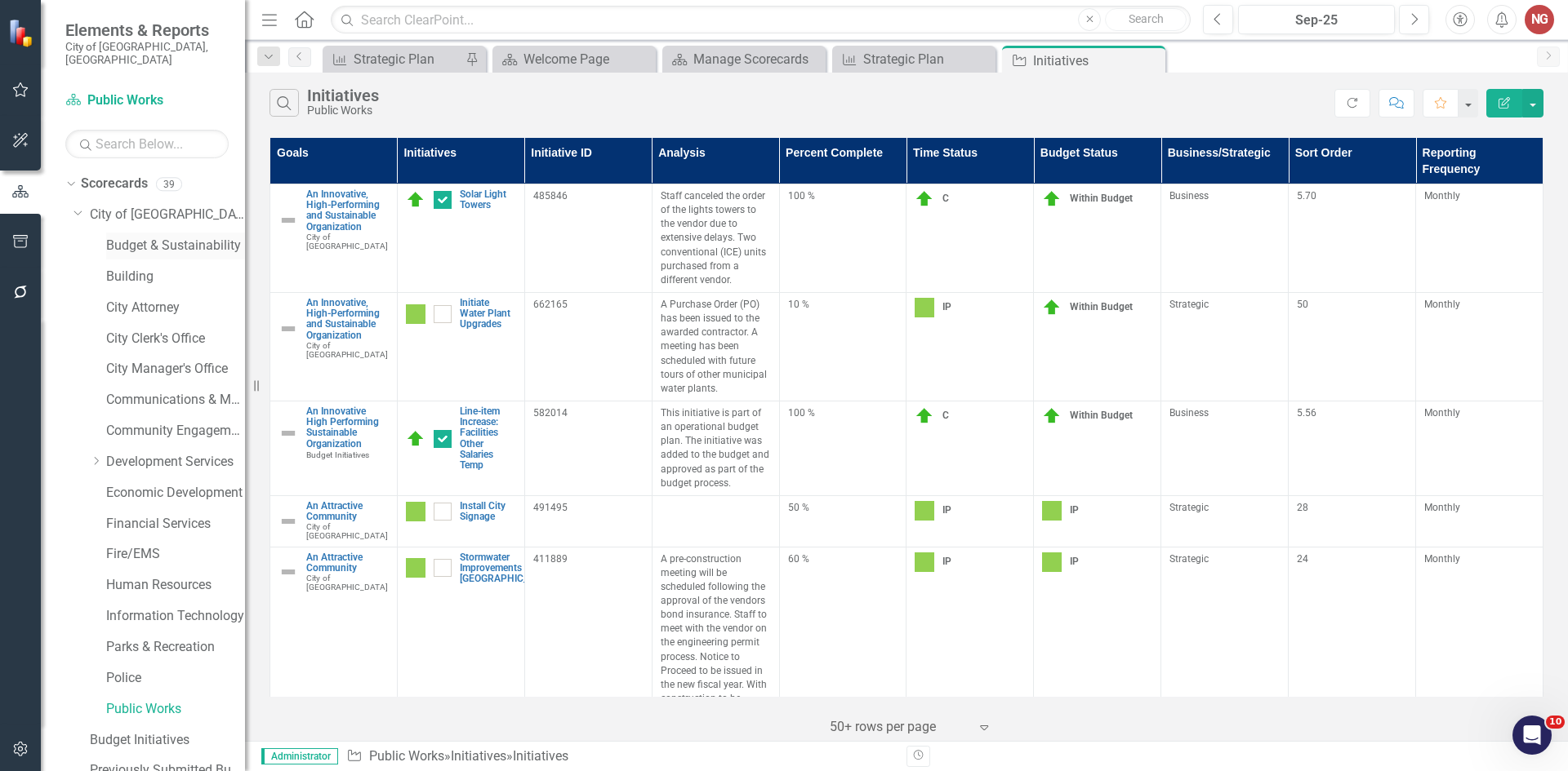
click at [112, 237] on link "Budget & Sustainability" at bounding box center [176, 246] width 139 height 19
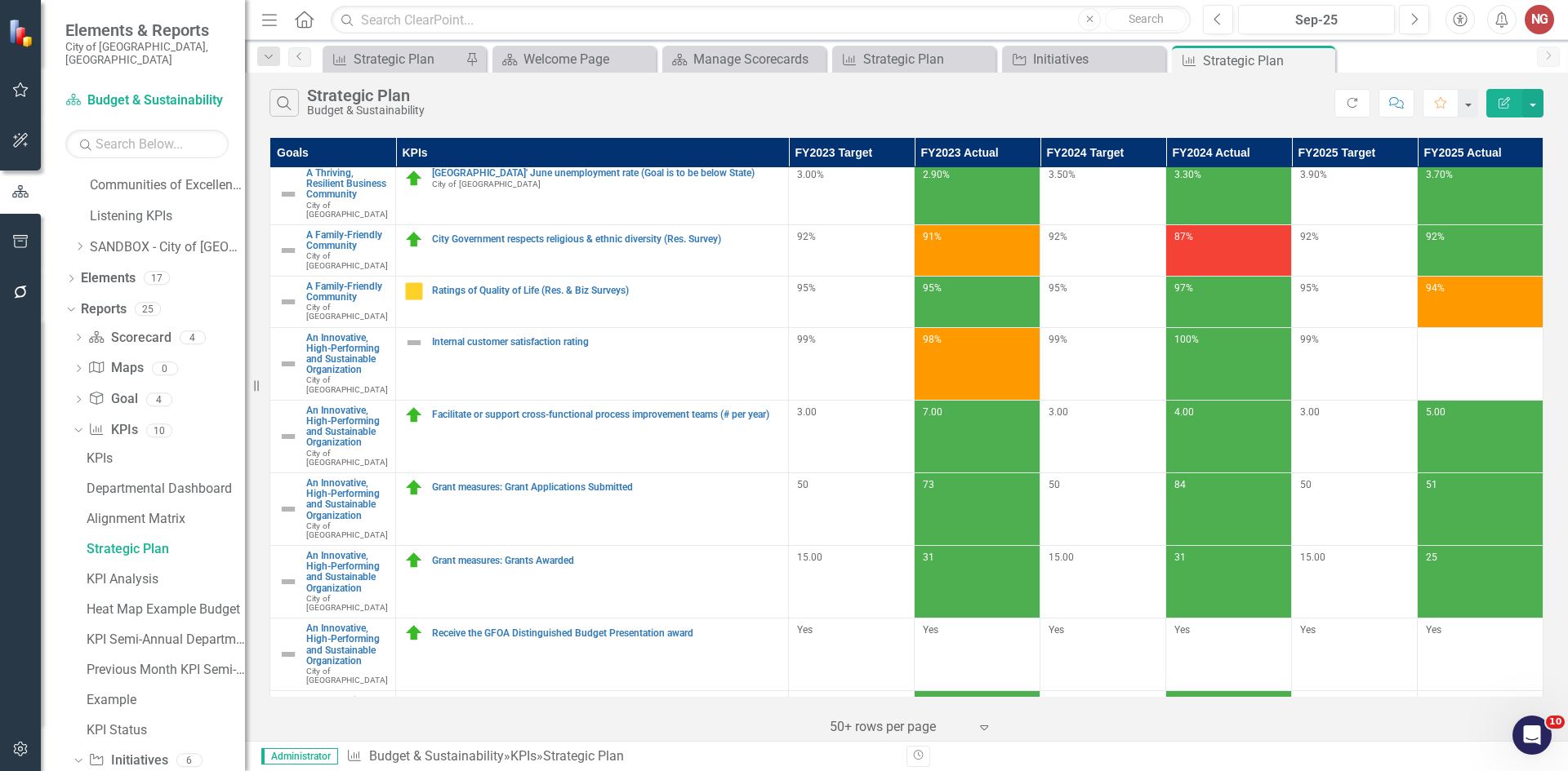
scroll to position [998, 0]
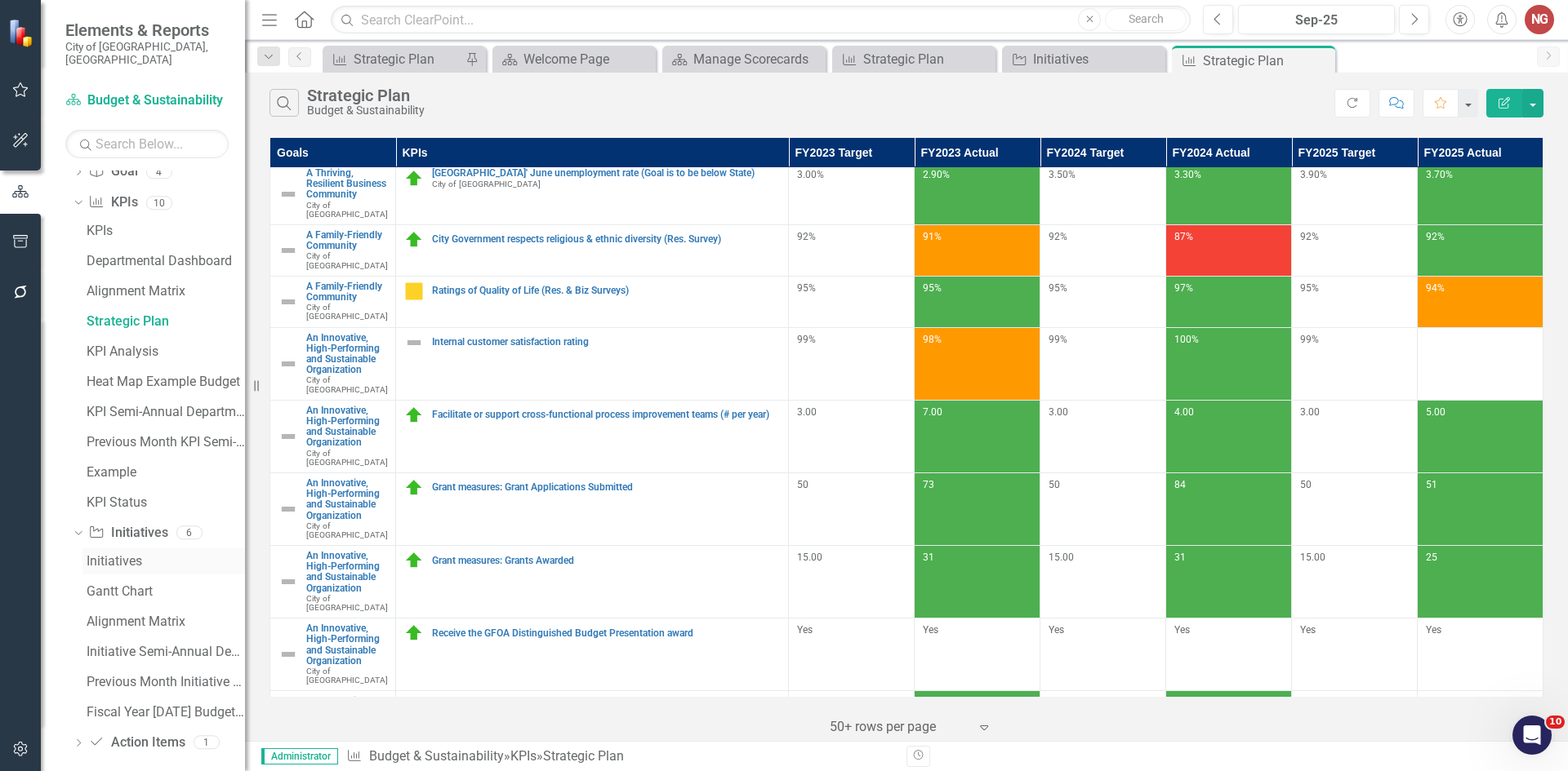
click at [103, 554] on div "Initiatives" at bounding box center [166, 561] width 158 height 15
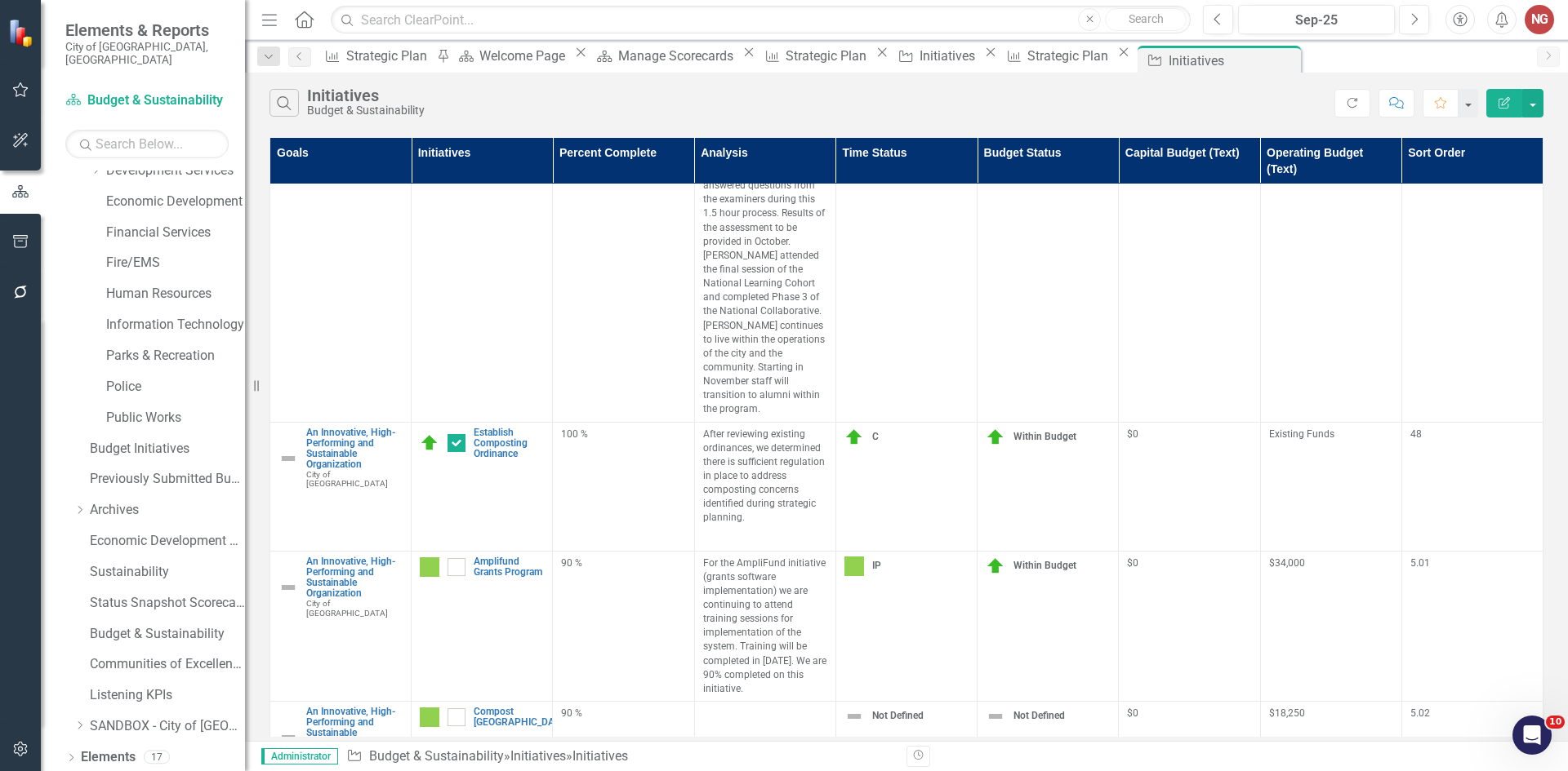
scroll to position [81, 0]
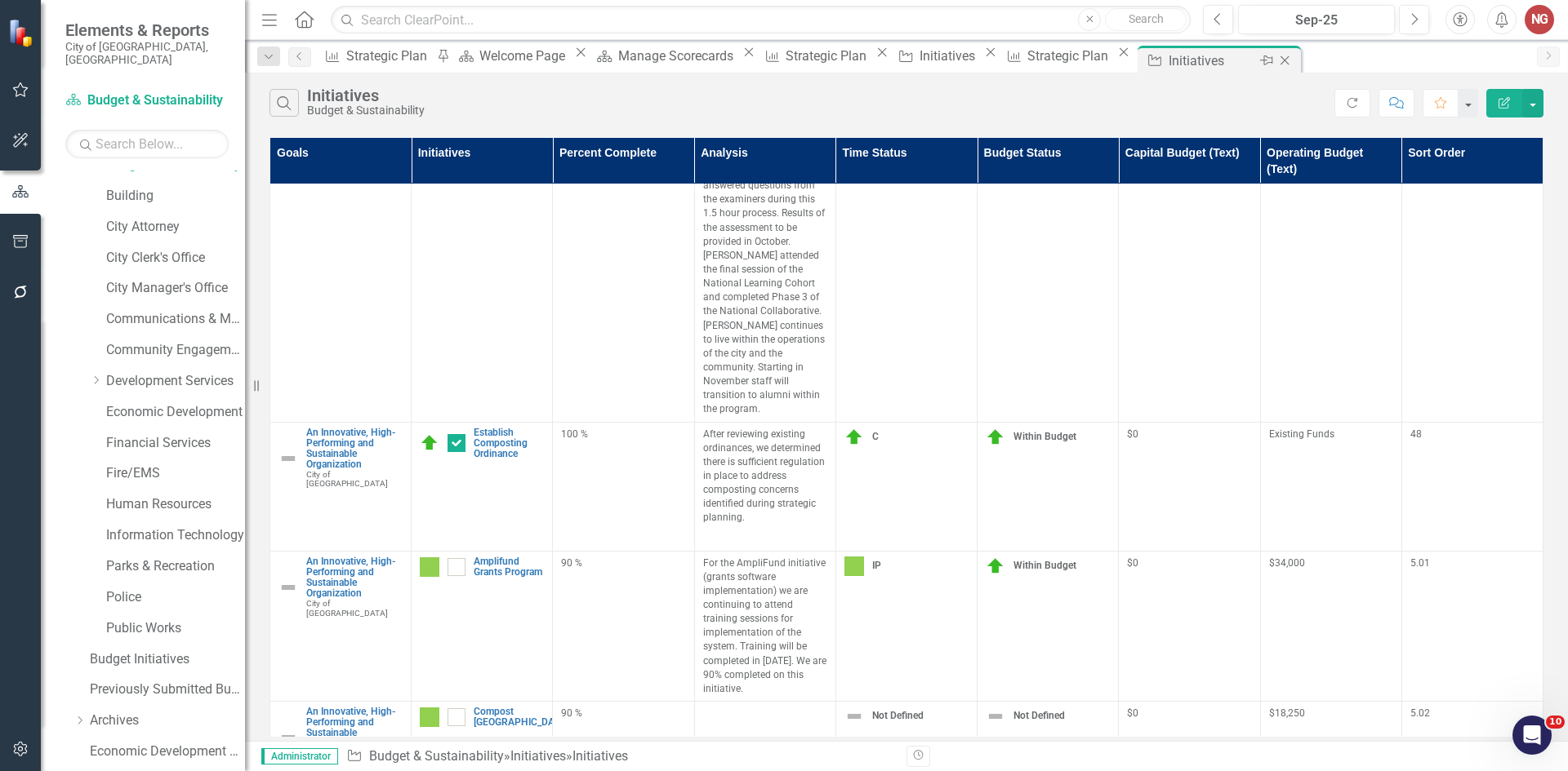
click at [1293, 59] on icon "Close" at bounding box center [1284, 60] width 17 height 13
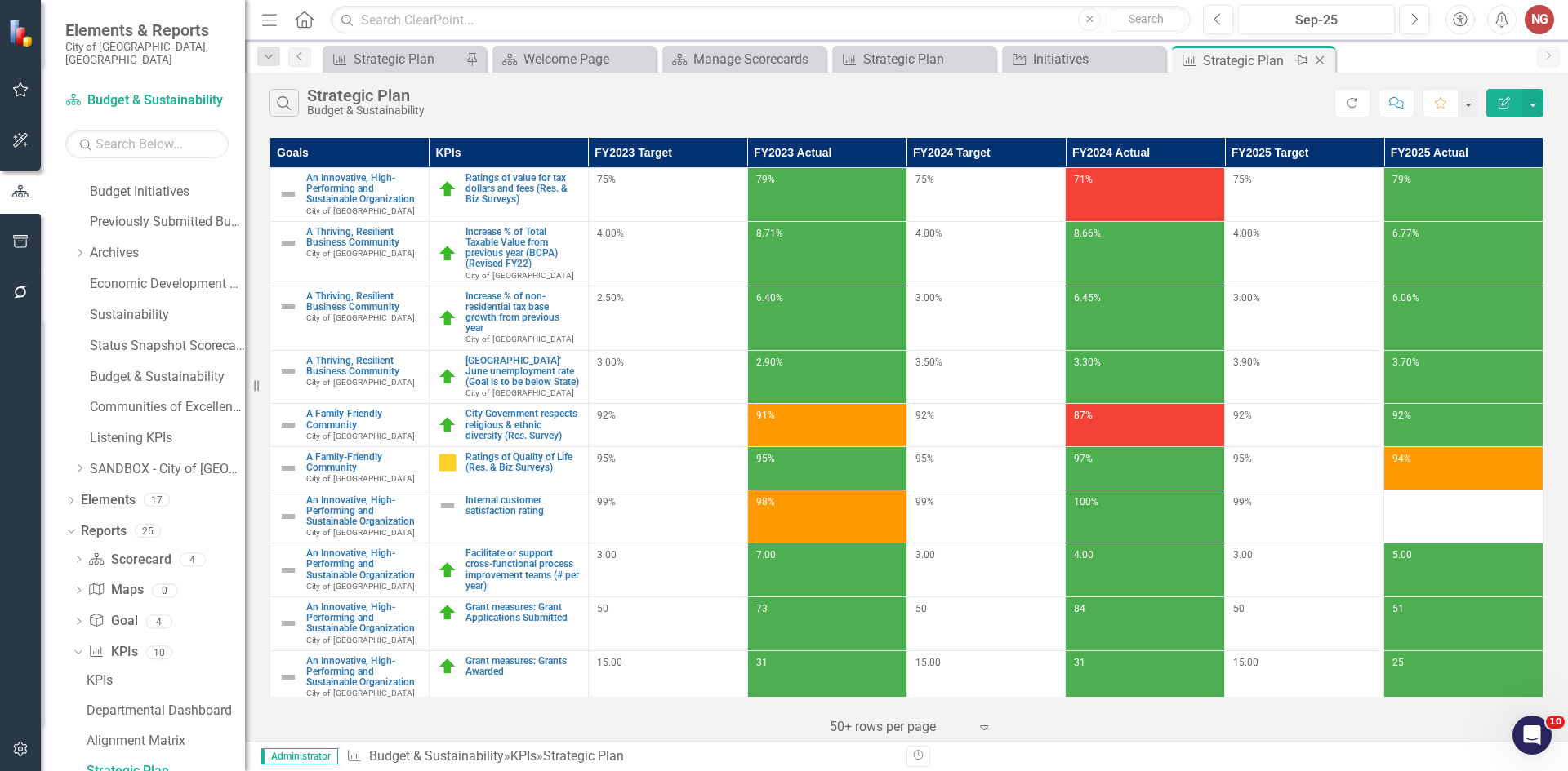
click at [1323, 59] on icon "Close" at bounding box center [1319, 60] width 17 height 13
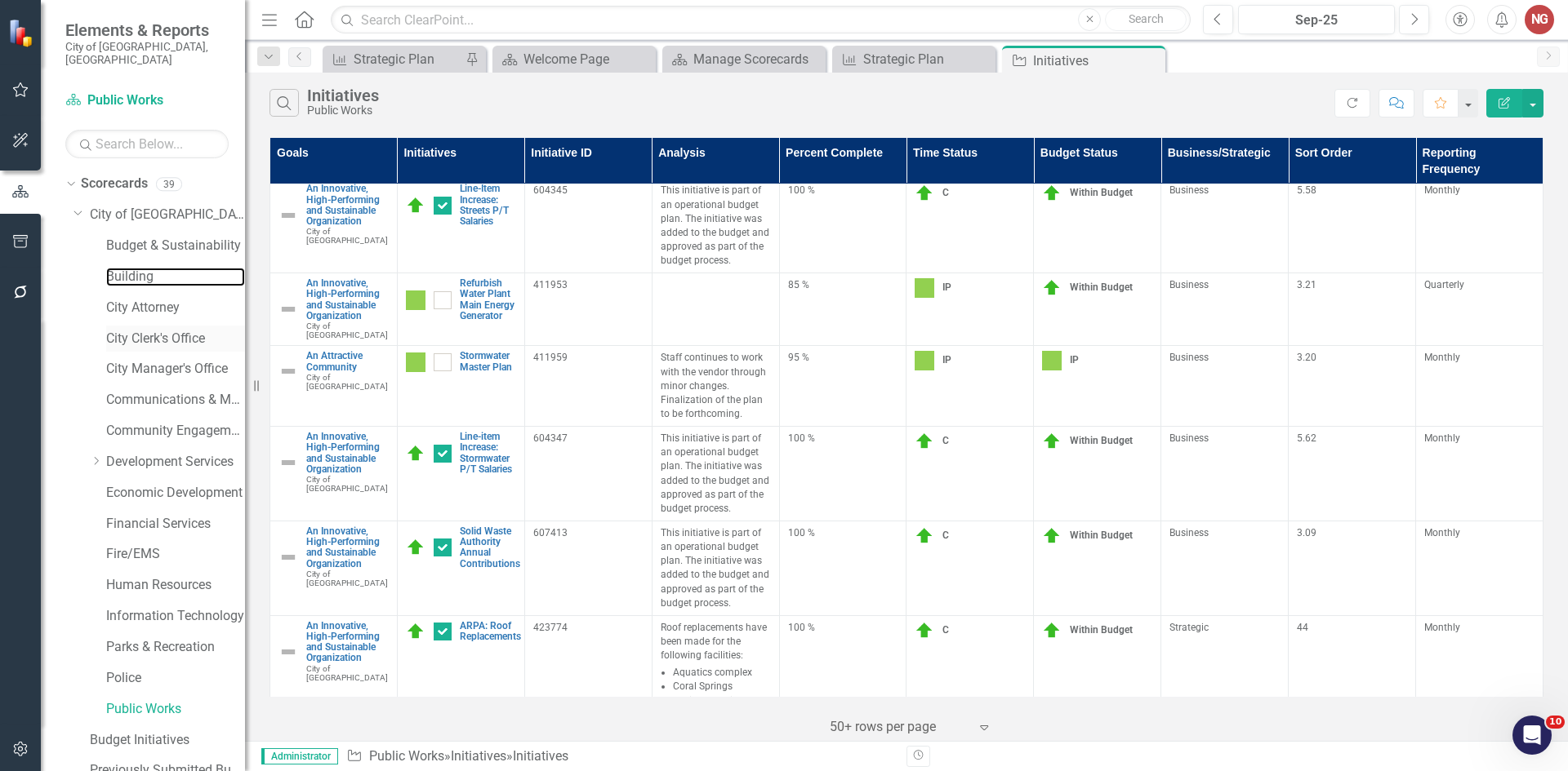
drag, startPoint x: 133, startPoint y: 267, endPoint x: 143, endPoint y: 322, distance: 55.9
click at [133, 268] on link "Building" at bounding box center [176, 276] width 139 height 19
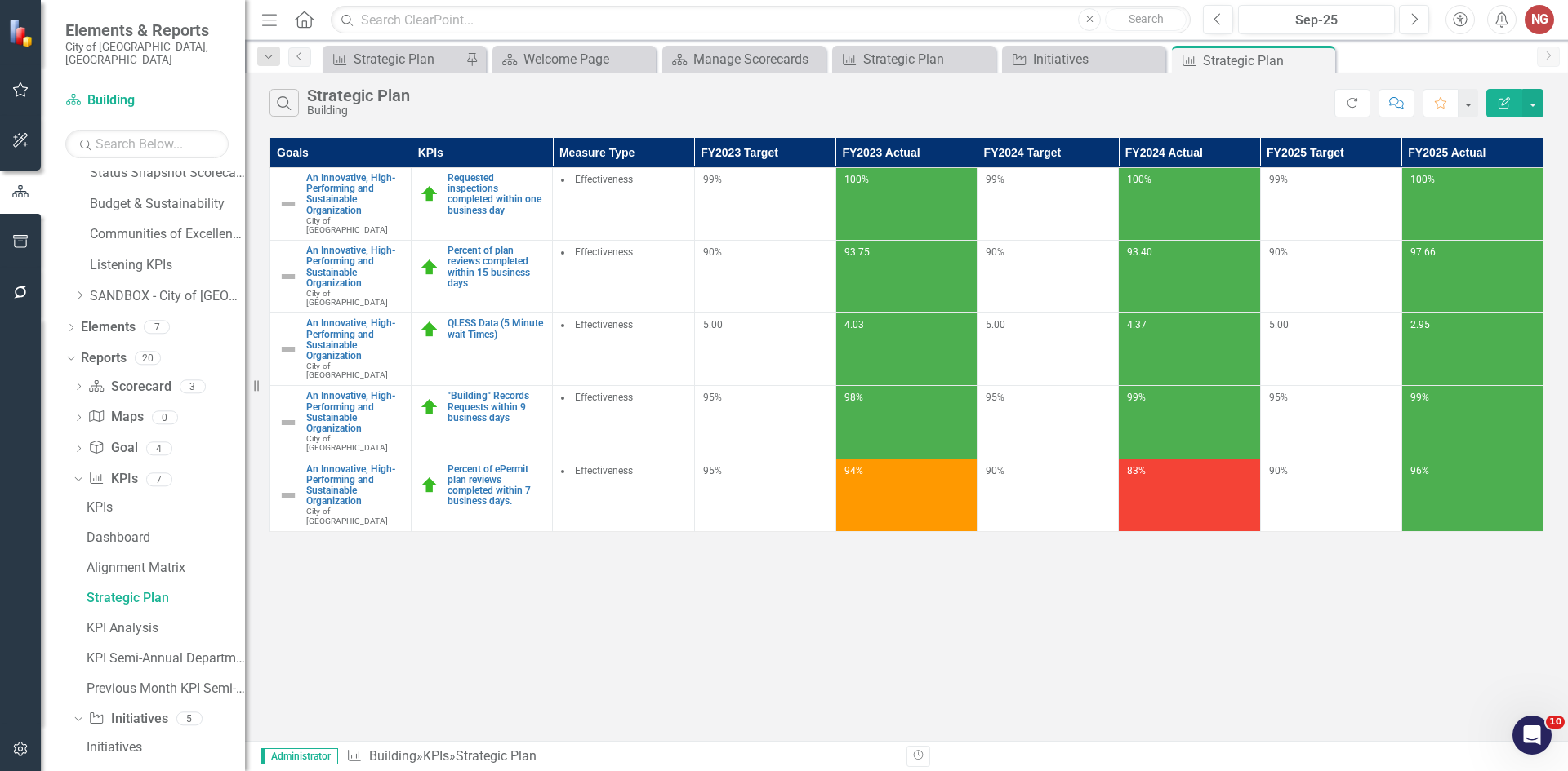
scroll to position [877, 0]
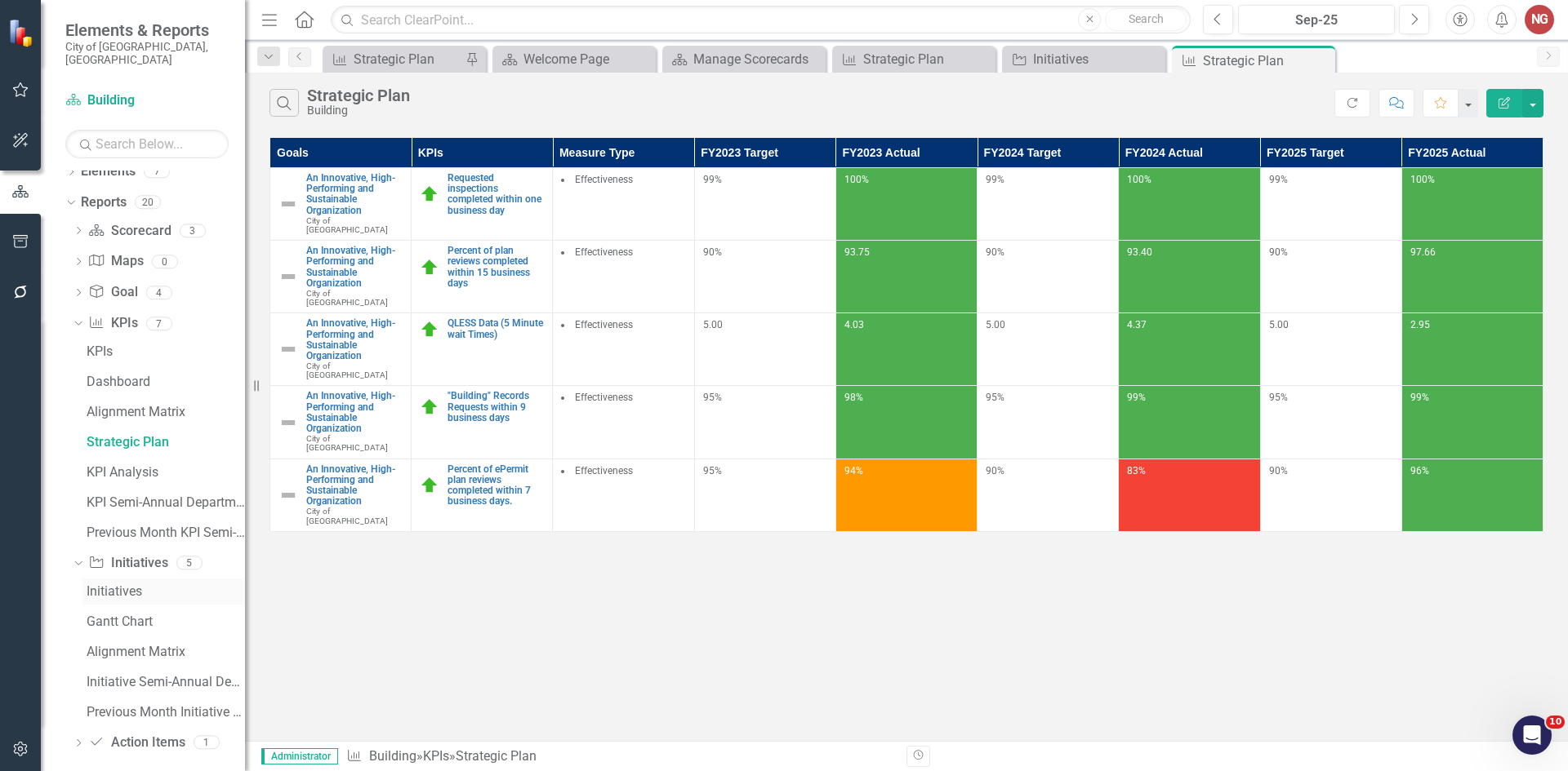
click at [106, 585] on div "Initiatives" at bounding box center [166, 591] width 158 height 15
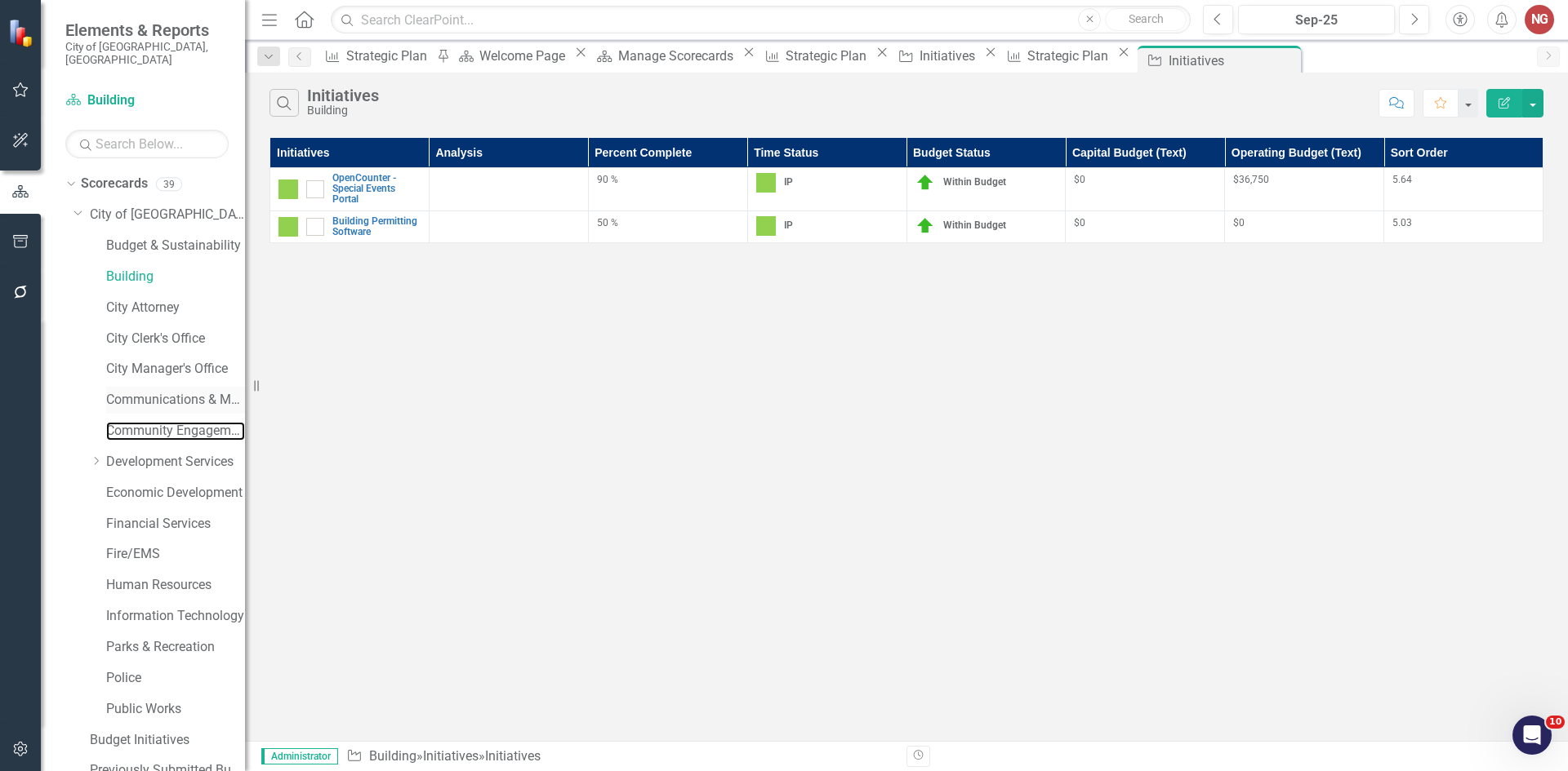
drag, startPoint x: 152, startPoint y: 408, endPoint x: 153, endPoint y: 392, distance: 16.0
click at [152, 422] on link "Community Engagement & Emergency Preparedness" at bounding box center [176, 430] width 139 height 19
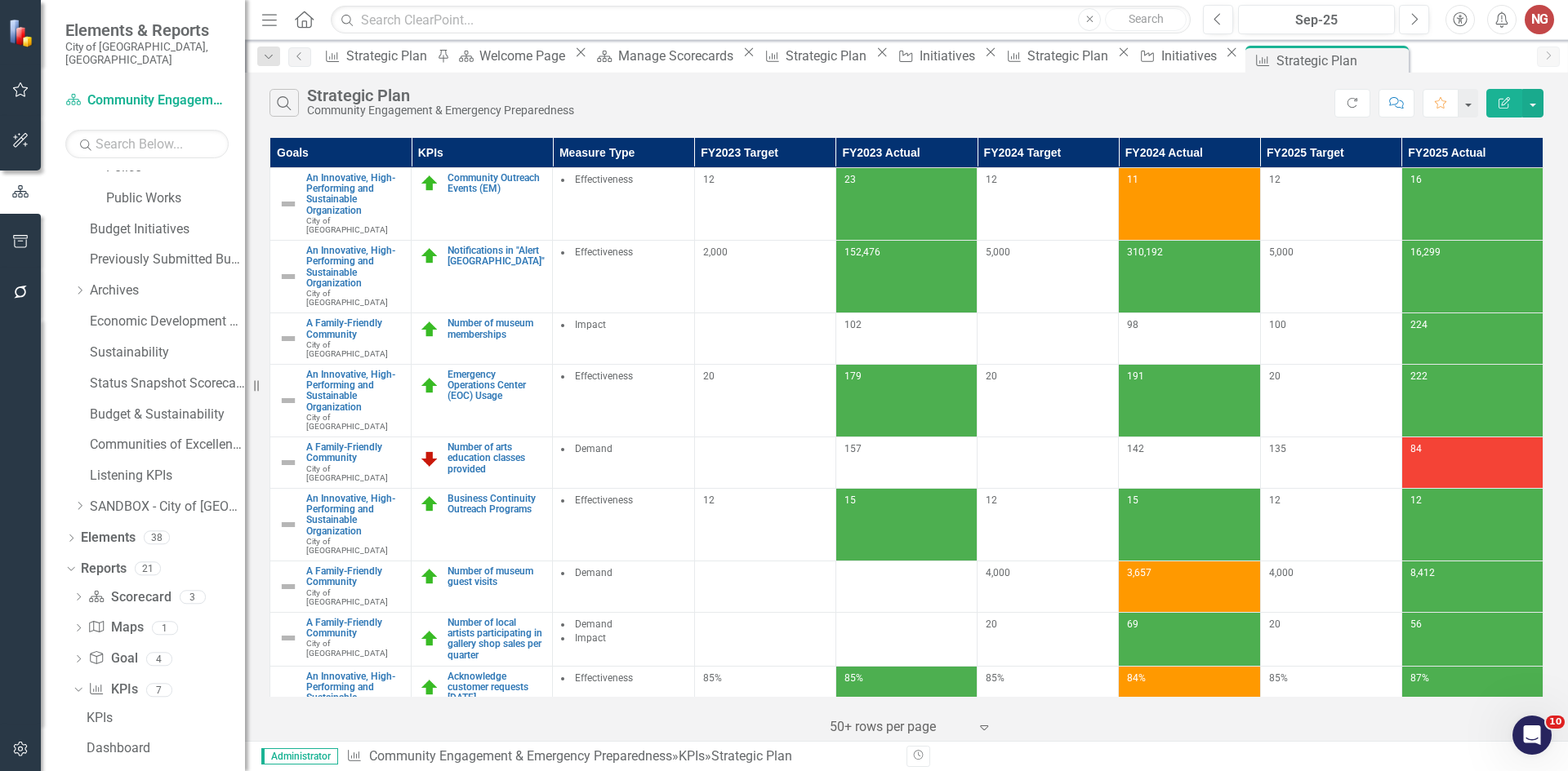
scroll to position [548, 0]
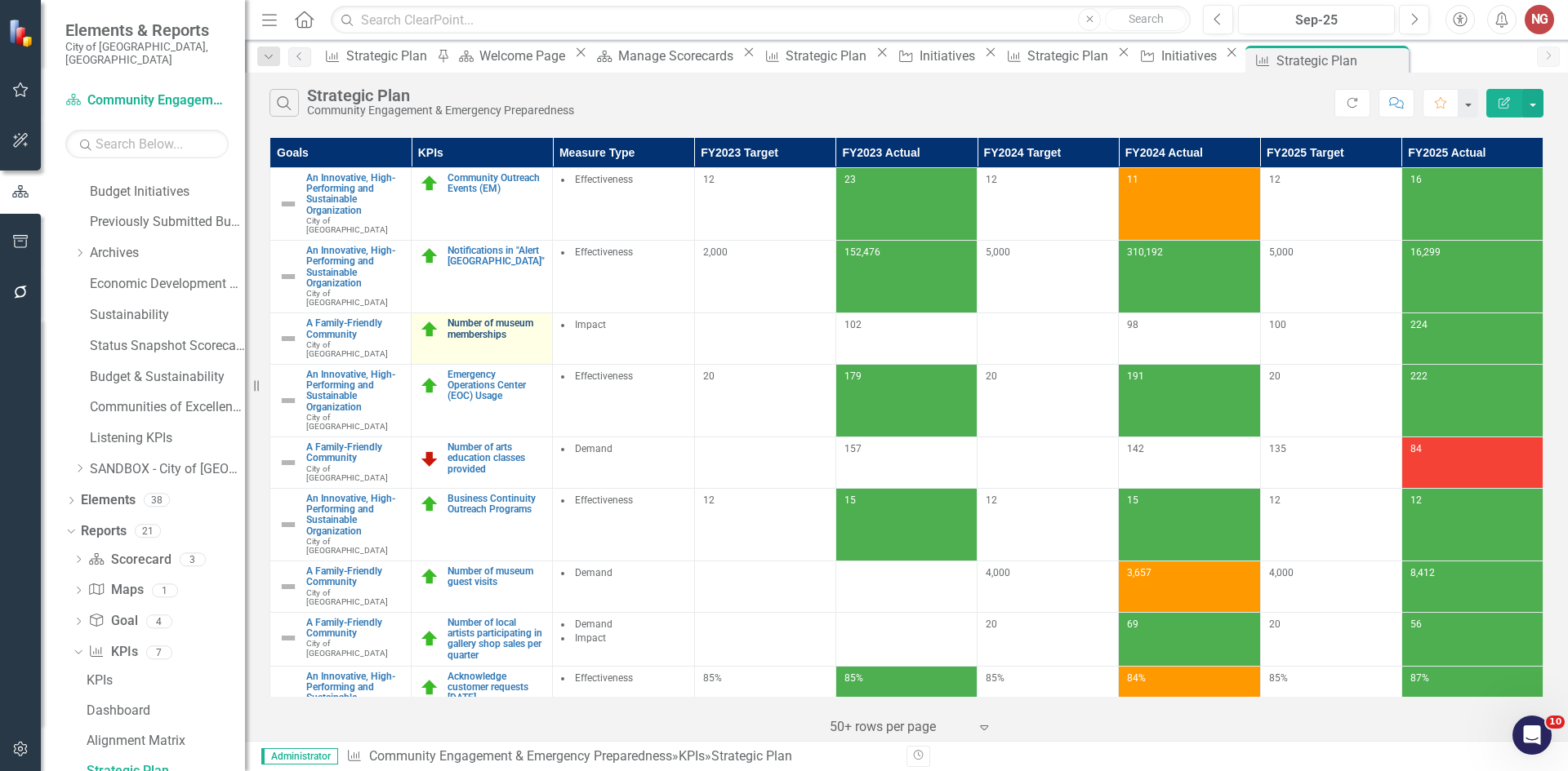
click at [461, 340] on link "Number of museum memberships" at bounding box center [495, 329] width 97 height 21
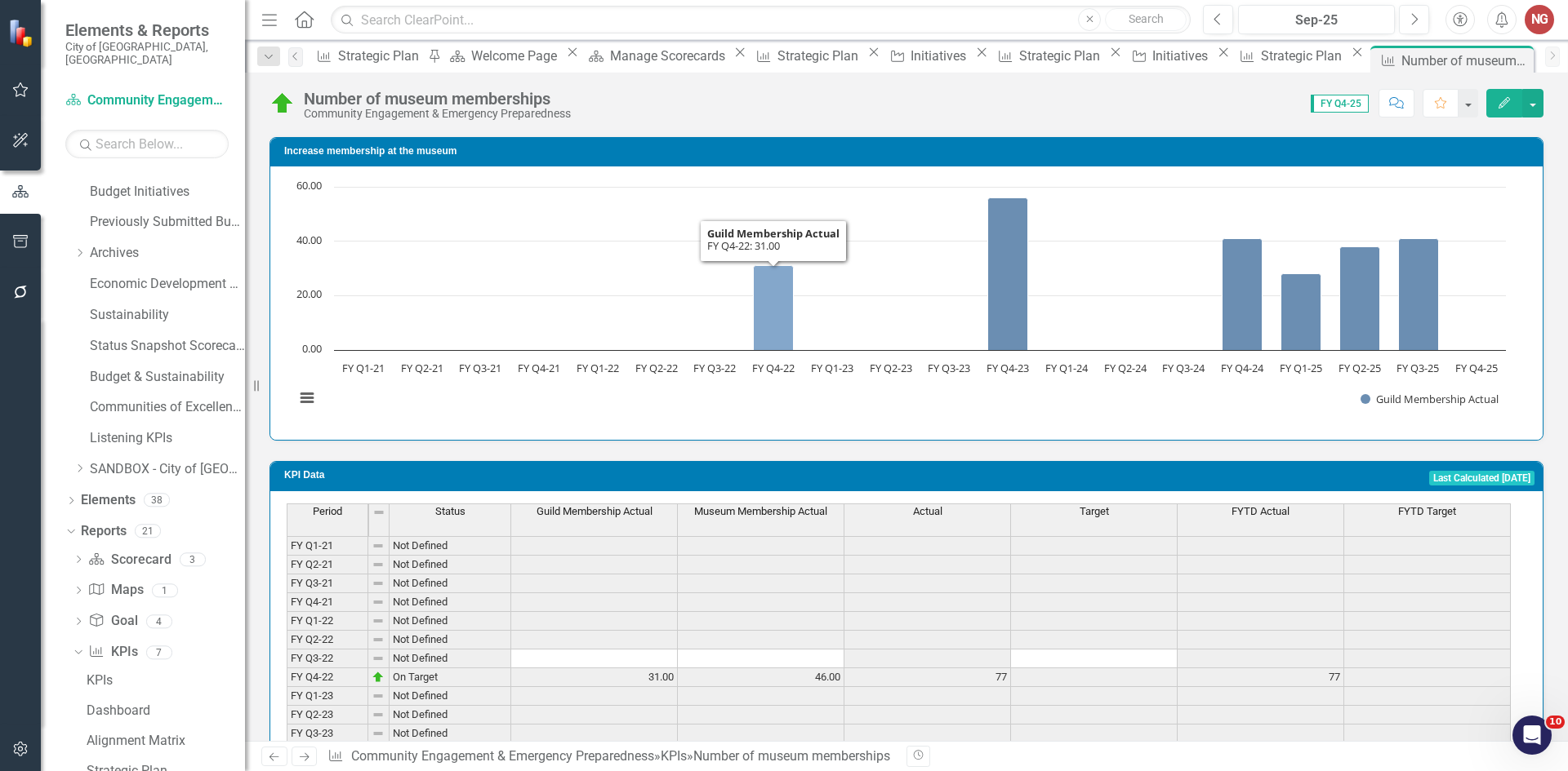
scroll to position [1295, 0]
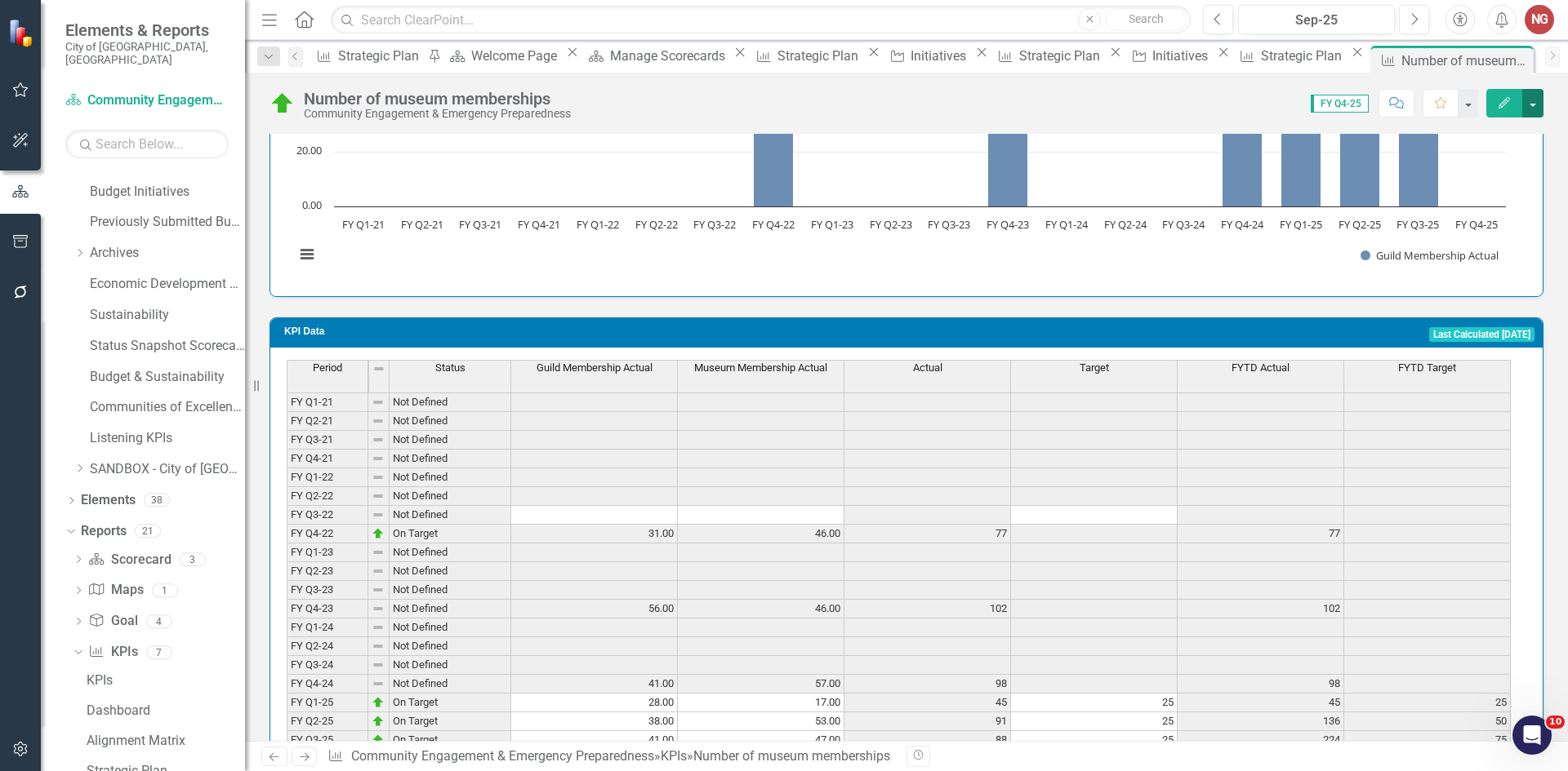
click at [1534, 100] on button "button" at bounding box center [1533, 102] width 21 height 28
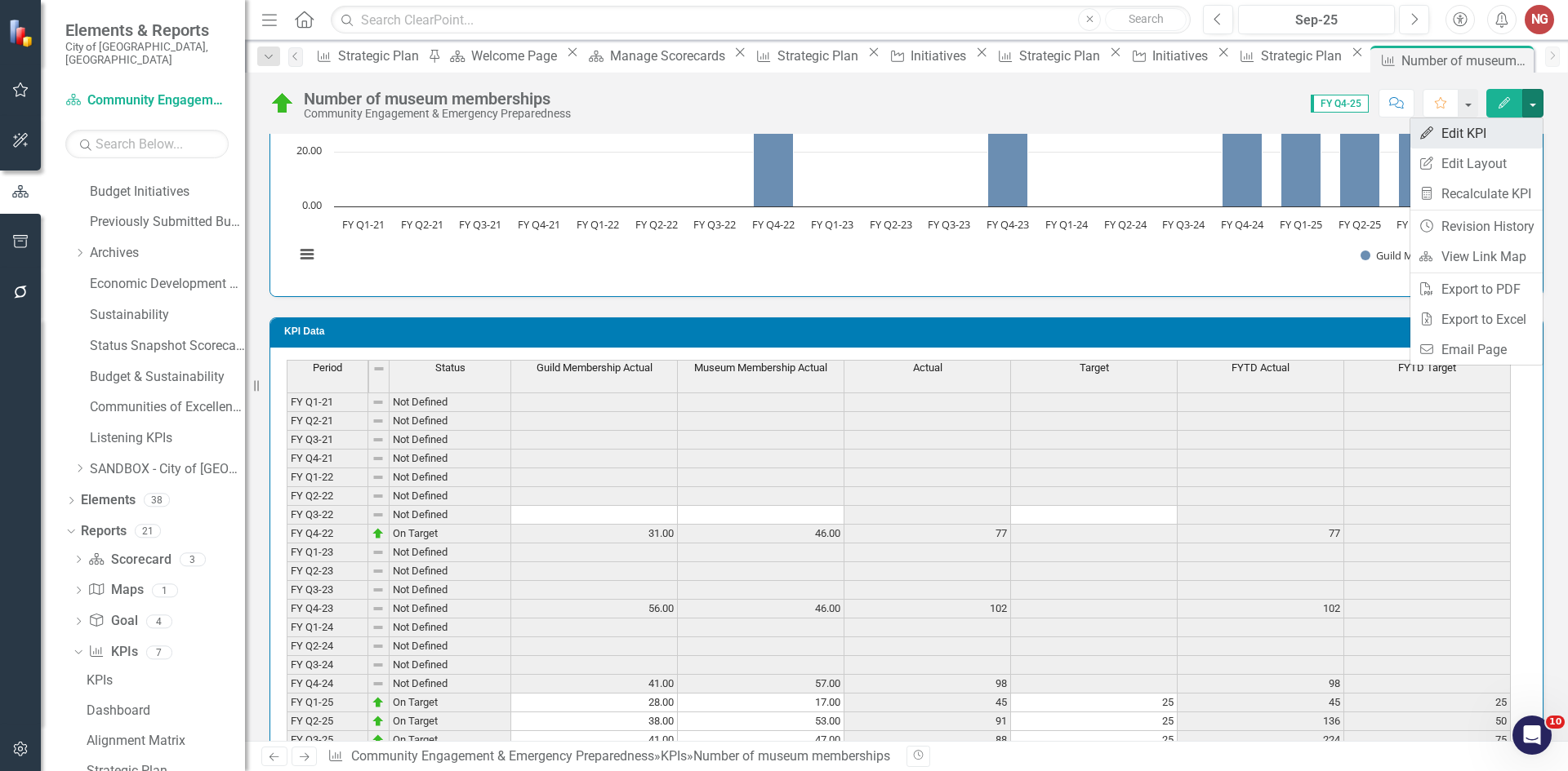
click at [1472, 134] on link "Edit Edit KPI" at bounding box center [1477, 133] width 133 height 30
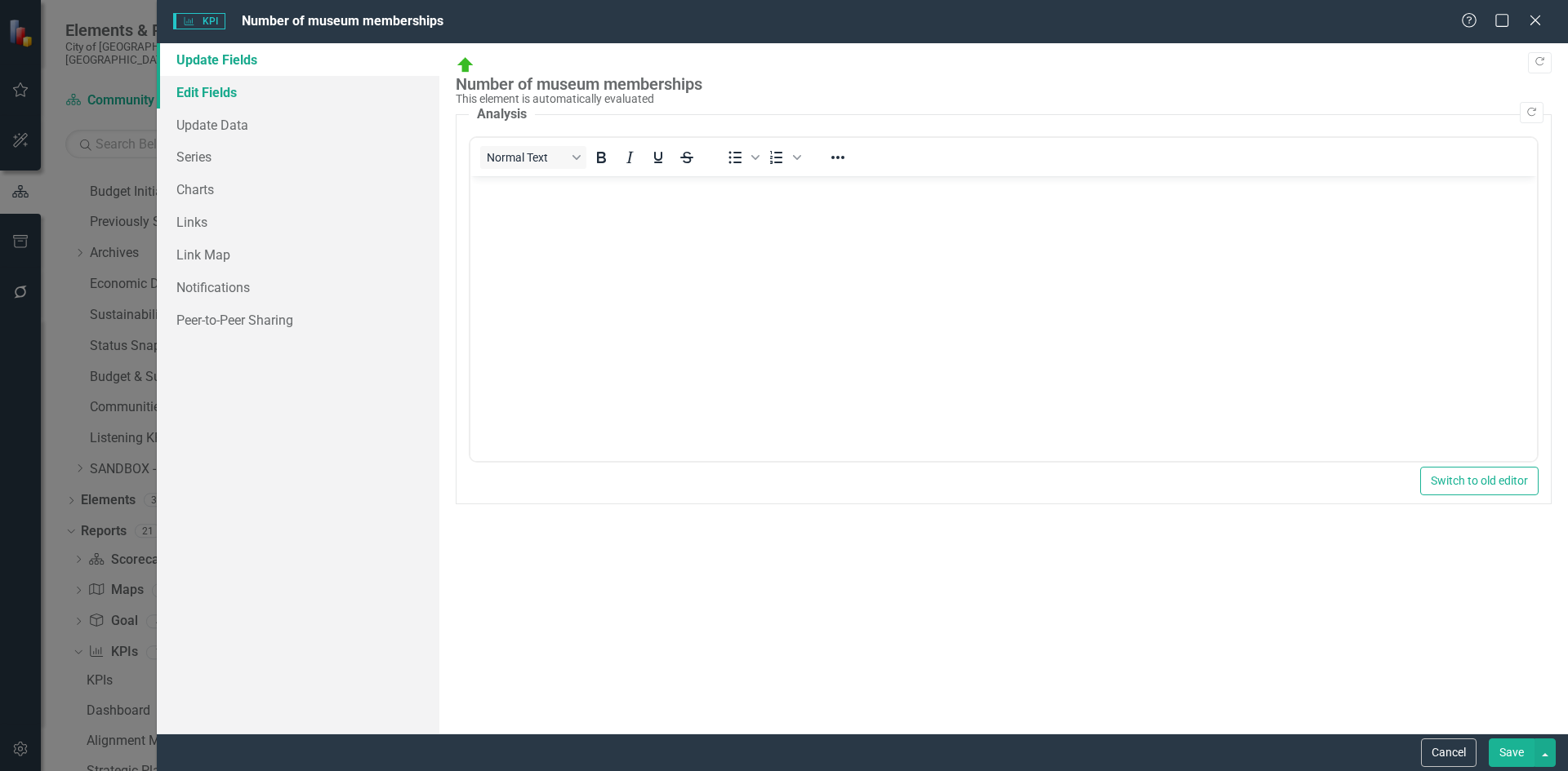
scroll to position [0, 0]
click at [198, 162] on link "Series" at bounding box center [298, 156] width 282 height 32
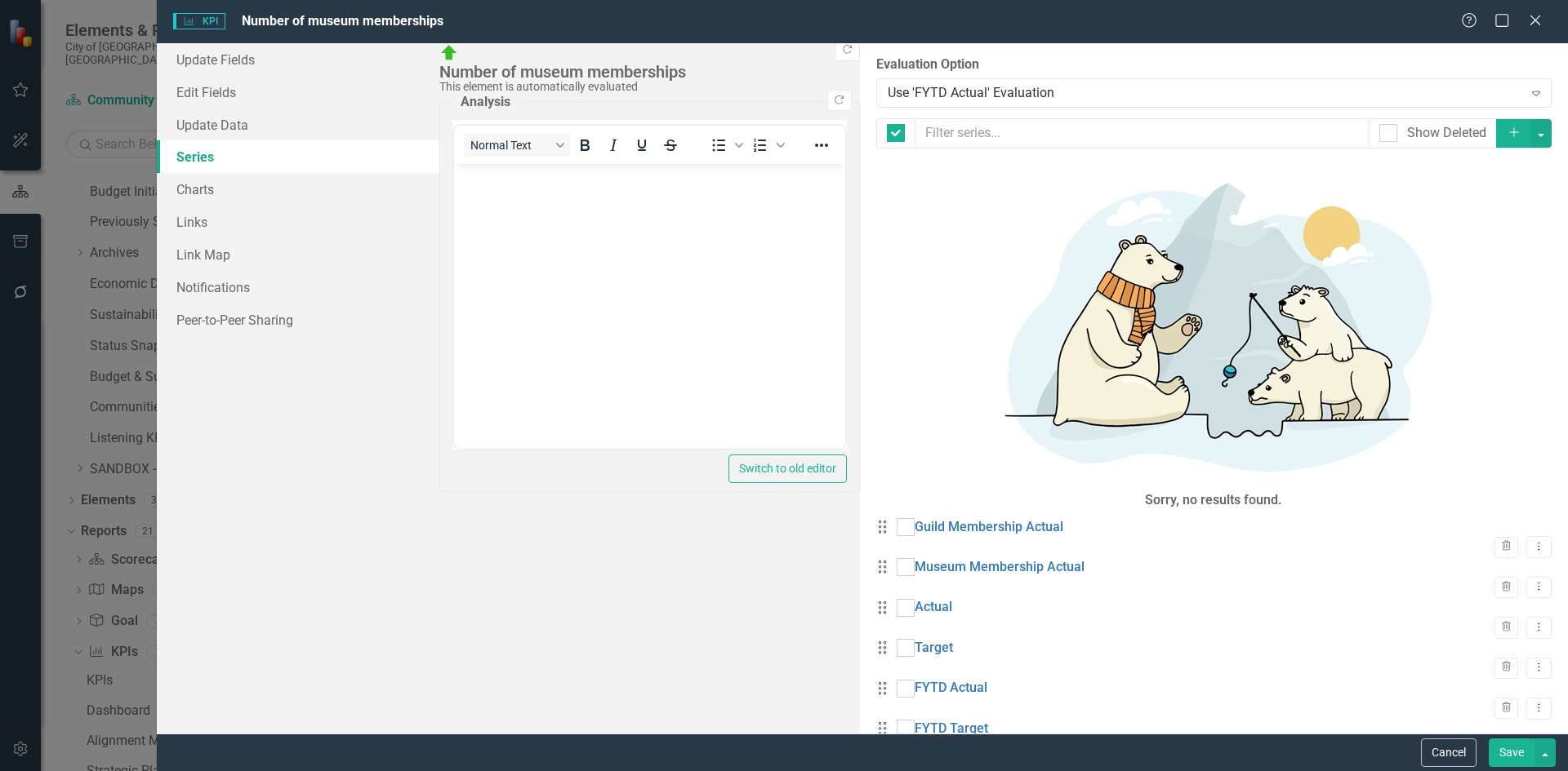
checkbox input "false"
click at [915, 681] on link "FYTD Actual" at bounding box center [951, 690] width 72 height 19
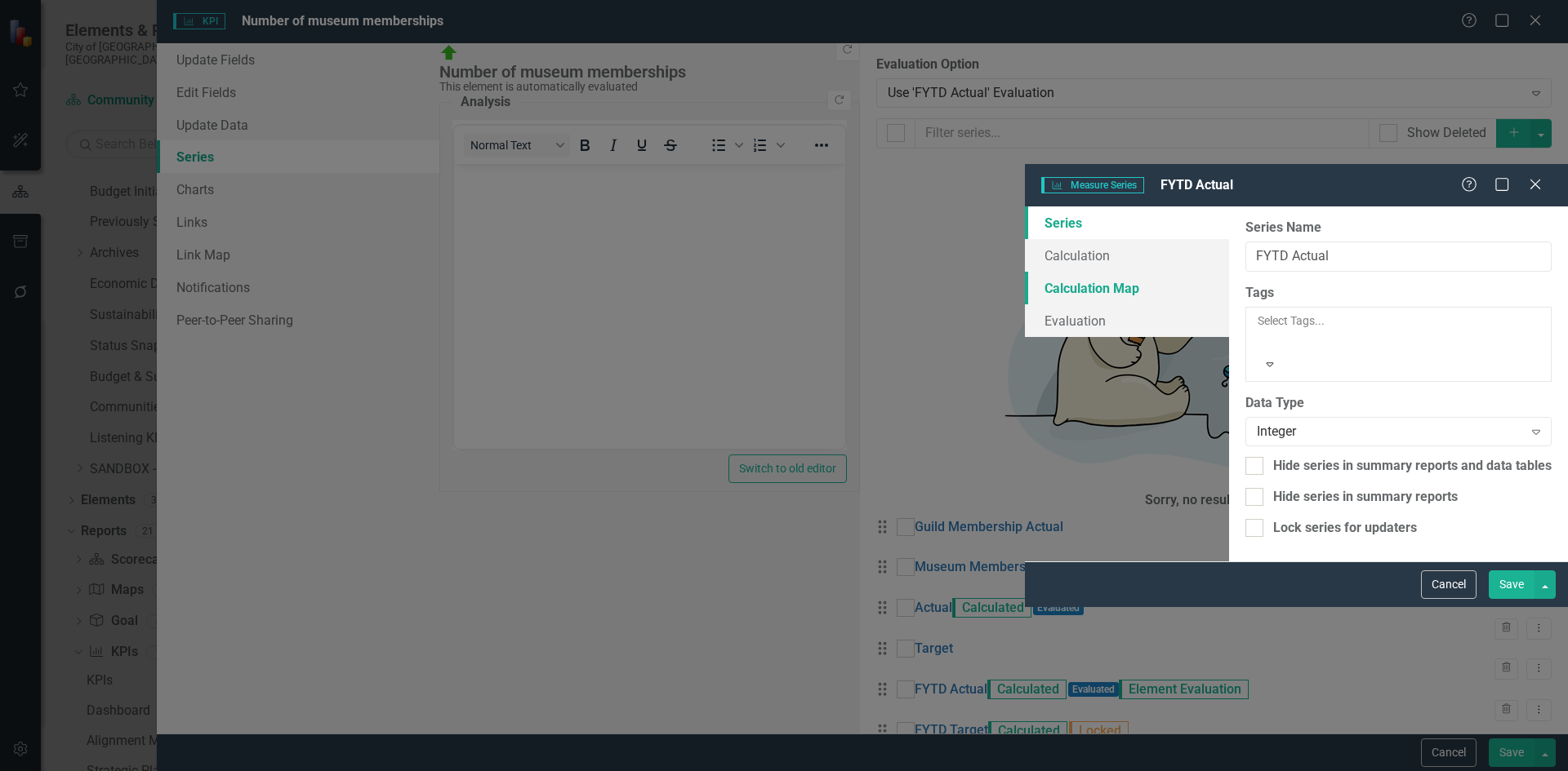
click at [1025, 272] on link "Calculation Map" at bounding box center [1127, 288] width 204 height 32
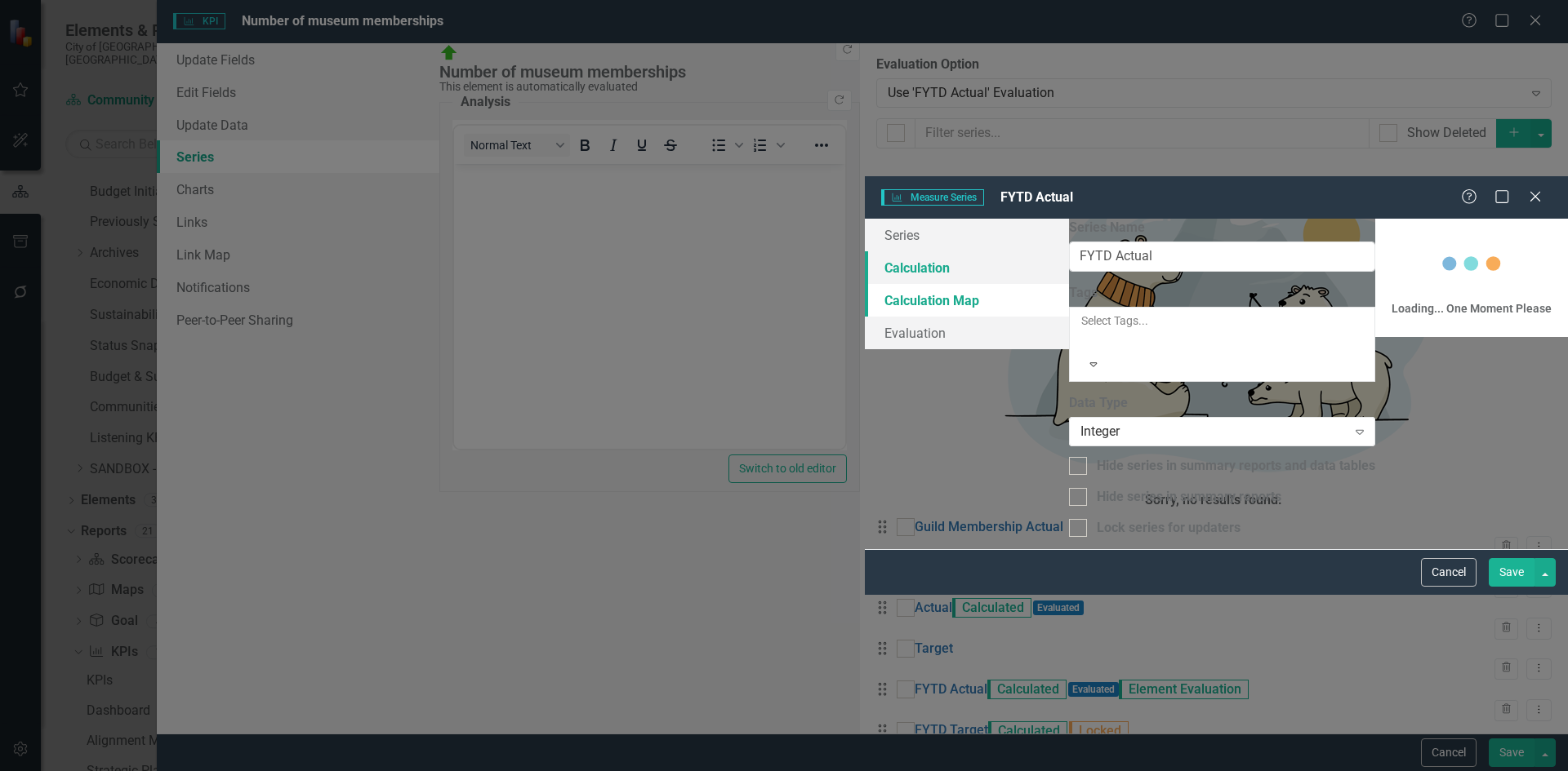
click at [865, 252] on link "Calculation" at bounding box center [967, 267] width 204 height 32
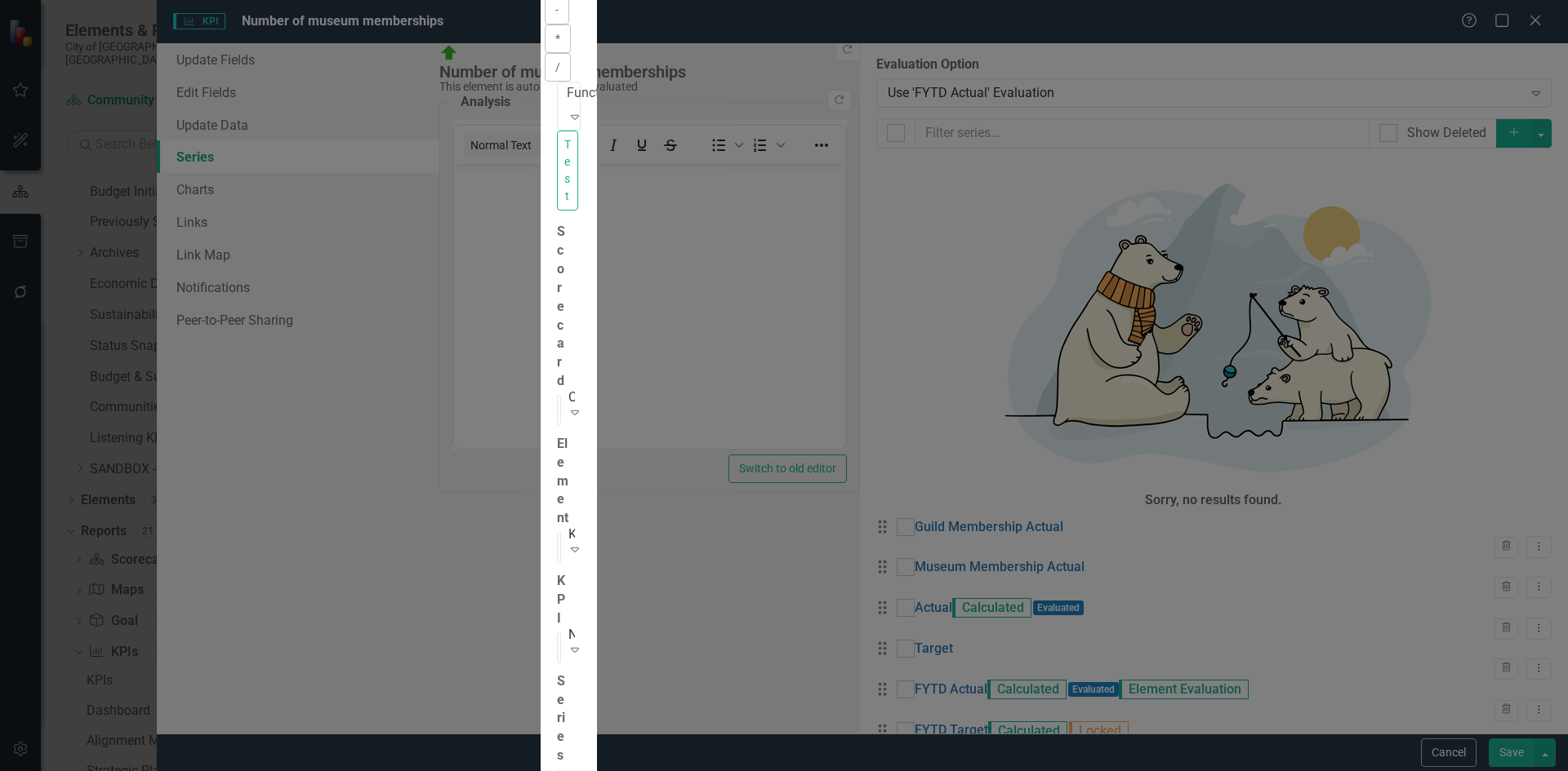
drag, startPoint x: 860, startPoint y: 141, endPoint x: 356, endPoint y: 117, distance: 504.6
click at [356, 122] on div "Series Calculation Calculation Map Evaluation From this page, you can edit the …" at bounding box center [734, 385] width 1668 height 1496
type textarea "="
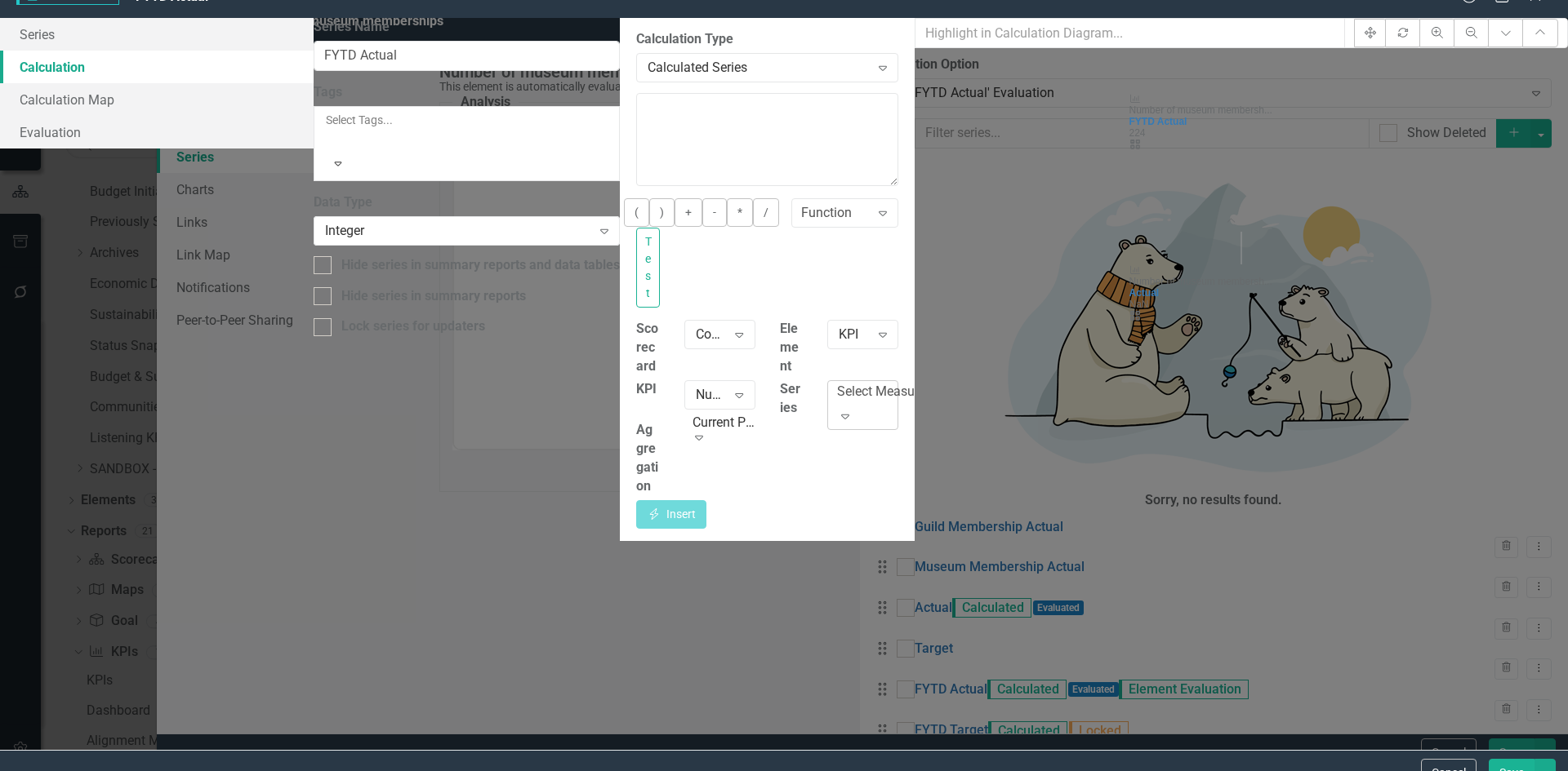
click at [973, 383] on div "Select Measure Series..." at bounding box center [905, 391] width 137 height 19
click at [707, 501] on button "Insert Insert" at bounding box center [672, 514] width 70 height 28
click at [756, 422] on div "Current Period Expand" at bounding box center [720, 436] width 71 height 29
click at [1506, 759] on button "Save" at bounding box center [1511, 773] width 46 height 28
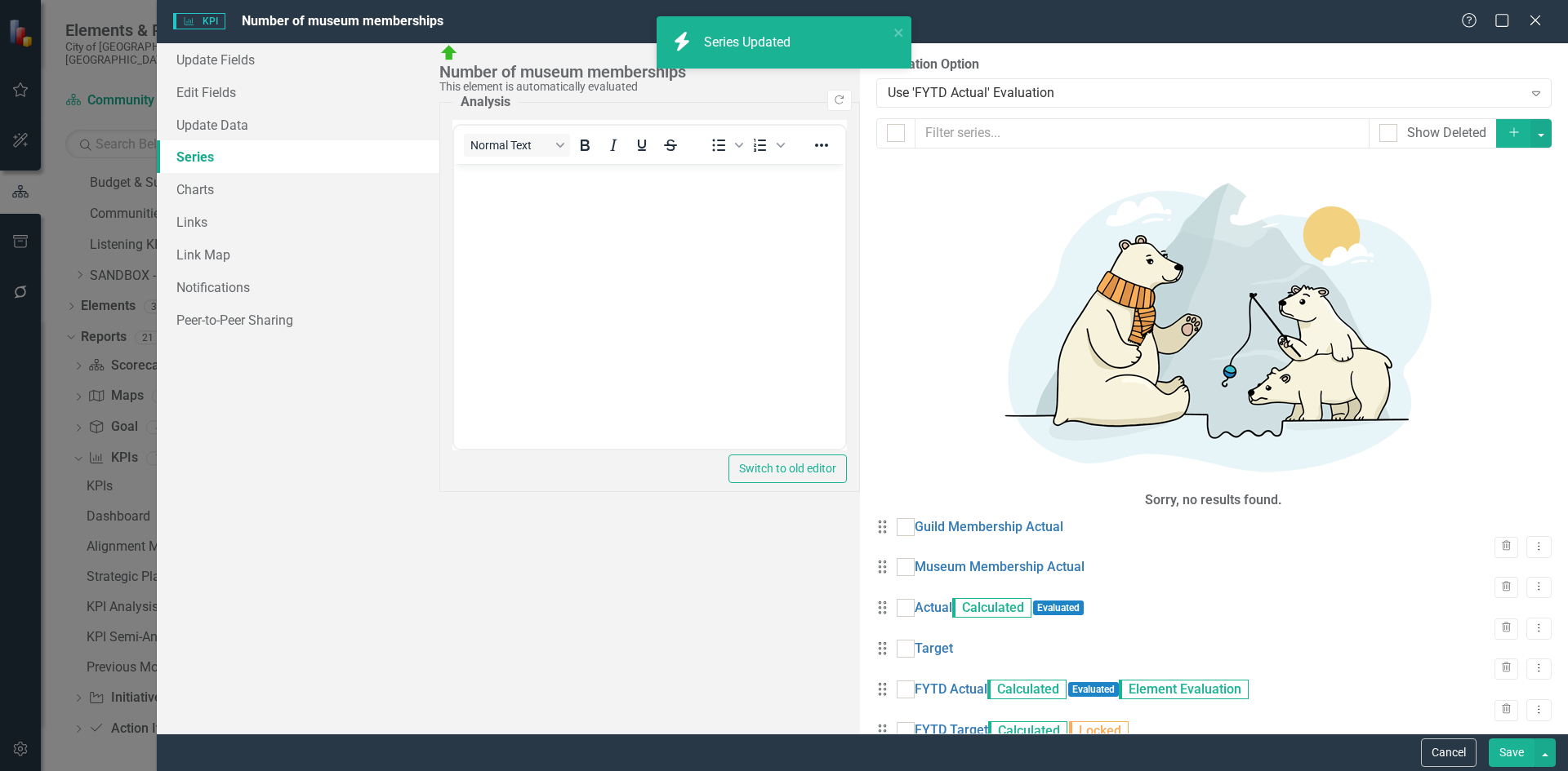
scroll to position [86, 0]
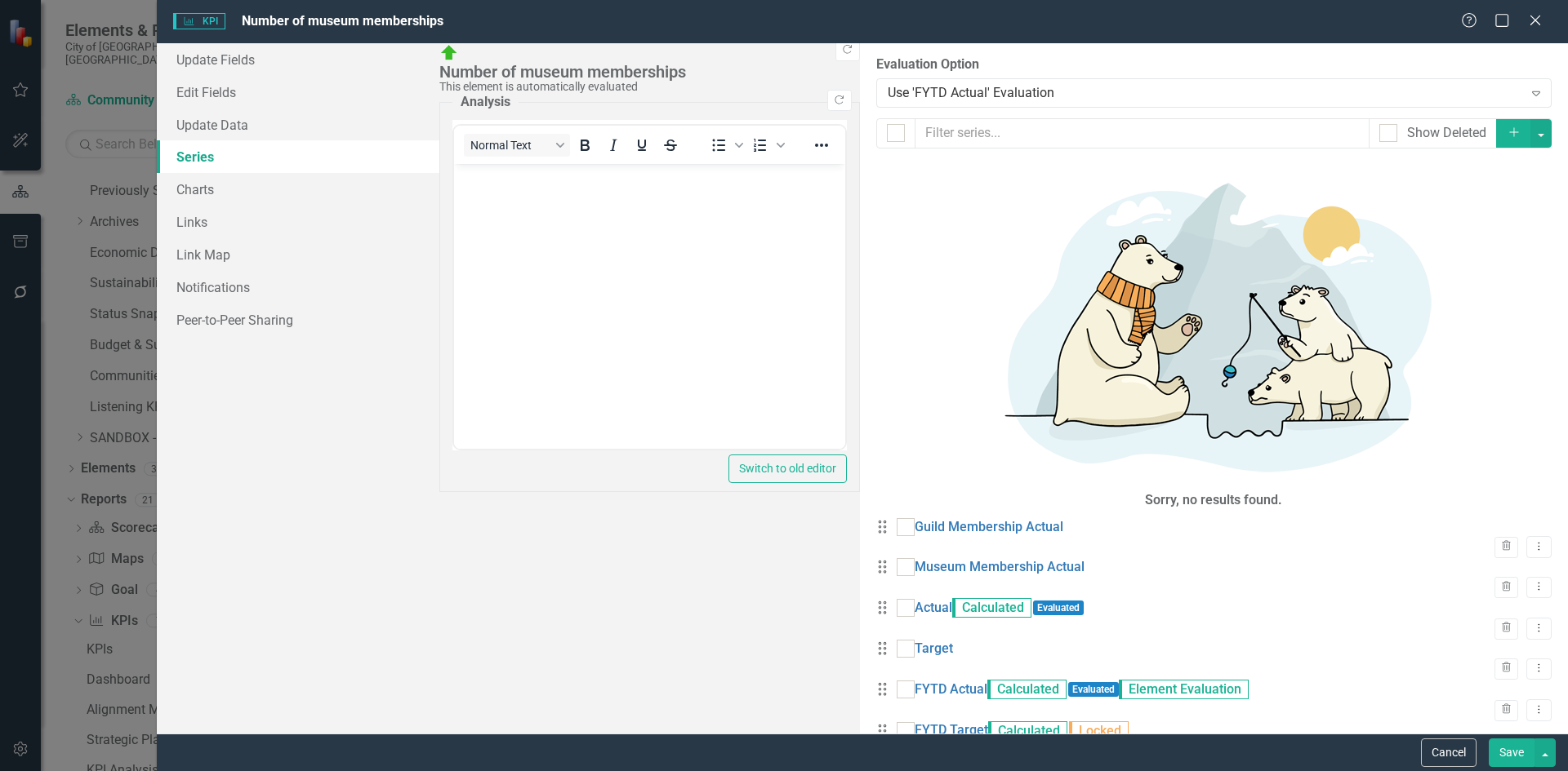
click at [1503, 753] on button "Save" at bounding box center [1511, 752] width 46 height 28
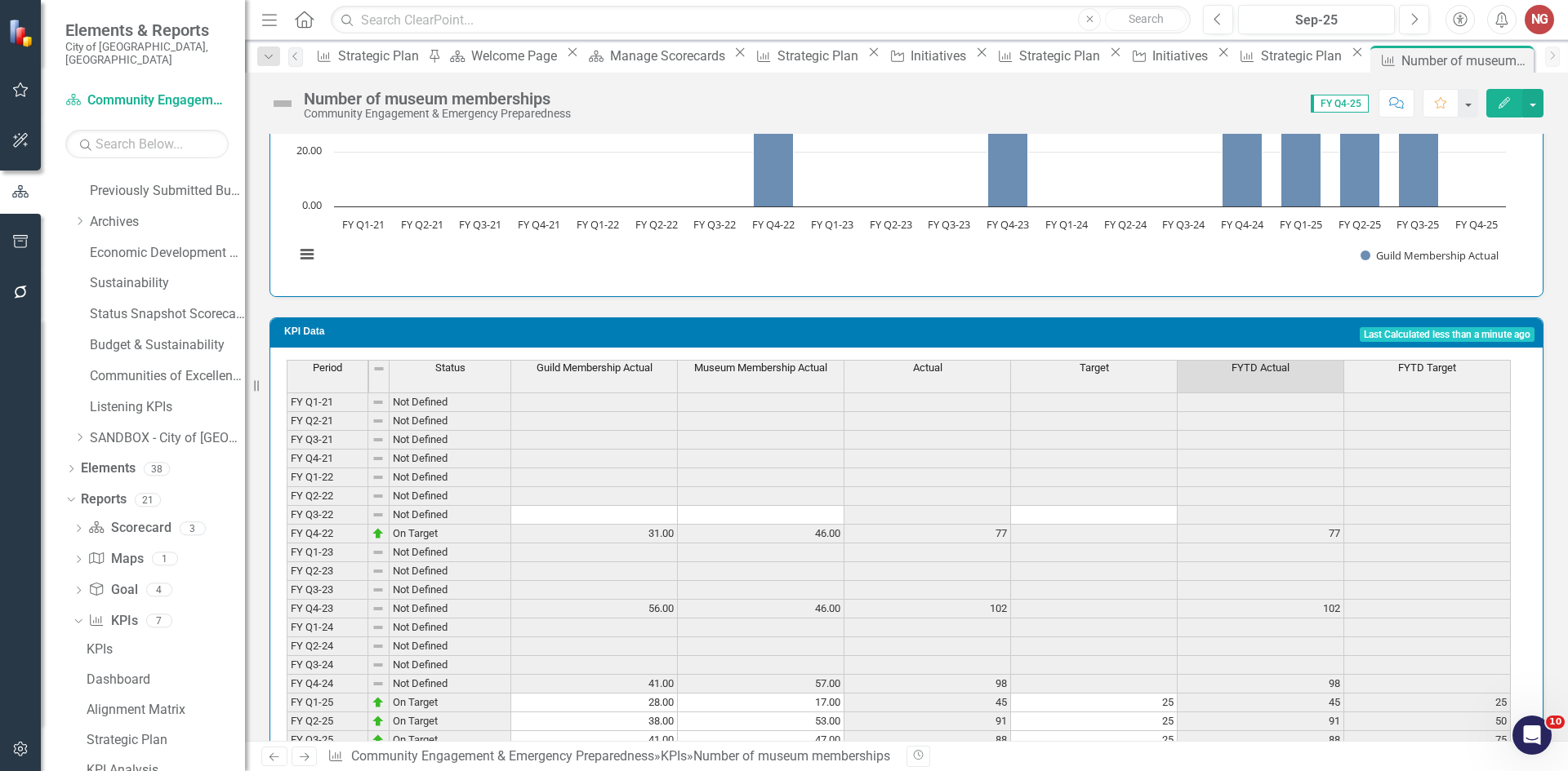
click at [1178, 751] on td at bounding box center [1260, 759] width 167 height 19
